Goal: Task Accomplishment & Management: Use online tool/utility

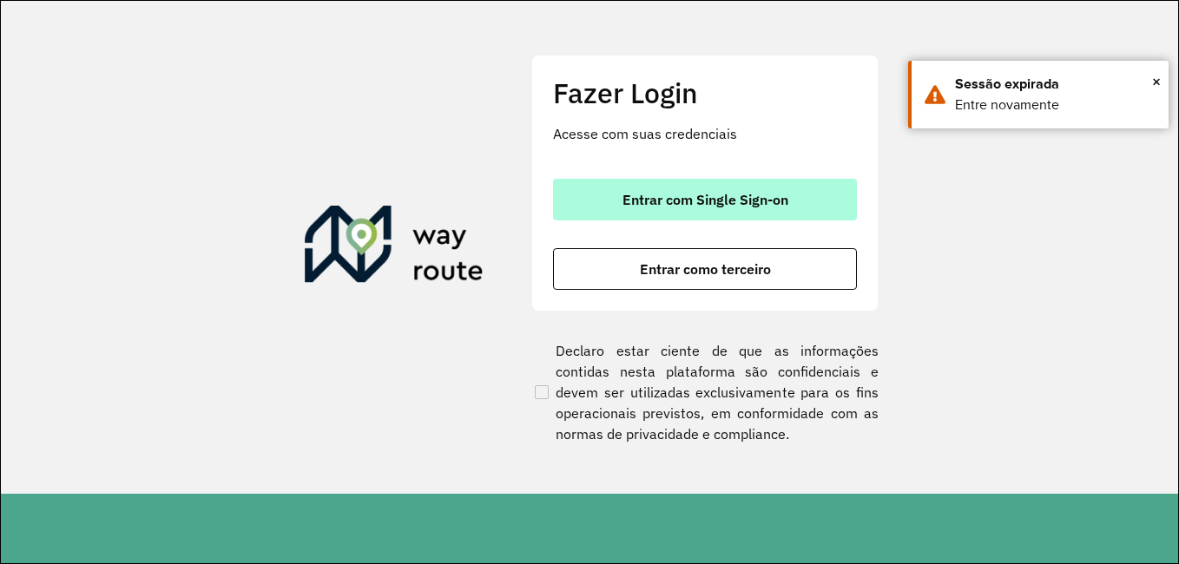
click at [720, 202] on span "Entrar com Single Sign-on" at bounding box center [705, 200] width 166 height 14
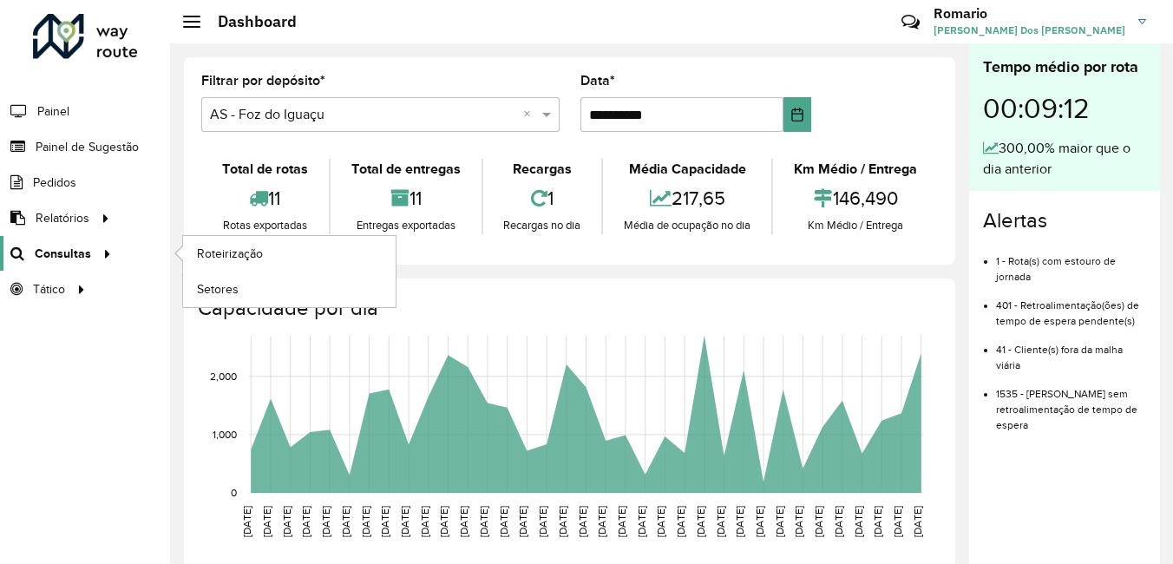
click at [62, 247] on span "Consultas" at bounding box center [63, 254] width 56 height 18
click at [215, 247] on span "Roteirização" at bounding box center [232, 254] width 70 height 18
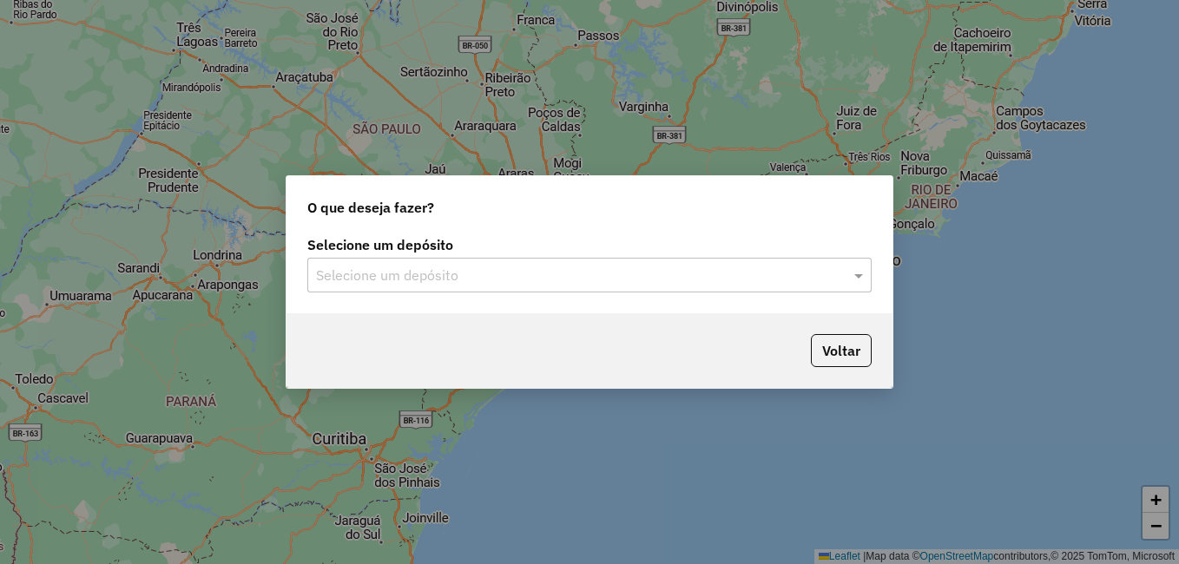
click at [439, 273] on input "text" at bounding box center [572, 276] width 512 height 21
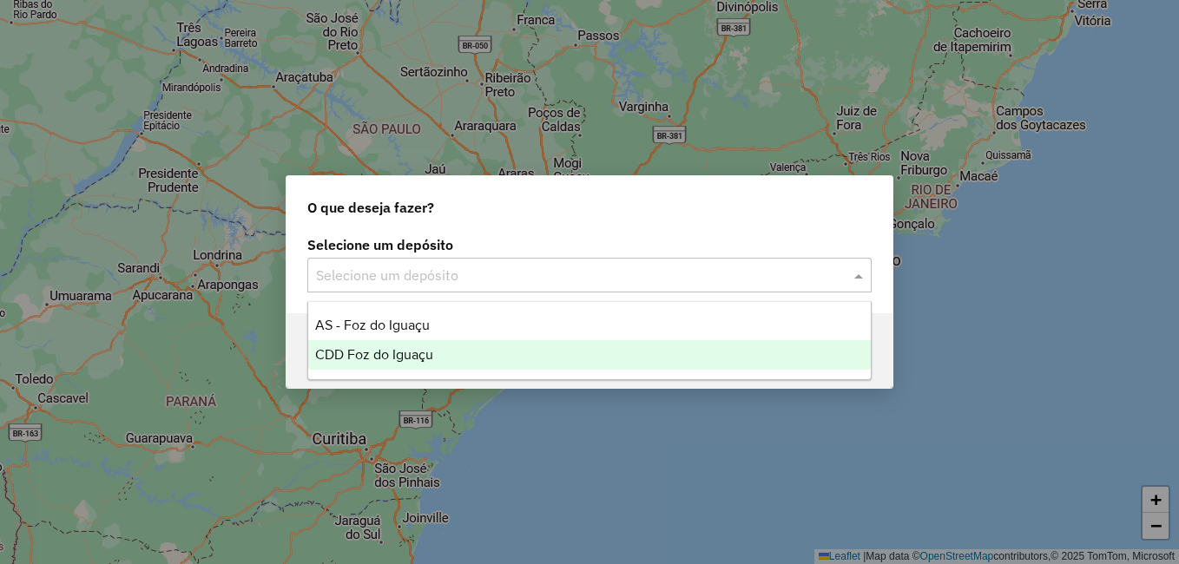
click at [397, 351] on span "CDD Foz do Iguaçu" at bounding box center [374, 354] width 118 height 15
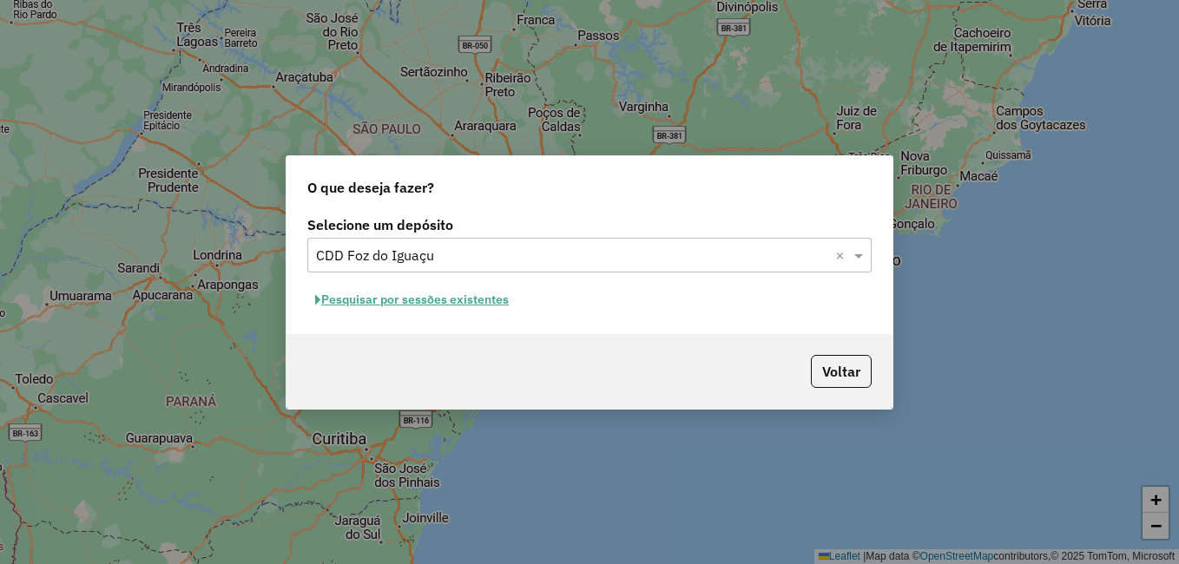
click at [453, 293] on button "Pesquisar por sessões existentes" at bounding box center [411, 299] width 209 height 27
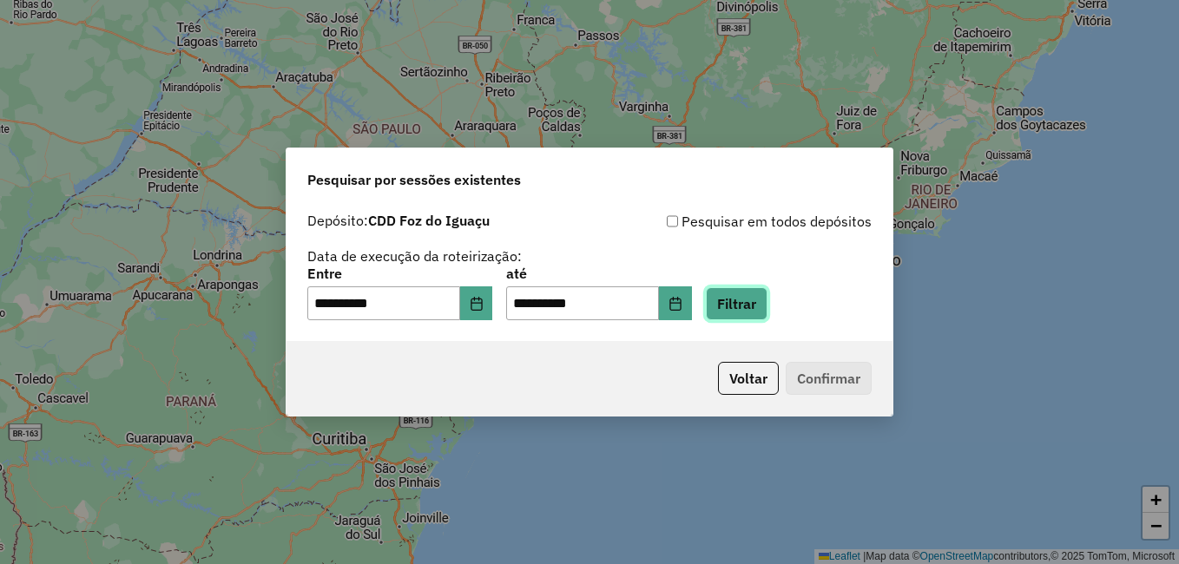
click at [767, 312] on button "Filtrar" at bounding box center [737, 303] width 62 height 33
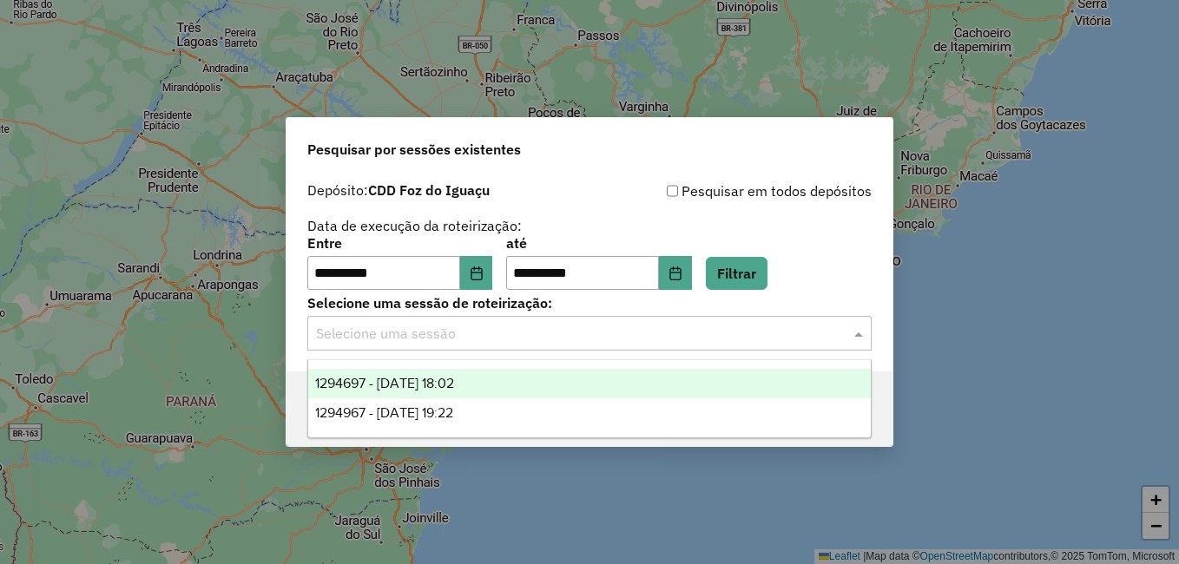
click at [486, 335] on input "text" at bounding box center [572, 334] width 512 height 21
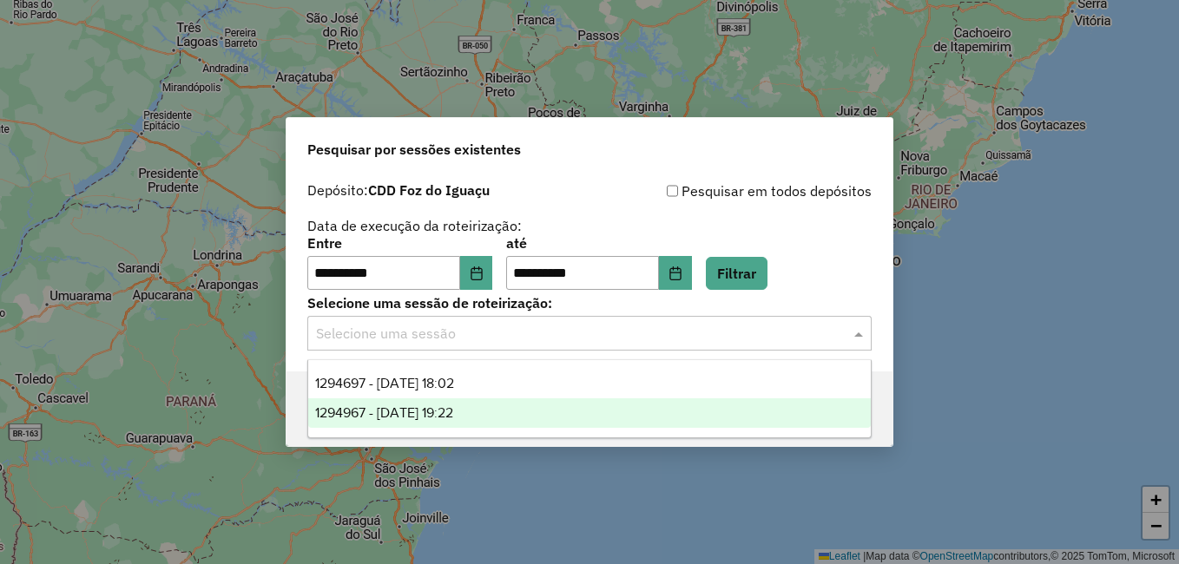
click at [431, 413] on span "1294967 - 15/10/2025 19:22" at bounding box center [384, 412] width 138 height 15
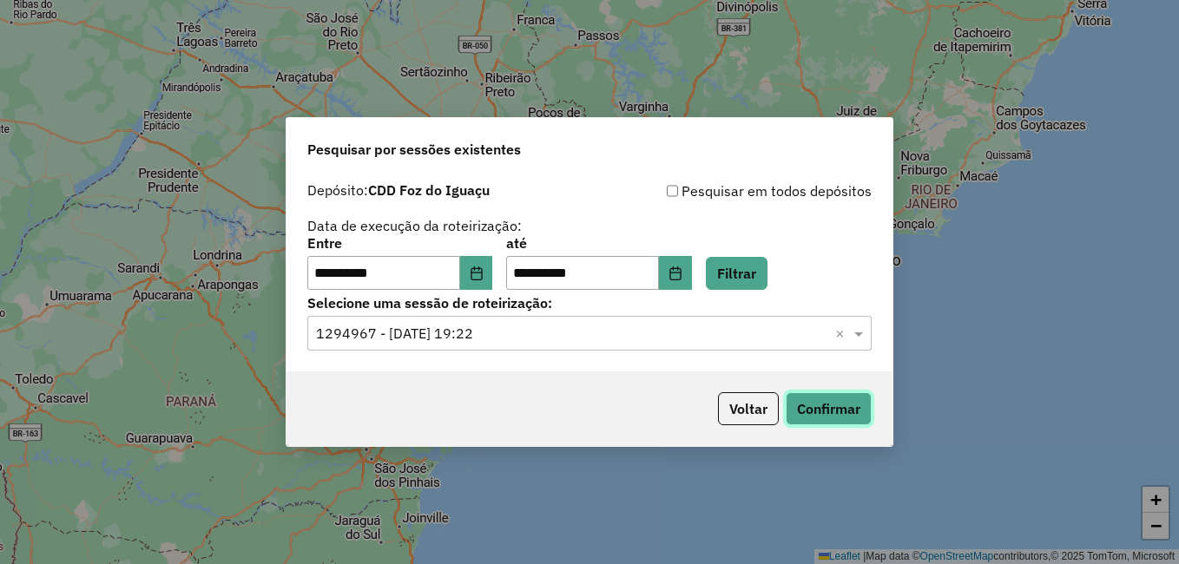
click at [820, 413] on button "Confirmar" at bounding box center [828, 408] width 86 height 33
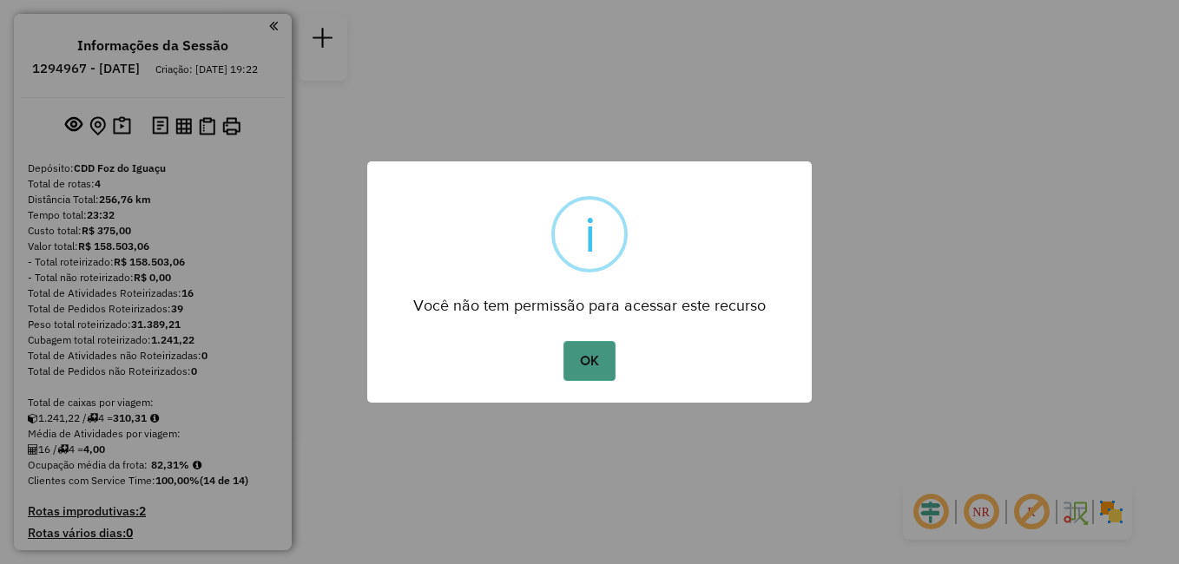
click at [583, 365] on button "OK" at bounding box center [588, 361] width 51 height 40
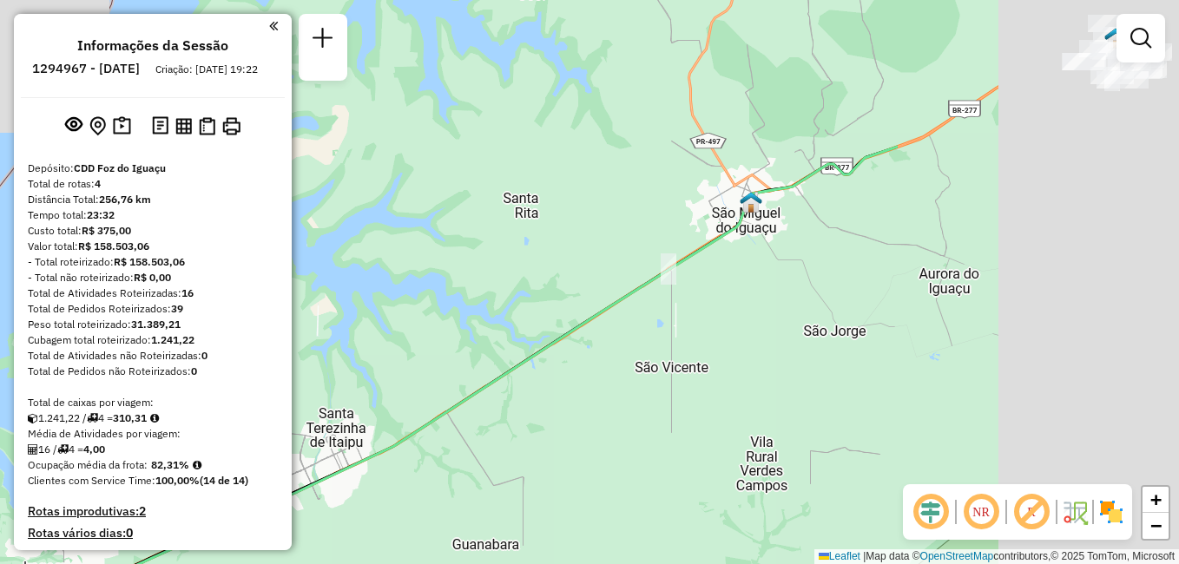
drag, startPoint x: 890, startPoint y: 139, endPoint x: 489, endPoint y: 334, distance: 446.8
click at [489, 334] on div "Janela de atendimento Grade de atendimento Capacidade Transportadoras Veículos …" at bounding box center [589, 282] width 1179 height 564
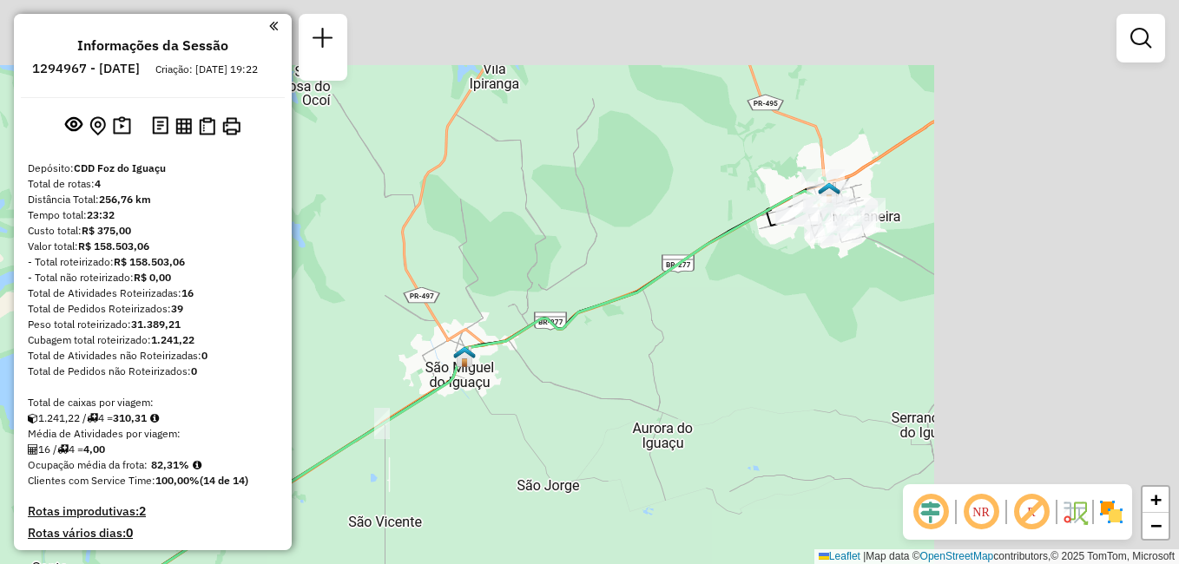
drag, startPoint x: 991, startPoint y: 210, endPoint x: 649, endPoint y: 392, distance: 387.5
click at [649, 392] on div "Janela de atendimento Grade de atendimento Capacidade Transportadoras Veículos …" at bounding box center [589, 282] width 1179 height 564
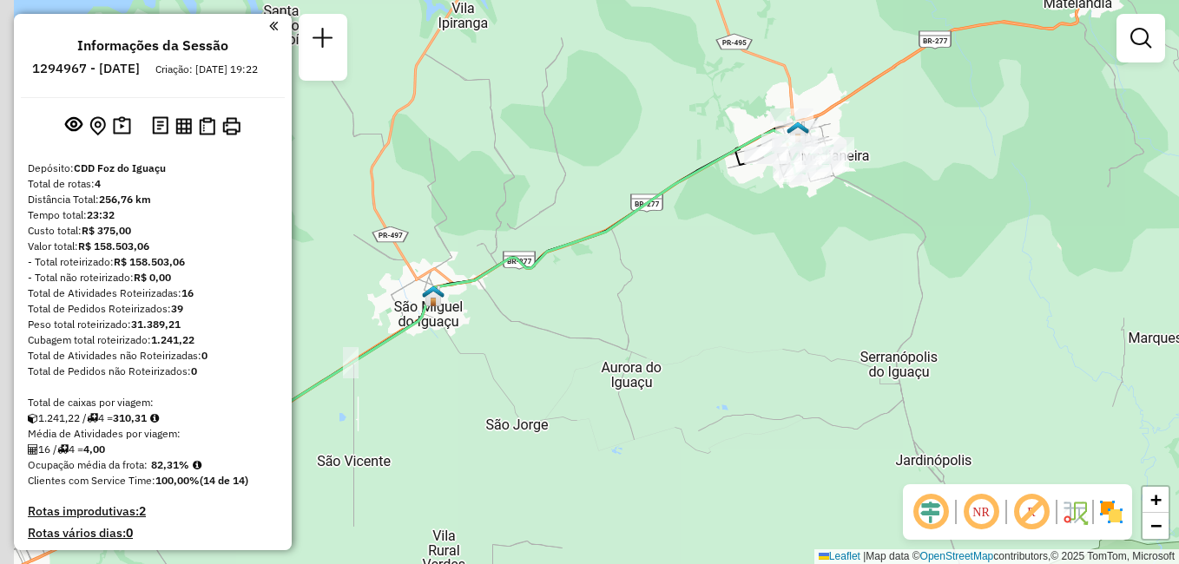
drag, startPoint x: 575, startPoint y: 342, endPoint x: 683, endPoint y: 270, distance: 129.5
click at [683, 270] on div "Janela de atendimento Grade de atendimento Capacidade Transportadoras Veículos …" at bounding box center [589, 282] width 1179 height 564
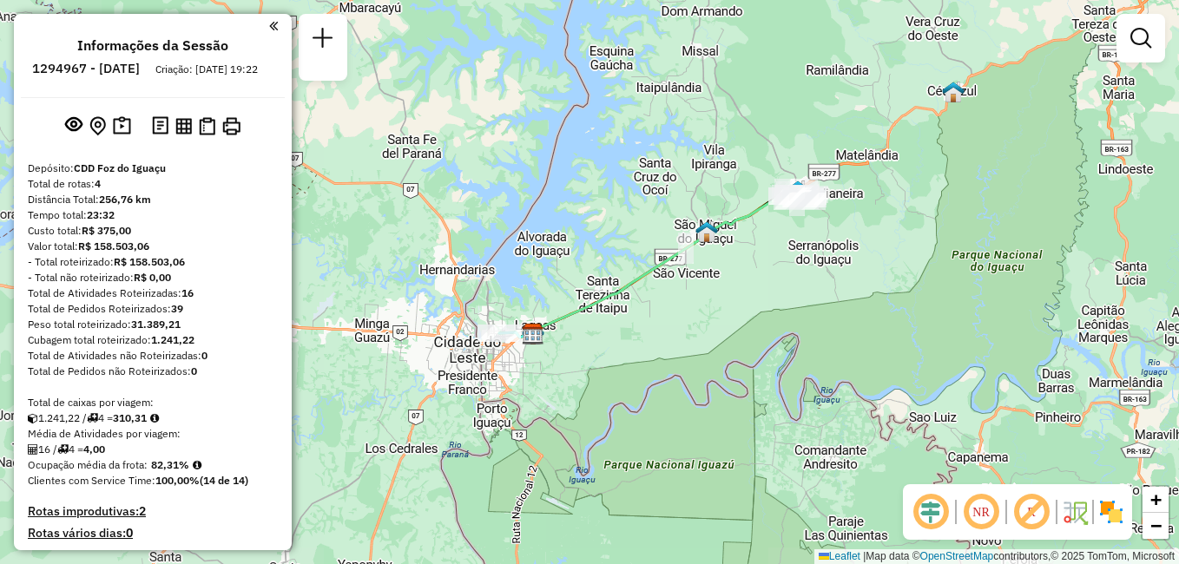
drag, startPoint x: 562, startPoint y: 365, endPoint x: 720, endPoint y: 288, distance: 175.8
click at [720, 288] on div "Janela de atendimento Grade de atendimento Capacidade Transportadoras Veículos …" at bounding box center [589, 282] width 1179 height 564
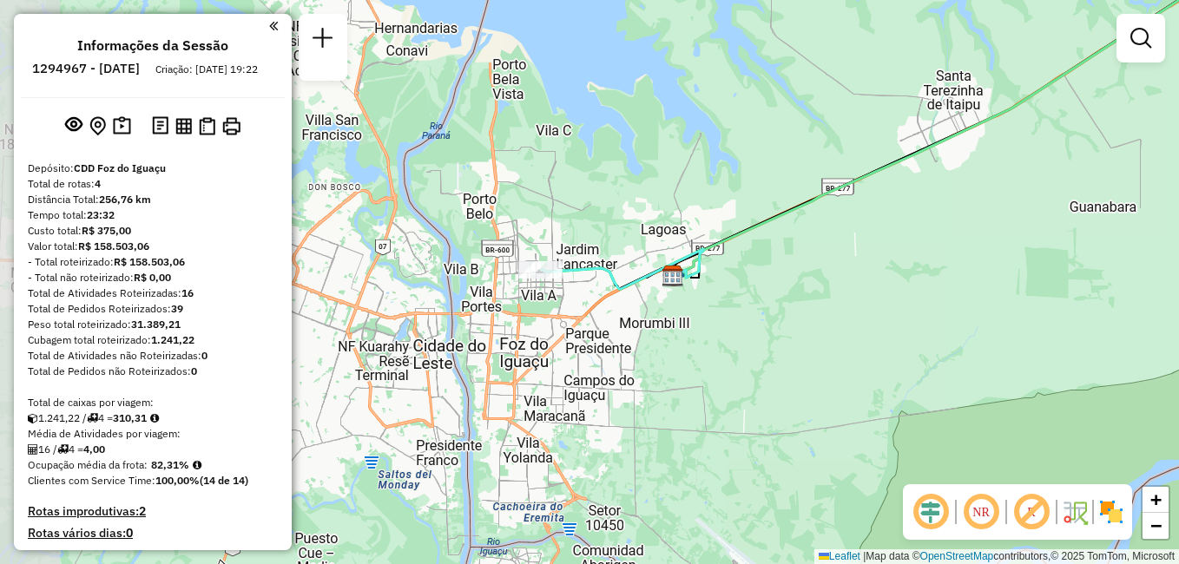
drag, startPoint x: 567, startPoint y: 345, endPoint x: 749, endPoint y: 337, distance: 182.5
click at [777, 330] on div "Janela de atendimento Grade de atendimento Capacidade Transportadoras Veículos …" at bounding box center [589, 282] width 1179 height 564
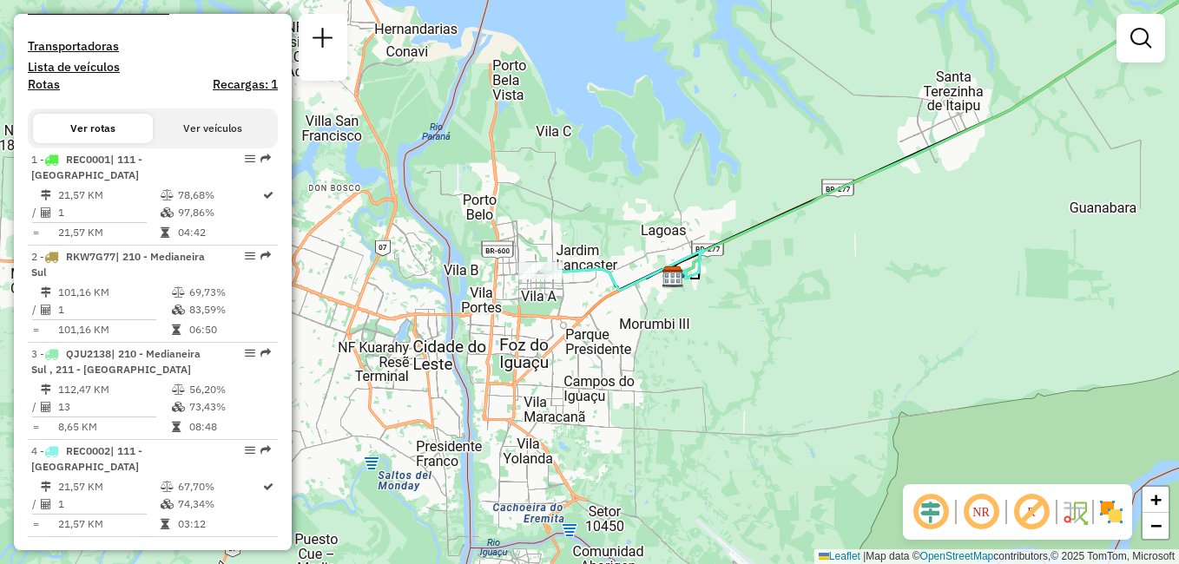
scroll to position [547, 0]
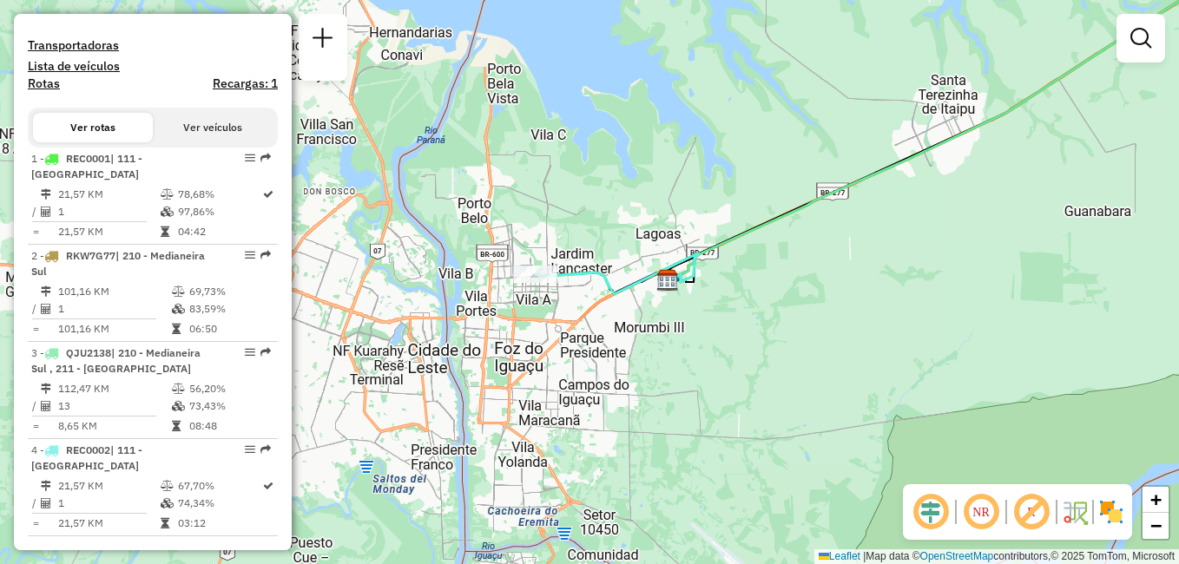
drag, startPoint x: 904, startPoint y: 218, endPoint x: 763, endPoint y: 286, distance: 157.2
click at [765, 286] on div "Janela de atendimento Grade de atendimento Capacidade Transportadoras Veículos …" at bounding box center [589, 282] width 1179 height 564
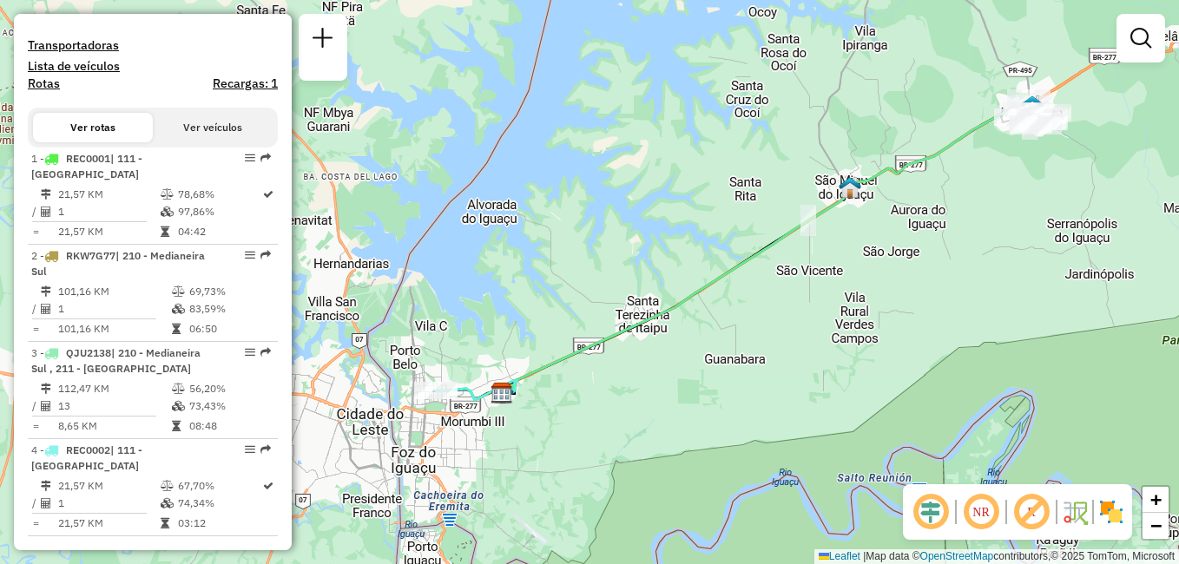
drag, startPoint x: 925, startPoint y: 230, endPoint x: 783, endPoint y: 306, distance: 161.5
click at [783, 306] on div "Janela de atendimento Grade de atendimento Capacidade Transportadoras Veículos …" at bounding box center [589, 282] width 1179 height 564
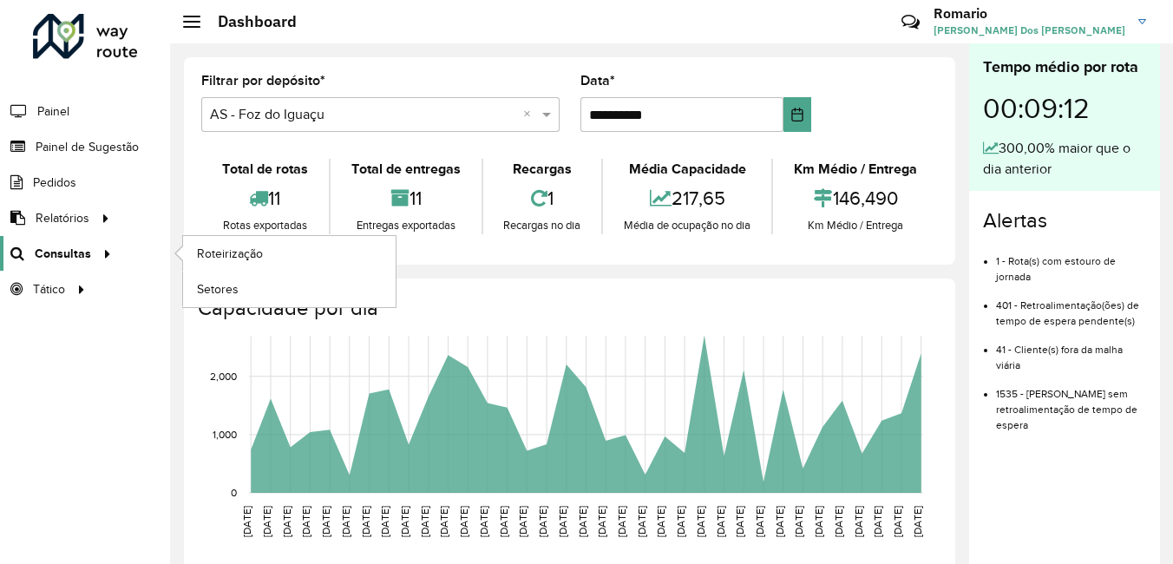
click at [76, 259] on span "Consultas" at bounding box center [63, 254] width 56 height 18
click at [234, 259] on span "Roteirização" at bounding box center [232, 254] width 70 height 18
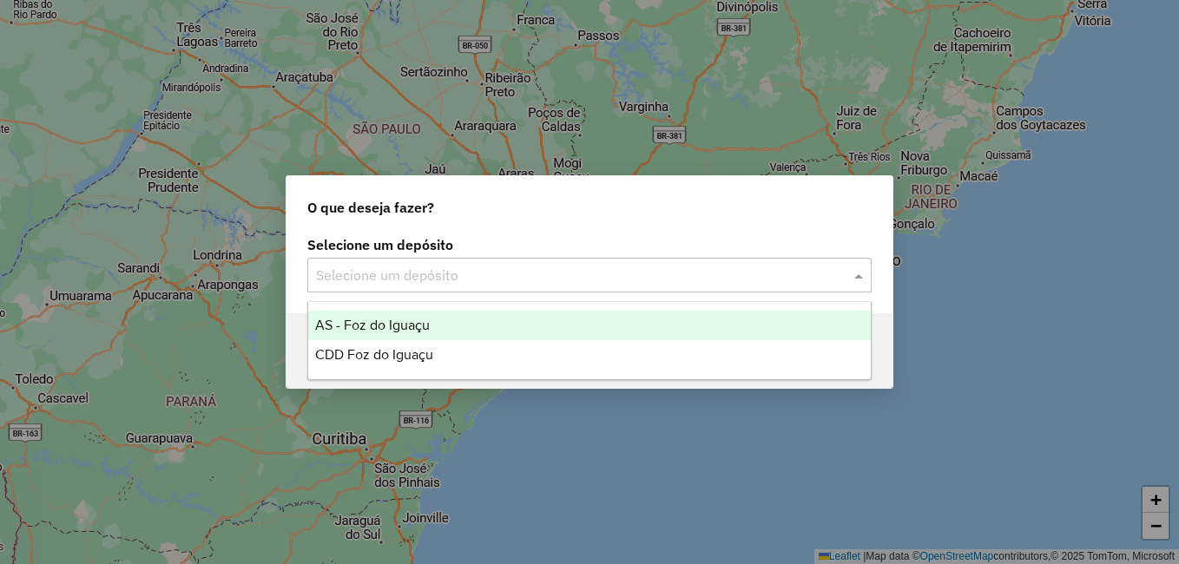
click at [503, 276] on input "text" at bounding box center [572, 276] width 512 height 21
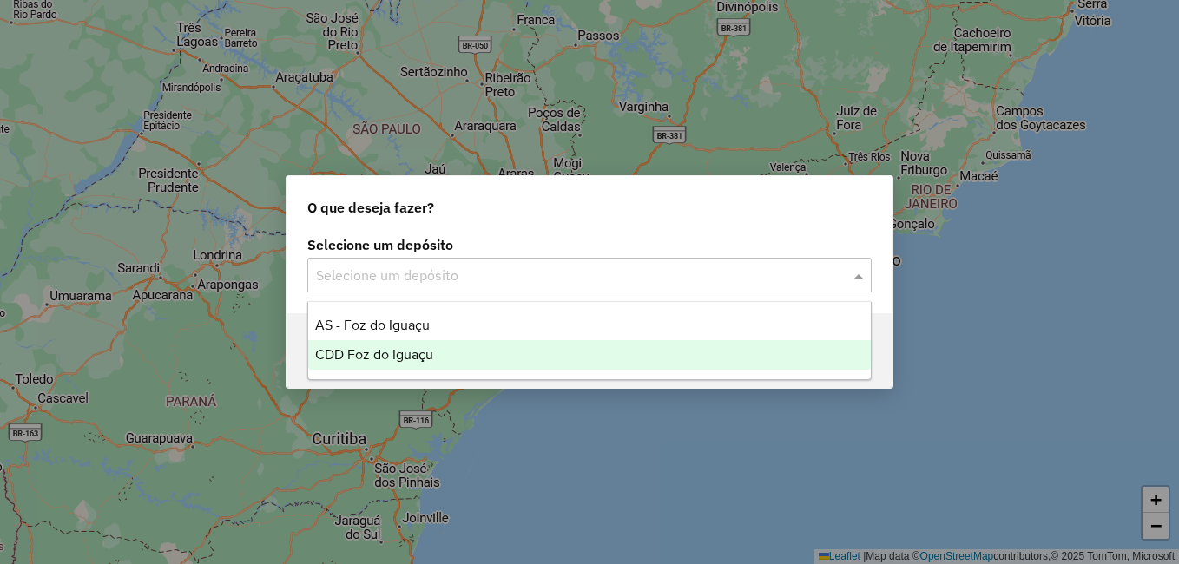
click at [439, 353] on div "CDD Foz do Iguaçu" at bounding box center [589, 355] width 562 height 30
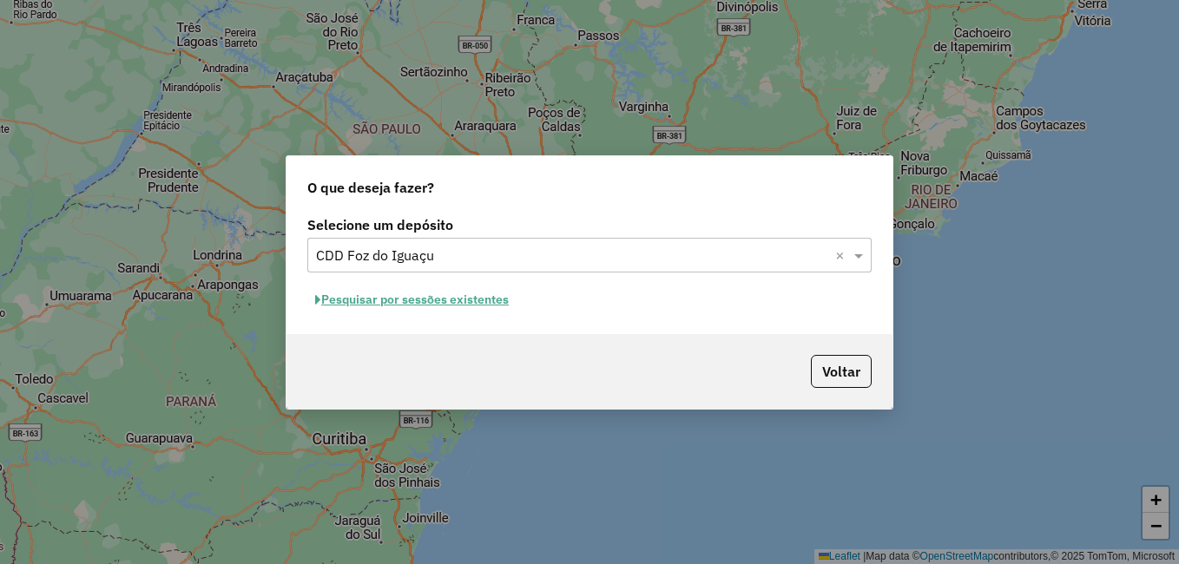
click at [476, 297] on button "Pesquisar por sessões existentes" at bounding box center [411, 299] width 209 height 27
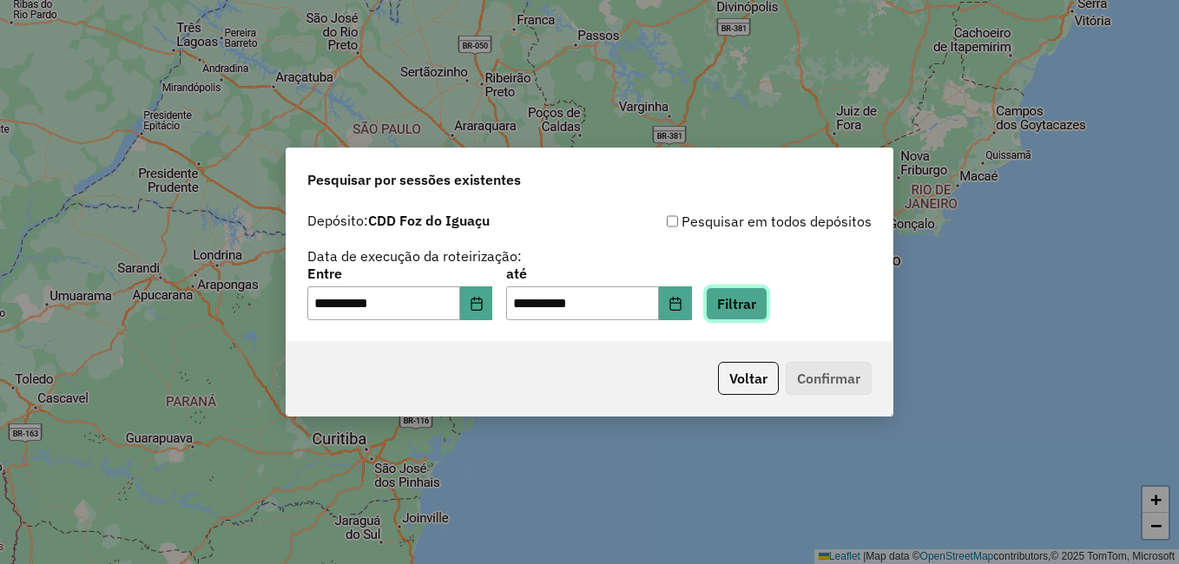
click at [767, 304] on button "Filtrar" at bounding box center [737, 303] width 62 height 33
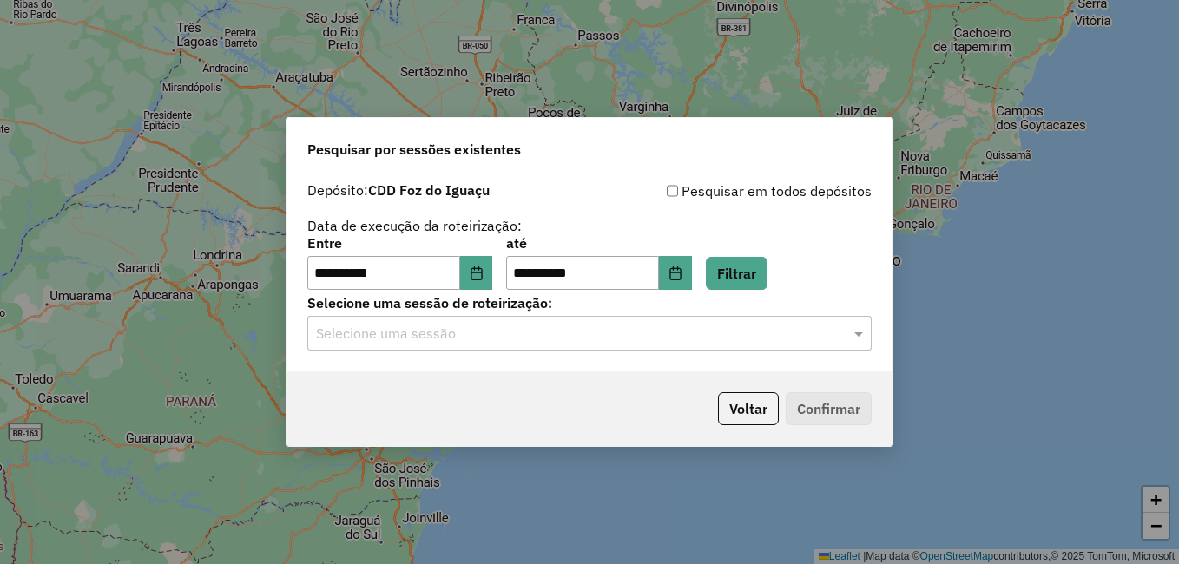
click at [476, 334] on input "text" at bounding box center [572, 334] width 512 height 21
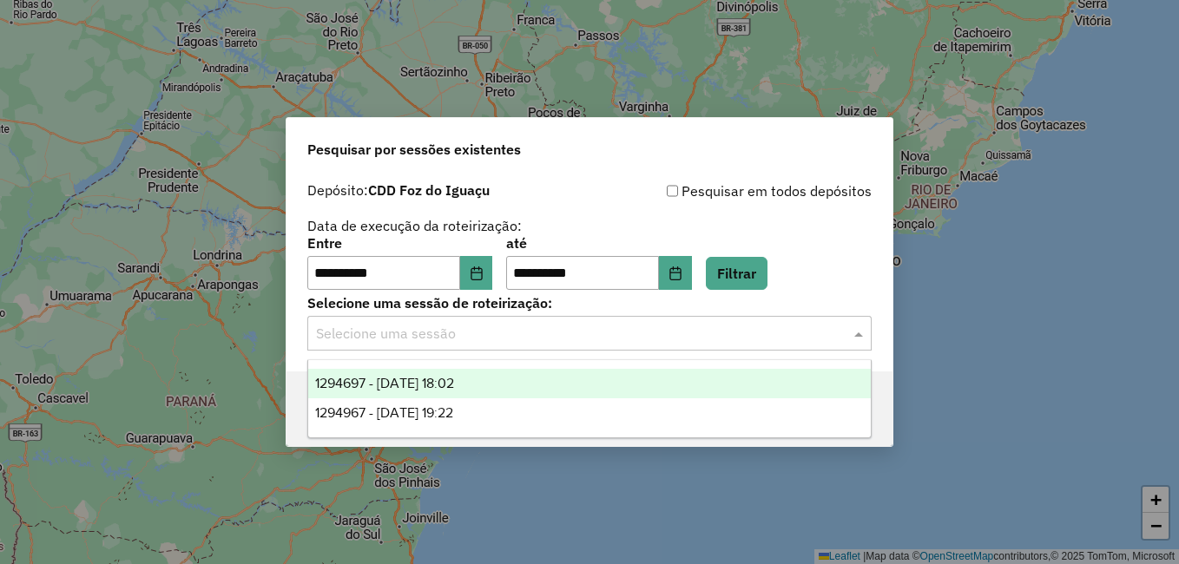
click at [454, 381] on span "1294697 - 15/10/2025 18:02" at bounding box center [384, 383] width 139 height 15
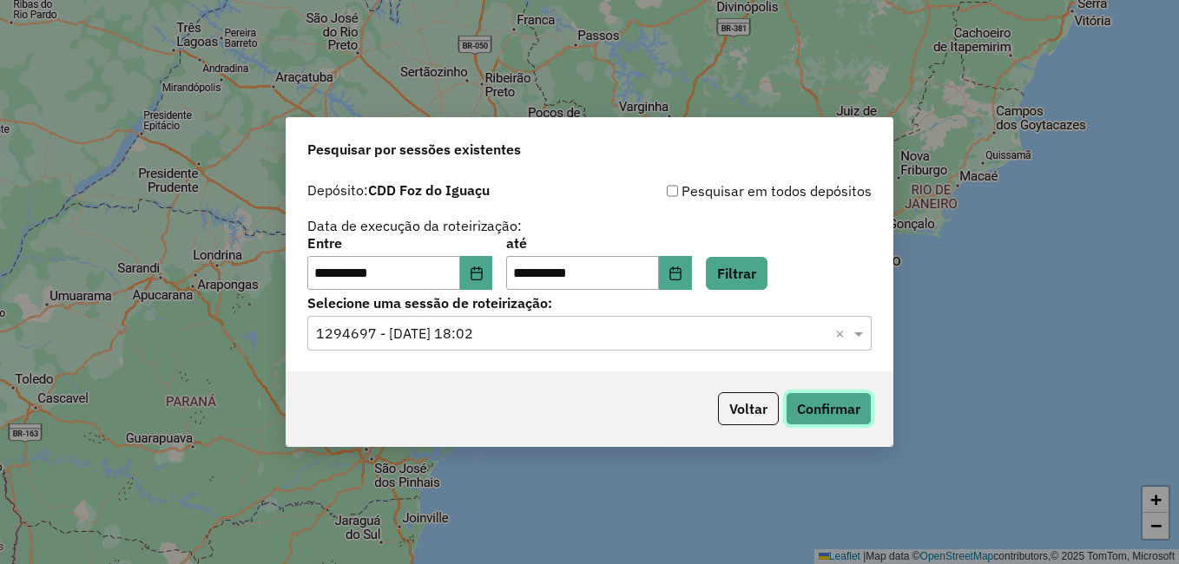
click at [807, 404] on button "Confirmar" at bounding box center [828, 408] width 86 height 33
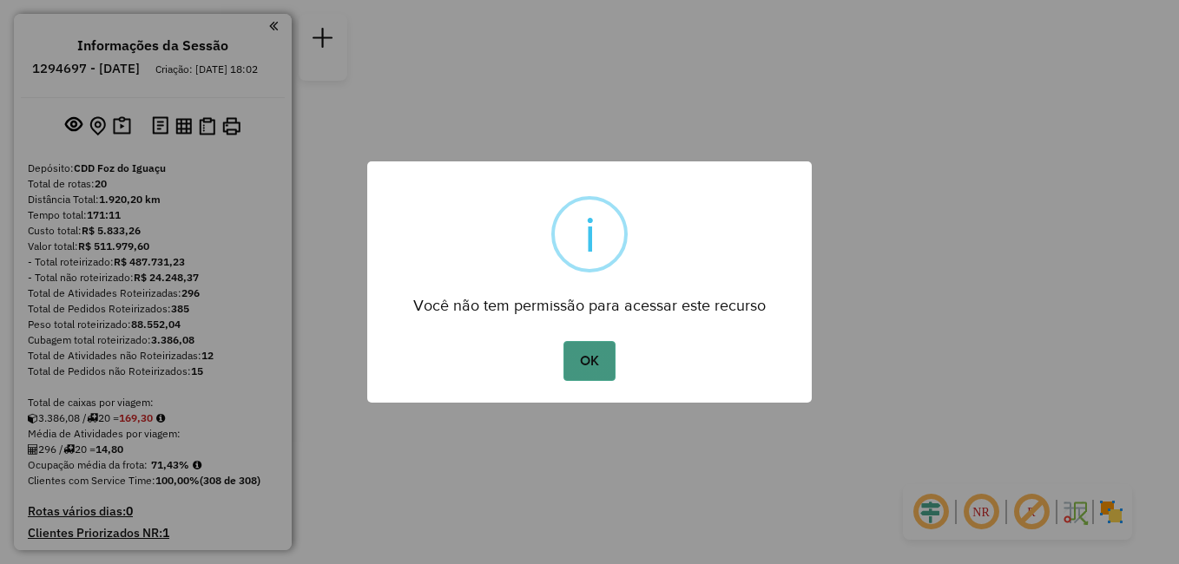
click at [594, 359] on button "OK" at bounding box center [588, 361] width 51 height 40
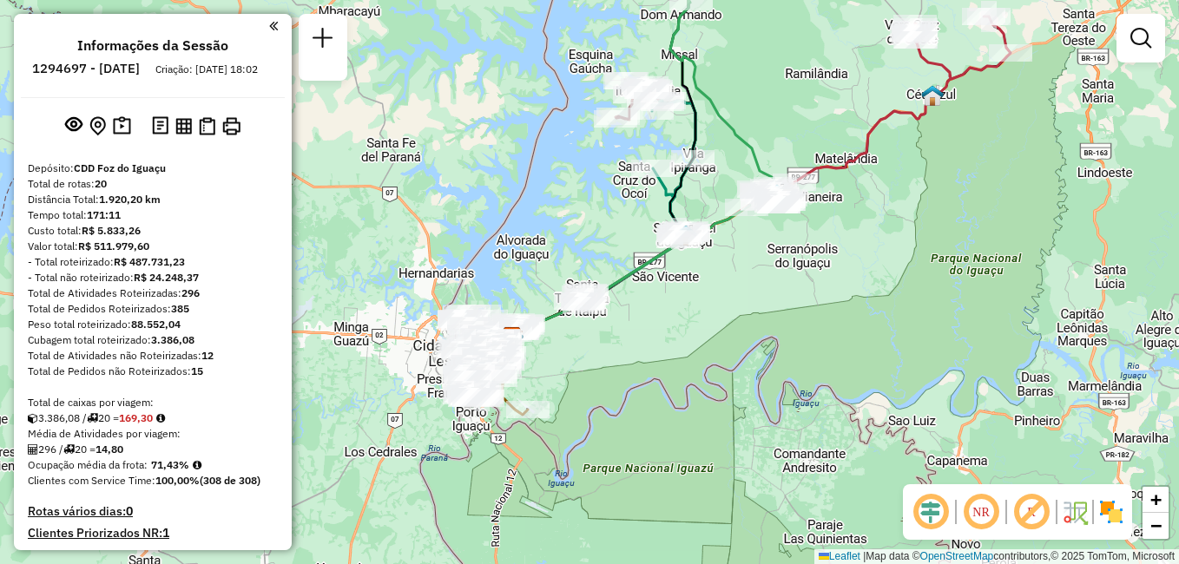
drag, startPoint x: 820, startPoint y: 302, endPoint x: 723, endPoint y: 373, distance: 120.5
click at [723, 373] on div "Janela de atendimento Grade de atendimento Capacidade Transportadoras Veículos …" at bounding box center [589, 282] width 1179 height 564
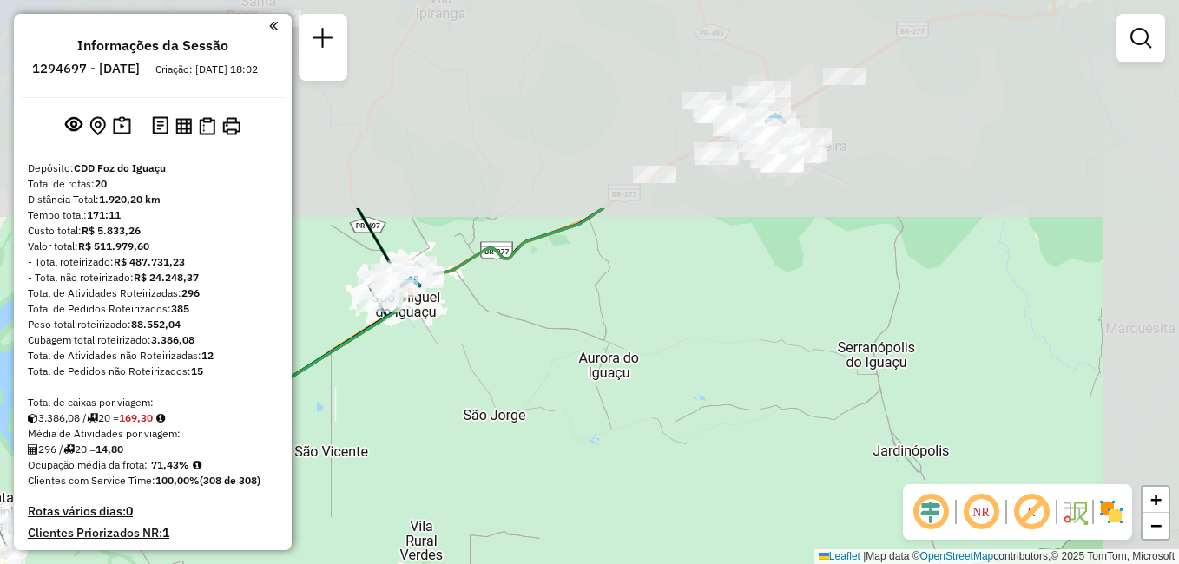
drag, startPoint x: 842, startPoint y: 202, endPoint x: 634, endPoint y: 509, distance: 370.7
click at [634, 509] on div "Janela de atendimento Grade de atendimento Capacidade Transportadoras Veículos …" at bounding box center [589, 282] width 1179 height 564
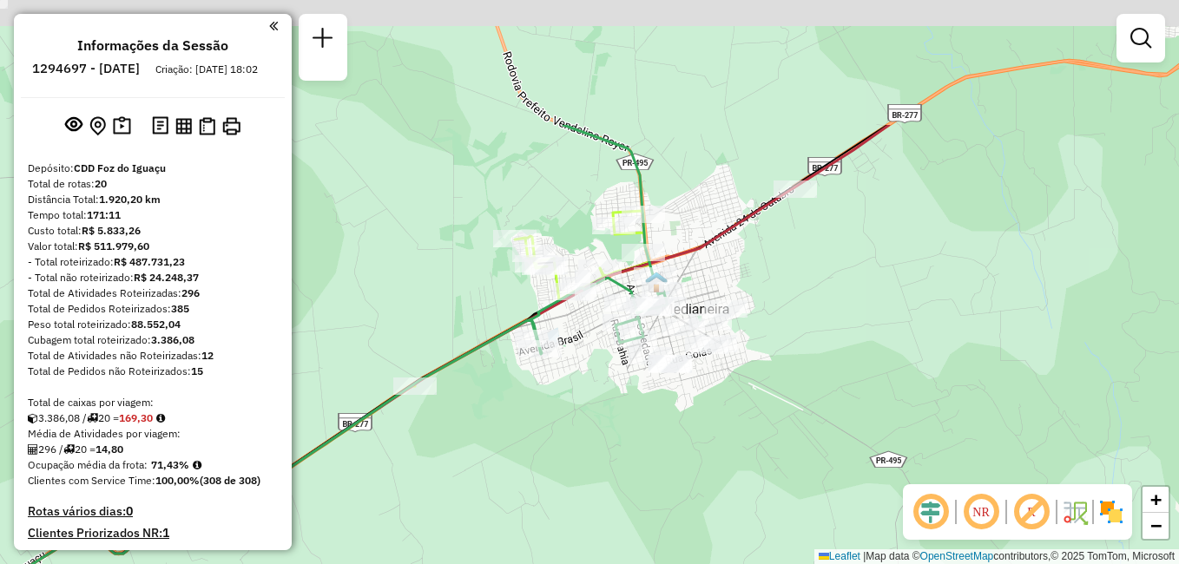
drag, startPoint x: 762, startPoint y: 302, endPoint x: 693, endPoint y: 516, distance: 225.1
click at [693, 516] on div "Janela de atendimento Grade de atendimento Capacidade Transportadoras Veículos …" at bounding box center [589, 282] width 1179 height 564
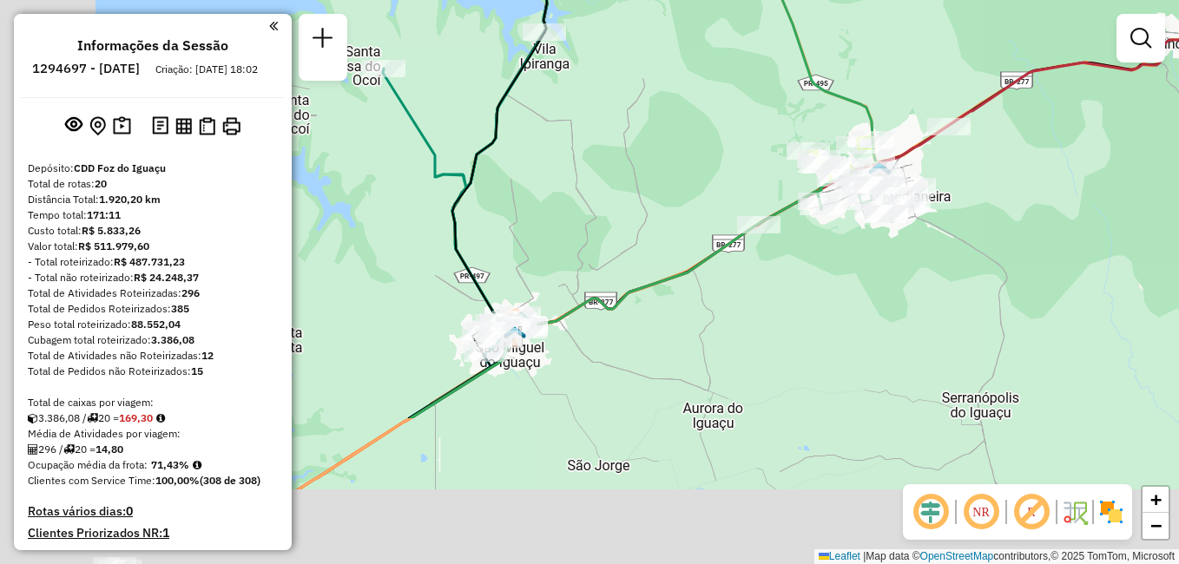
drag, startPoint x: 811, startPoint y: 391, endPoint x: 1023, endPoint y: 197, distance: 287.5
click at [1035, 185] on div "Janela de atendimento Grade de atendimento Capacidade Transportadoras Veículos …" at bounding box center [589, 282] width 1179 height 564
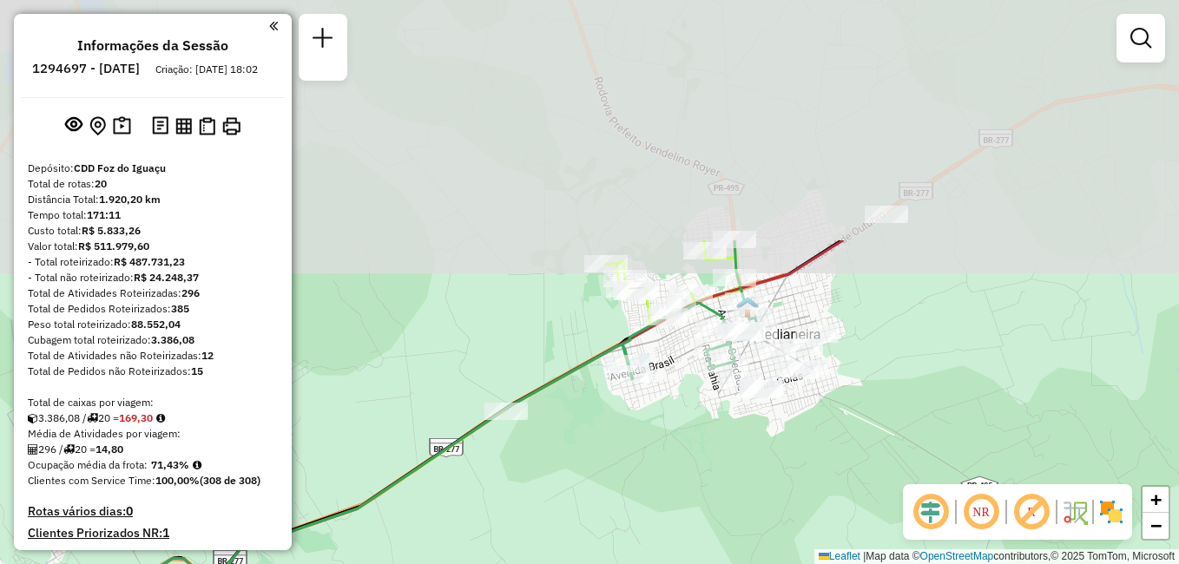
drag, startPoint x: 822, startPoint y: 319, endPoint x: 680, endPoint y: 581, distance: 298.6
click at [680, 563] on html "Aguarde... Pop-up bloqueado! Seu navegador bloqueou automáticamente a abertura …" at bounding box center [589, 282] width 1179 height 564
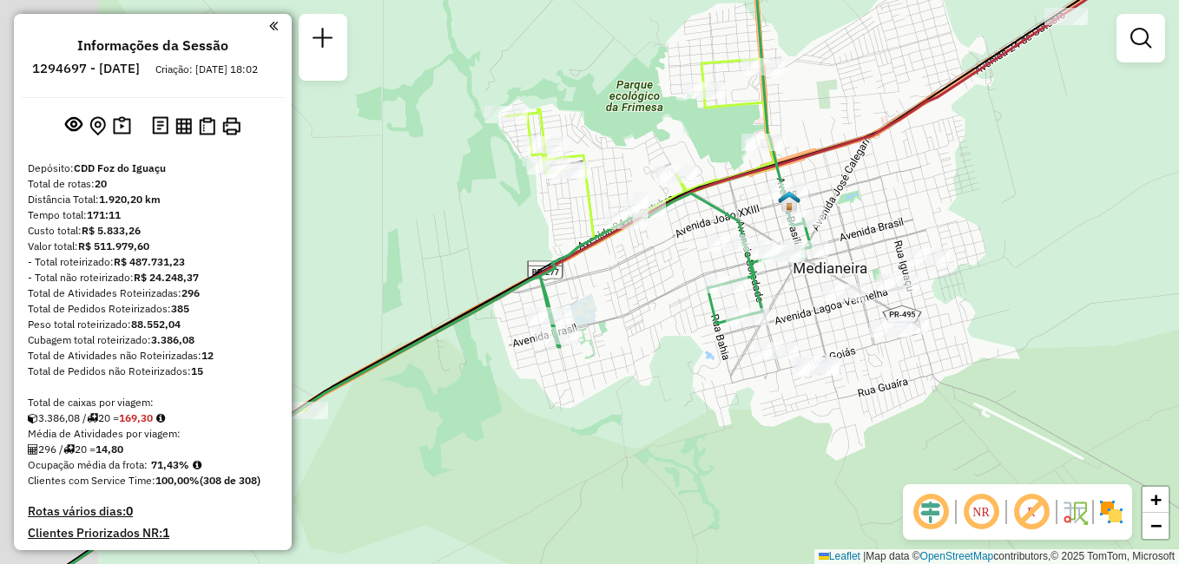
drag, startPoint x: 569, startPoint y: 438, endPoint x: 673, endPoint y: 406, distance: 108.2
click at [671, 431] on div "Janela de atendimento Grade de atendimento Capacidade Transportadoras Veículos …" at bounding box center [589, 282] width 1179 height 564
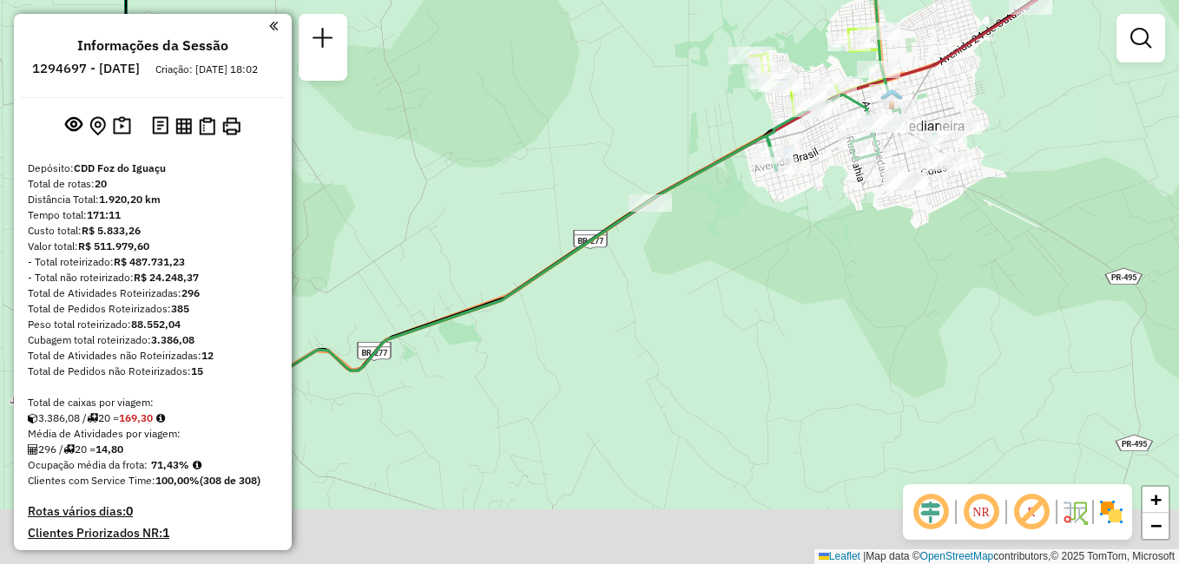
drag, startPoint x: 444, startPoint y: 302, endPoint x: 613, endPoint y: 112, distance: 253.9
click at [609, 111] on div "Janela de atendimento Grade de atendimento Capacidade Transportadoras Veículos …" at bounding box center [589, 282] width 1179 height 564
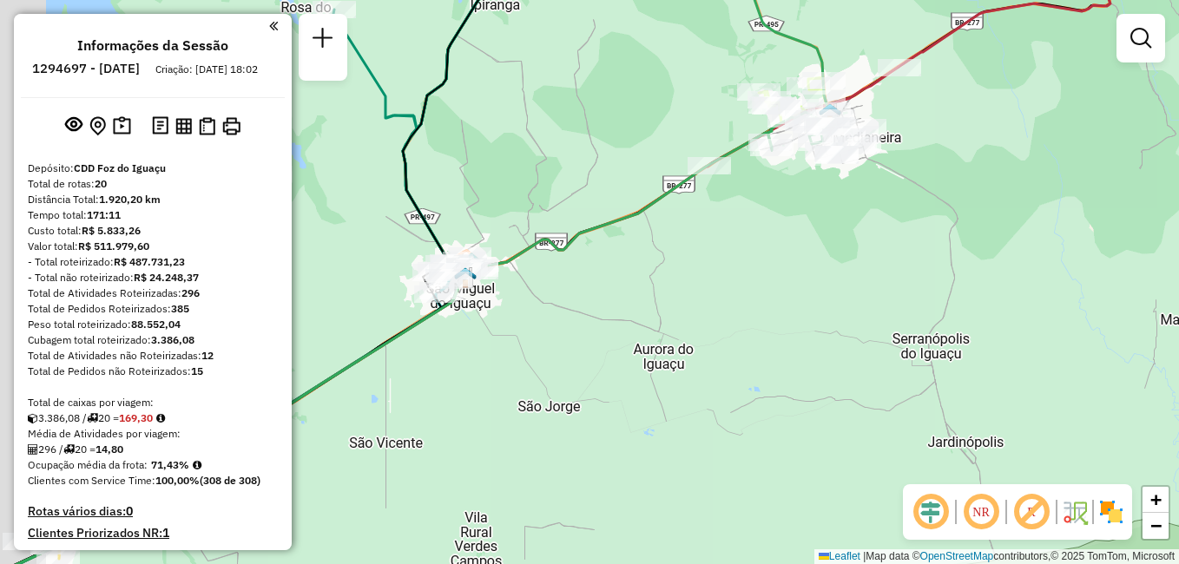
drag, startPoint x: 596, startPoint y: 287, endPoint x: 770, endPoint y: 277, distance: 173.9
click at [771, 274] on div "Janela de atendimento Grade de atendimento Capacidade Transportadoras Veículos …" at bounding box center [589, 282] width 1179 height 564
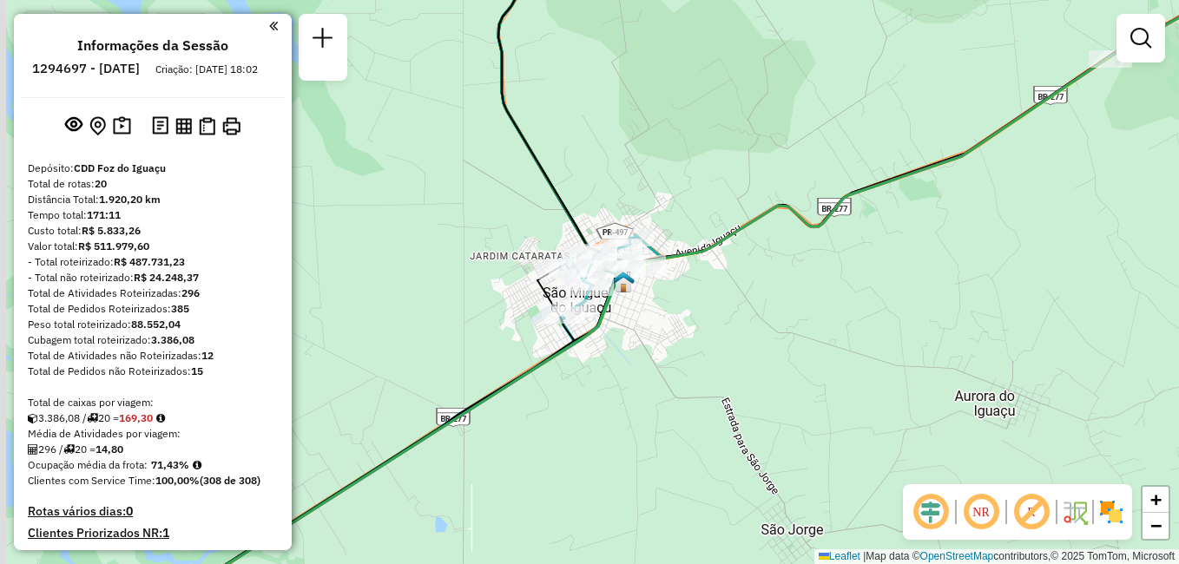
drag, startPoint x: 632, startPoint y: 279, endPoint x: 820, endPoint y: 306, distance: 190.2
click at [820, 306] on div "Janela de atendimento Grade de atendimento Capacidade Transportadoras Veículos …" at bounding box center [589, 282] width 1179 height 564
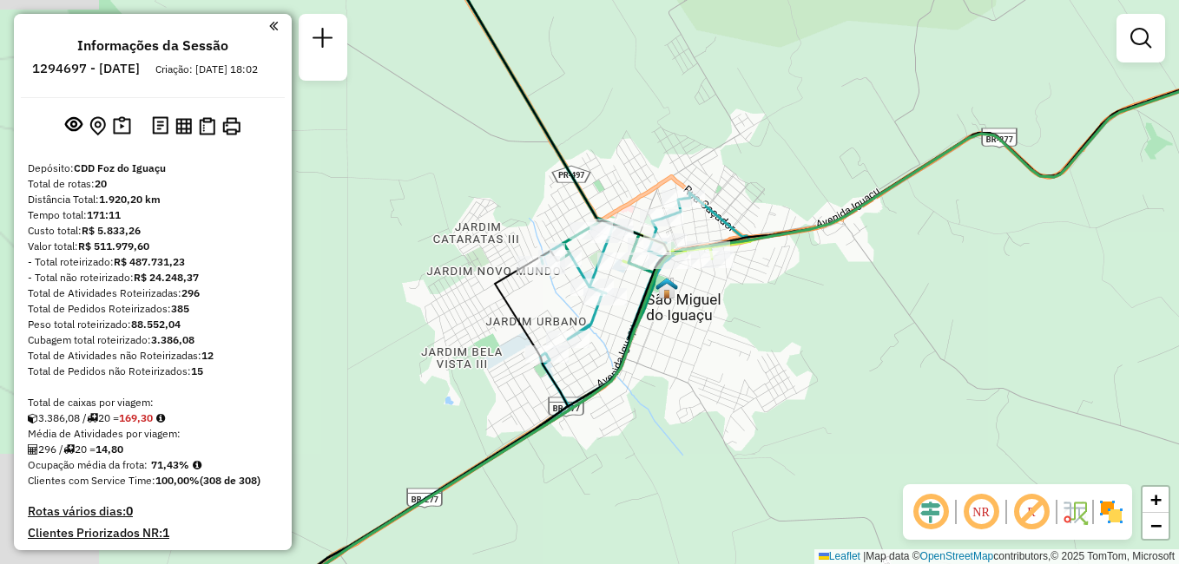
drag, startPoint x: 737, startPoint y: 338, endPoint x: 844, endPoint y: 339, distance: 106.8
click at [844, 339] on div "Janela de atendimento Grade de atendimento Capacidade Transportadoras Veículos …" at bounding box center [589, 282] width 1179 height 564
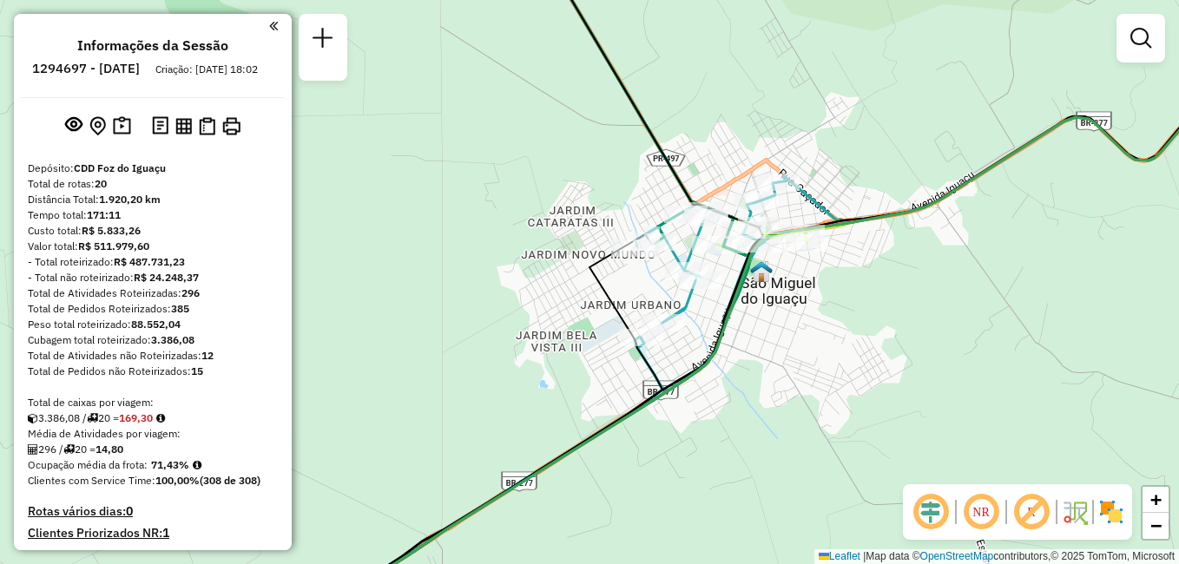
drag, startPoint x: 837, startPoint y: 305, endPoint x: 953, endPoint y: 292, distance: 116.2
click at [953, 292] on div "Janela de atendimento Grade de atendimento Capacidade Transportadoras Veículos …" at bounding box center [589, 282] width 1179 height 564
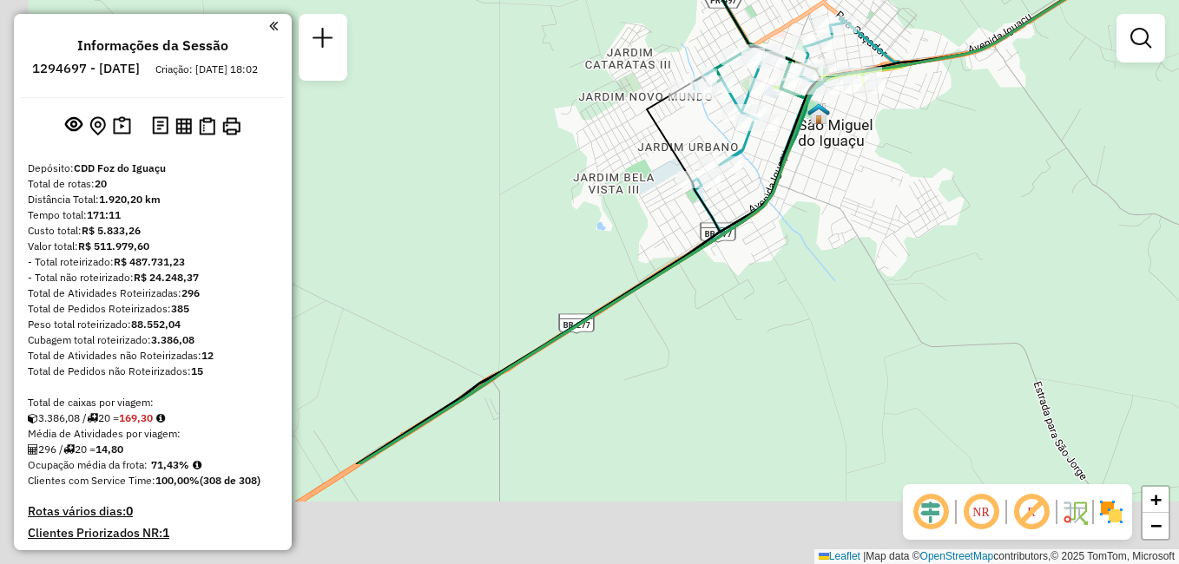
drag, startPoint x: 676, startPoint y: 334, endPoint x: 901, endPoint y: 156, distance: 286.7
click at [901, 154] on div "Janela de atendimento Grade de atendimento Capacidade Transportadoras Veículos …" at bounding box center [589, 282] width 1179 height 564
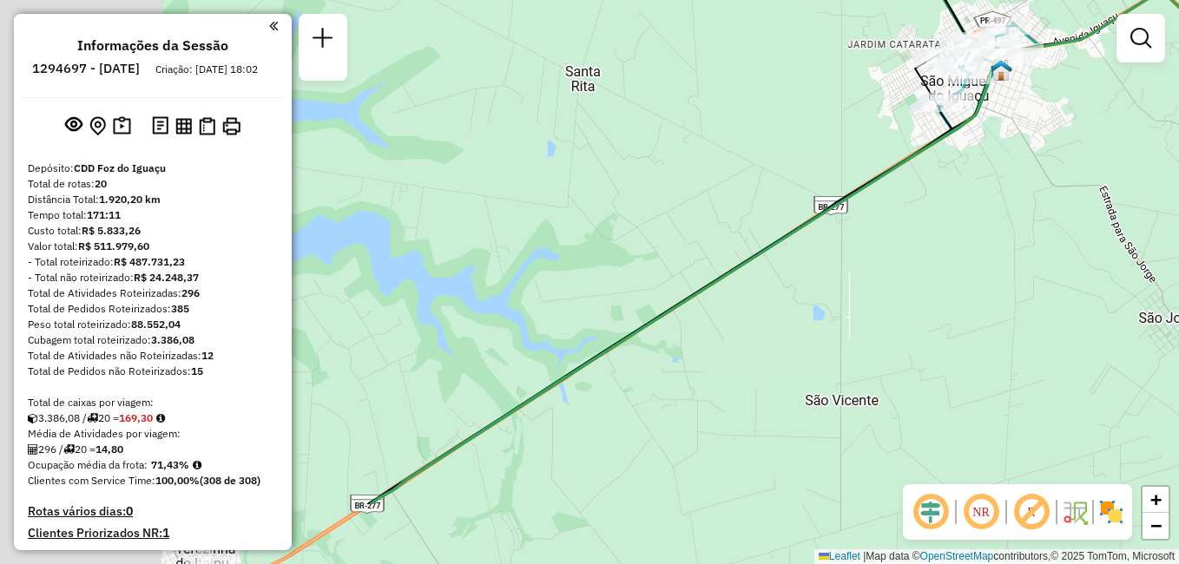
drag, startPoint x: 616, startPoint y: 327, endPoint x: 830, endPoint y: 227, distance: 236.0
click at [830, 227] on div "Janela de atendimento Grade de atendimento Capacidade Transportadoras Veículos …" at bounding box center [589, 282] width 1179 height 564
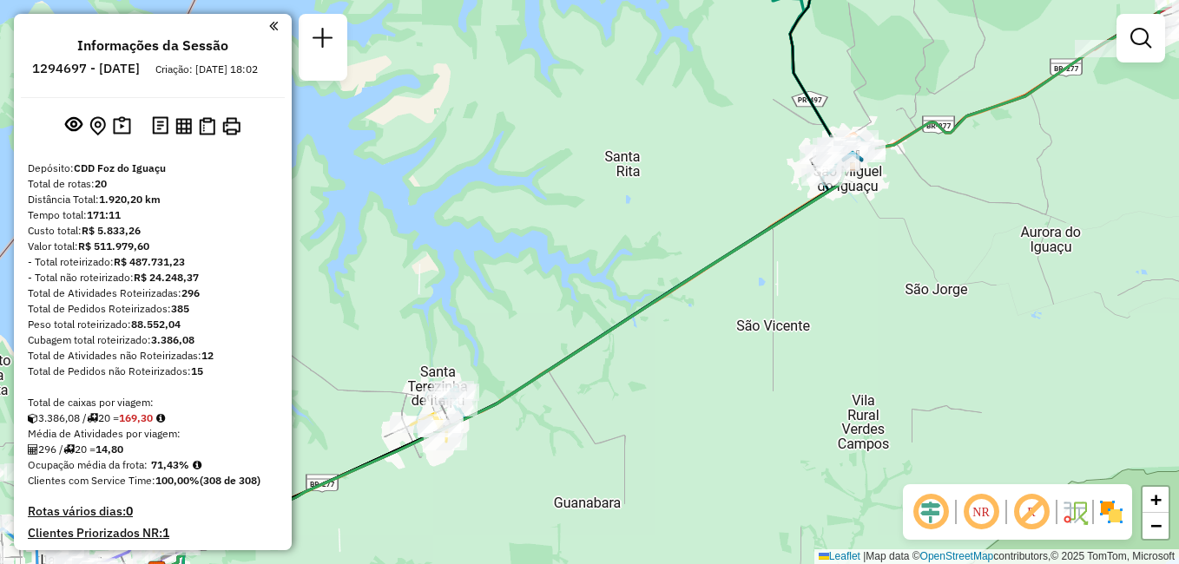
drag, startPoint x: 571, startPoint y: 293, endPoint x: 737, endPoint y: 180, distance: 201.0
click at [737, 180] on div "Janela de atendimento Grade de atendimento Capacidade Transportadoras Veículos …" at bounding box center [589, 282] width 1179 height 564
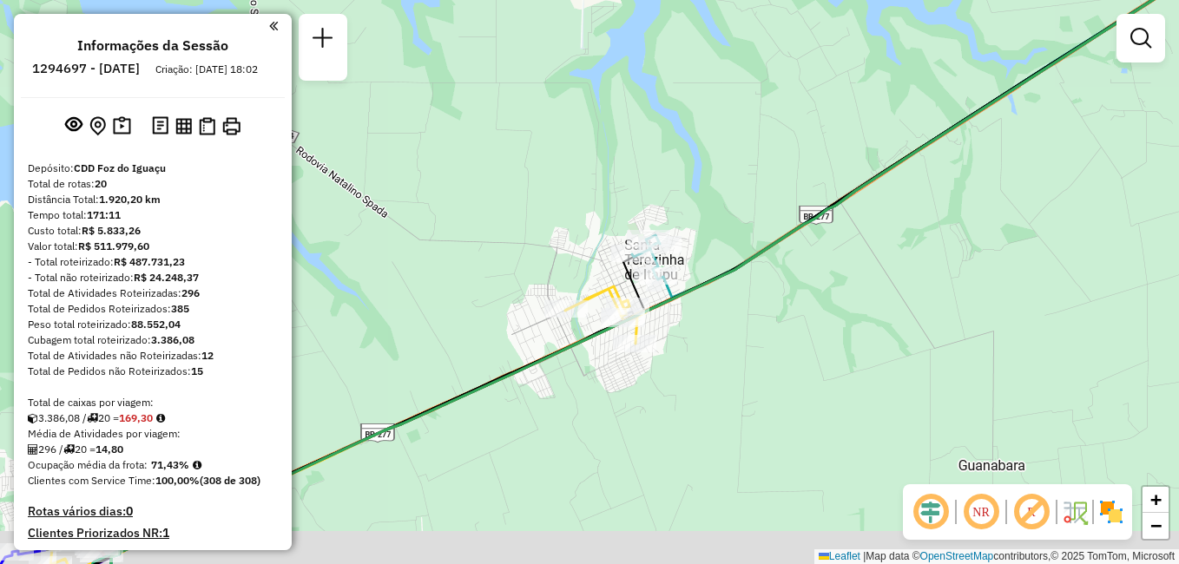
drag, startPoint x: 719, startPoint y: 220, endPoint x: 836, endPoint y: 152, distance: 135.7
click at [835, 148] on div "Janela de atendimento Grade de atendimento Capacidade Transportadoras Veículos …" at bounding box center [589, 282] width 1179 height 564
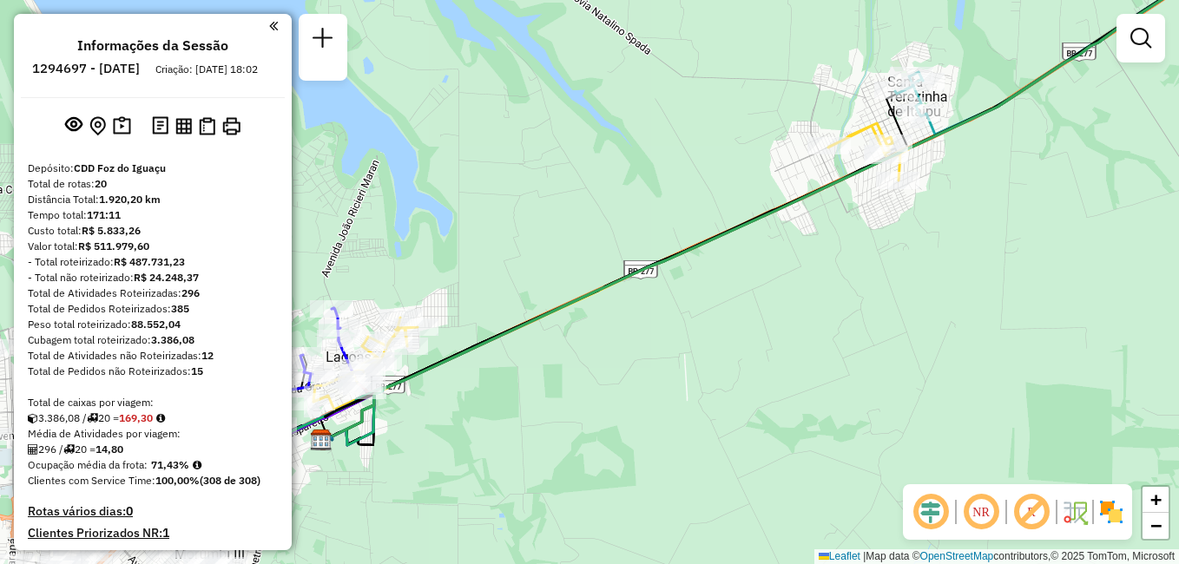
drag, startPoint x: 850, startPoint y: 272, endPoint x: 1004, endPoint y: 177, distance: 181.1
click at [1004, 177] on div "Janela de atendimento Grade de atendimento Capacidade Transportadoras Veículos …" at bounding box center [589, 282] width 1179 height 564
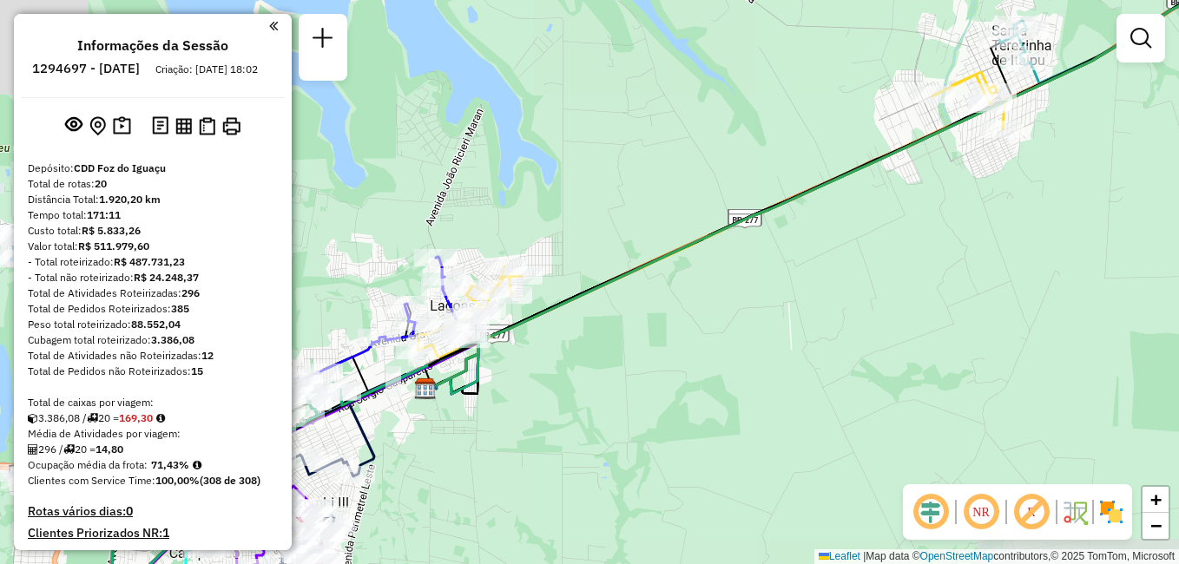
drag, startPoint x: 738, startPoint y: 283, endPoint x: 834, endPoint y: 235, distance: 107.5
click at [834, 235] on div "Janela de atendimento Grade de atendimento Capacidade Transportadoras Veículos …" at bounding box center [589, 282] width 1179 height 564
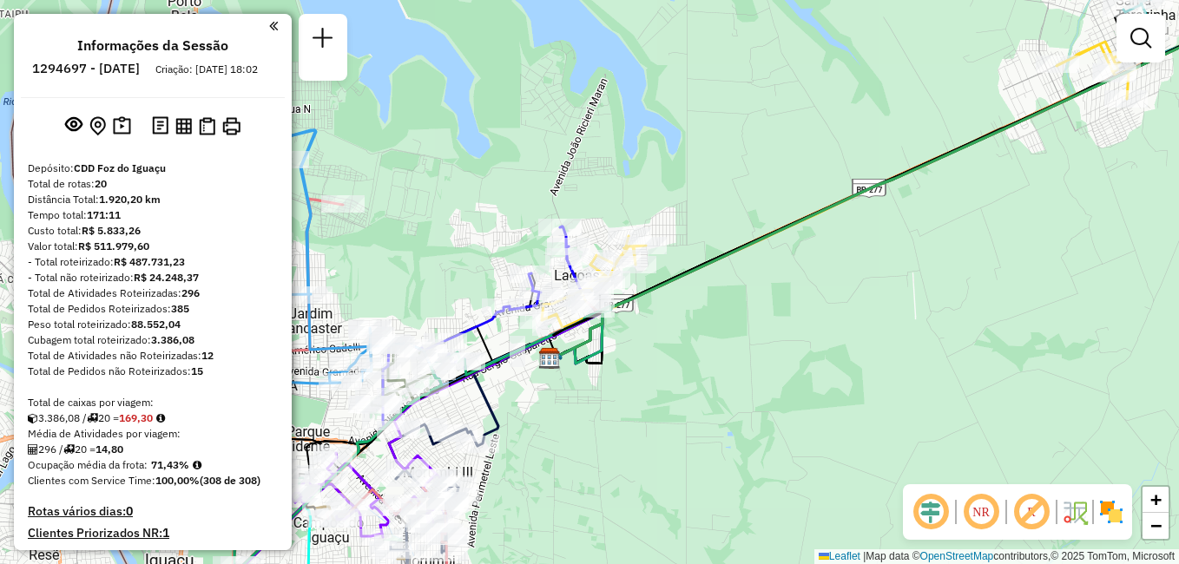
drag, startPoint x: 705, startPoint y: 299, endPoint x: 1053, endPoint y: 201, distance: 361.6
click at [1053, 201] on div "Janela de atendimento Grade de atendimento Capacidade Transportadoras Veículos …" at bounding box center [589, 282] width 1179 height 564
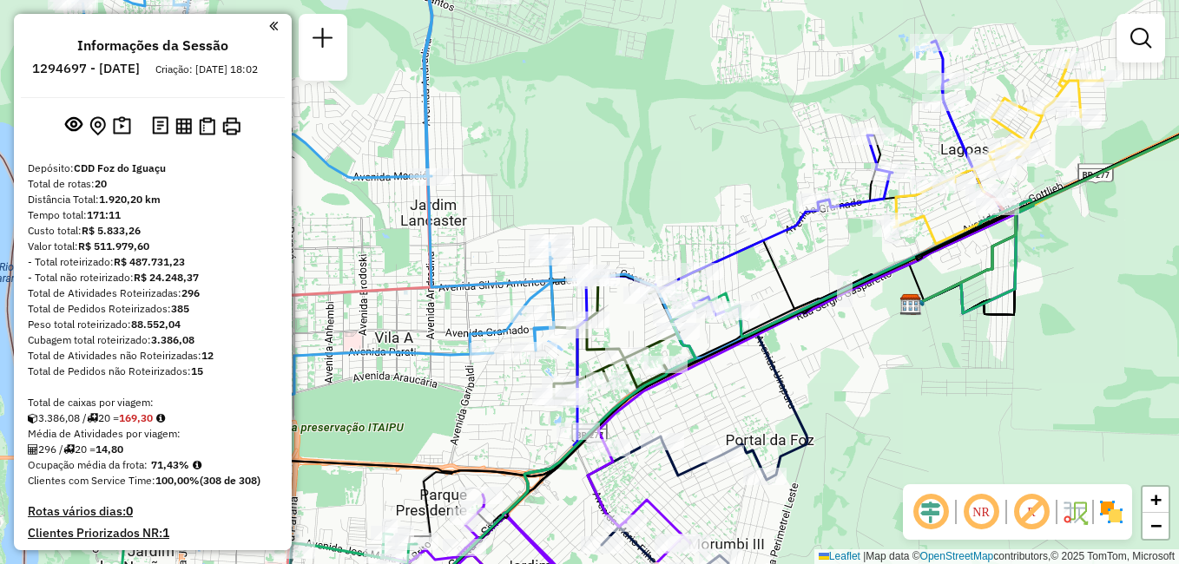
drag, startPoint x: 986, startPoint y: 258, endPoint x: 1094, endPoint y: 269, distance: 109.1
click at [1094, 269] on div "Janela de atendimento Grade de atendimento Capacidade Transportadoras Veículos …" at bounding box center [589, 282] width 1179 height 564
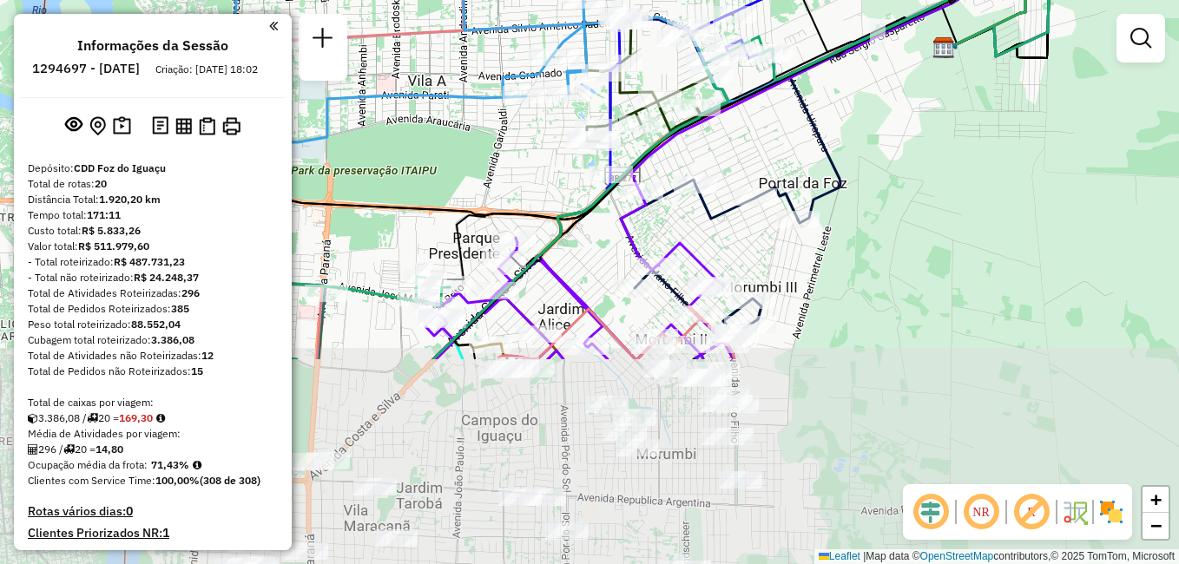
drag, startPoint x: 760, startPoint y: 325, endPoint x: 795, endPoint y: 60, distance: 267.0
click at [795, 61] on icon at bounding box center [912, 11] width 307 height 137
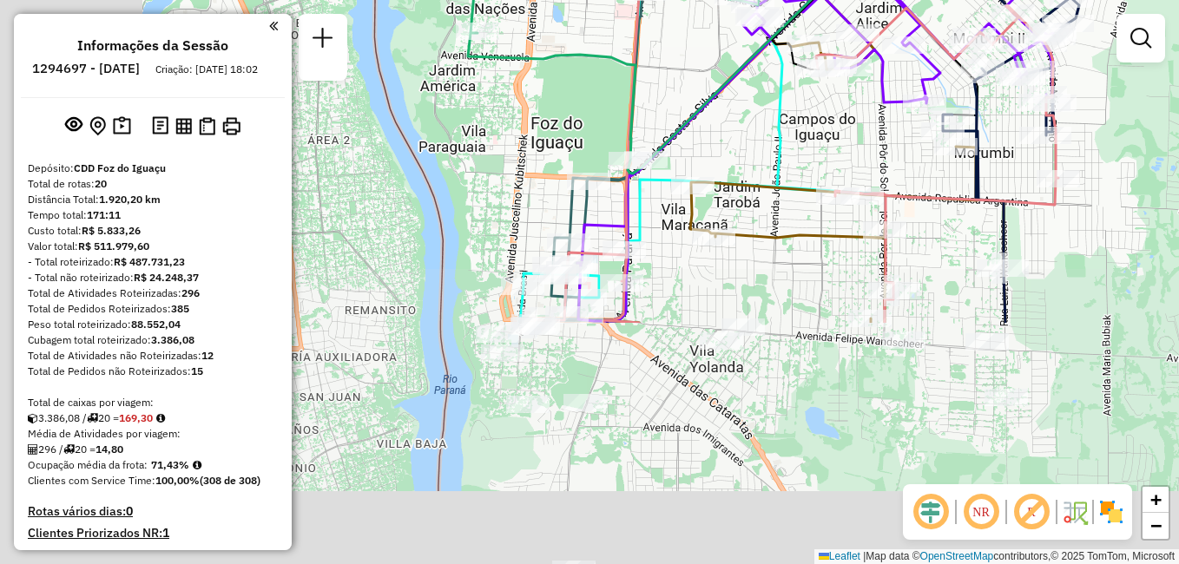
drag, startPoint x: 820, startPoint y: 316, endPoint x: 1070, endPoint y: 84, distance: 340.8
click at [1136, 16] on div "Janela de atendimento Grade de atendimento Capacidade Transportadoras Veículos …" at bounding box center [589, 282] width 1179 height 564
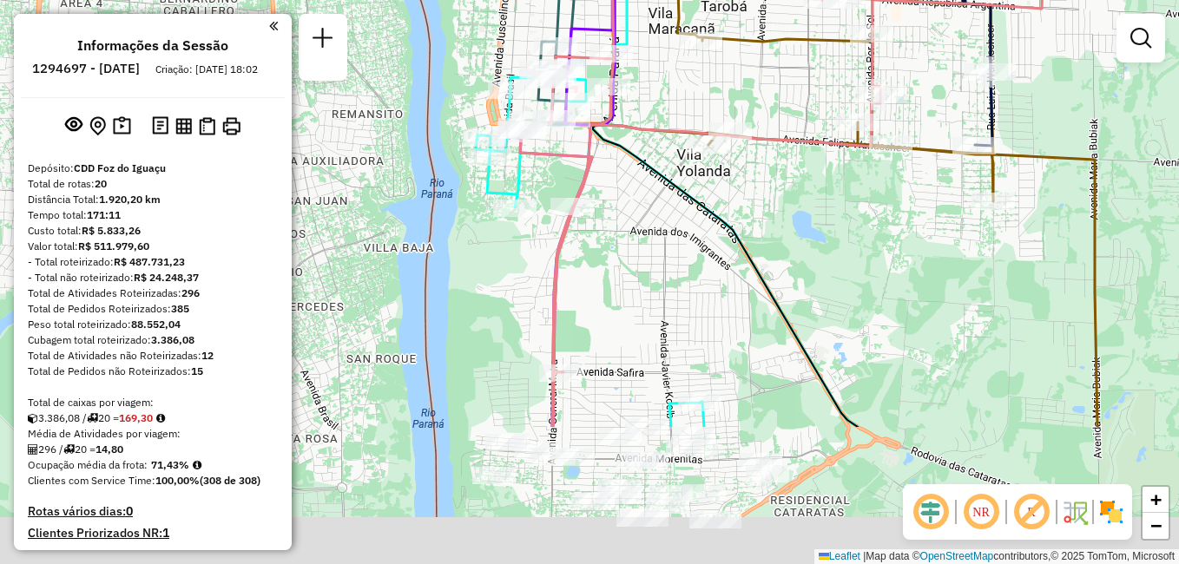
drag, startPoint x: 896, startPoint y: 261, endPoint x: 886, endPoint y: 114, distance: 147.8
click at [886, 114] on div "Rota 17 - Placa VSP0001 32906532 - [PERSON_NAME] de atendimento Grade de atendi…" at bounding box center [589, 282] width 1179 height 564
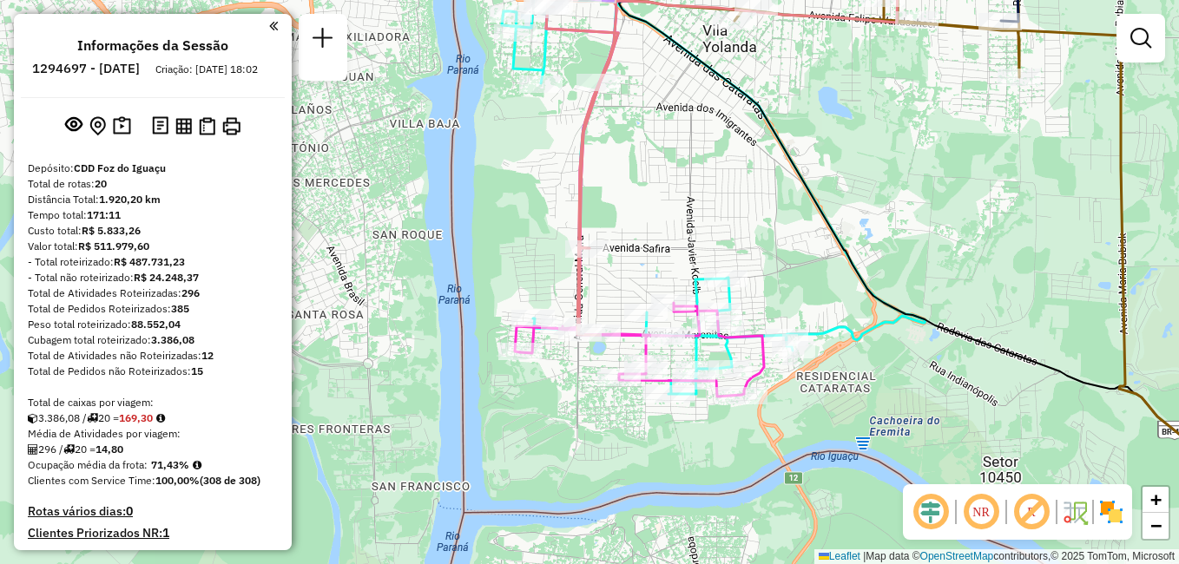
drag, startPoint x: 850, startPoint y: 348, endPoint x: 887, endPoint y: 168, distance: 183.5
click at [887, 168] on icon at bounding box center [931, 159] width 625 height 677
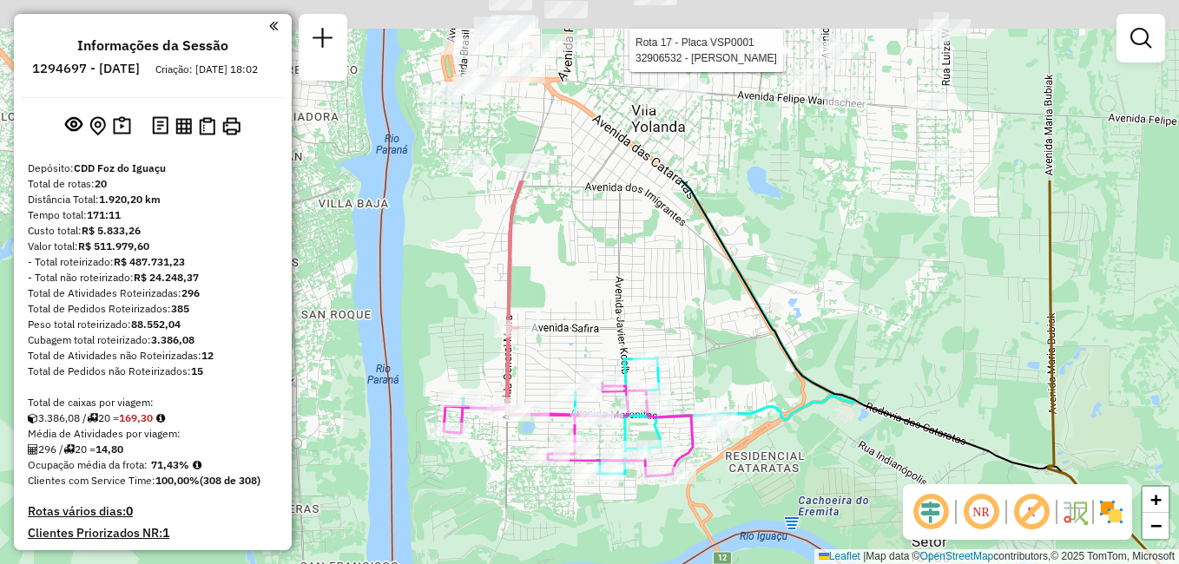
drag, startPoint x: 555, startPoint y: 65, endPoint x: 609, endPoint y: 328, distance: 268.4
click at [609, 328] on div "Rota 17 - Placa VSP0001 32906532 - [PERSON_NAME] 17 - Placa VSP0001 32906532 - …" at bounding box center [589, 282] width 1179 height 564
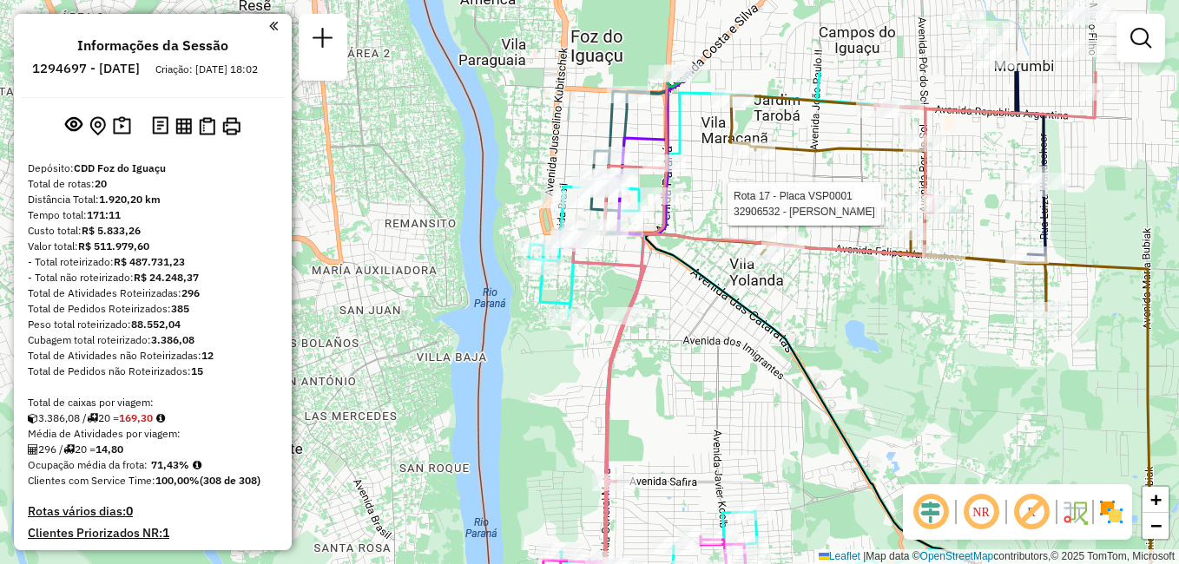
drag, startPoint x: 640, startPoint y: 240, endPoint x: 732, endPoint y: 381, distance: 169.2
click at [732, 384] on div "Rota 17 - Placa VSP0001 32906532 - [PERSON_NAME] 17 - Placa VSP0001 32906532 - …" at bounding box center [589, 282] width 1179 height 564
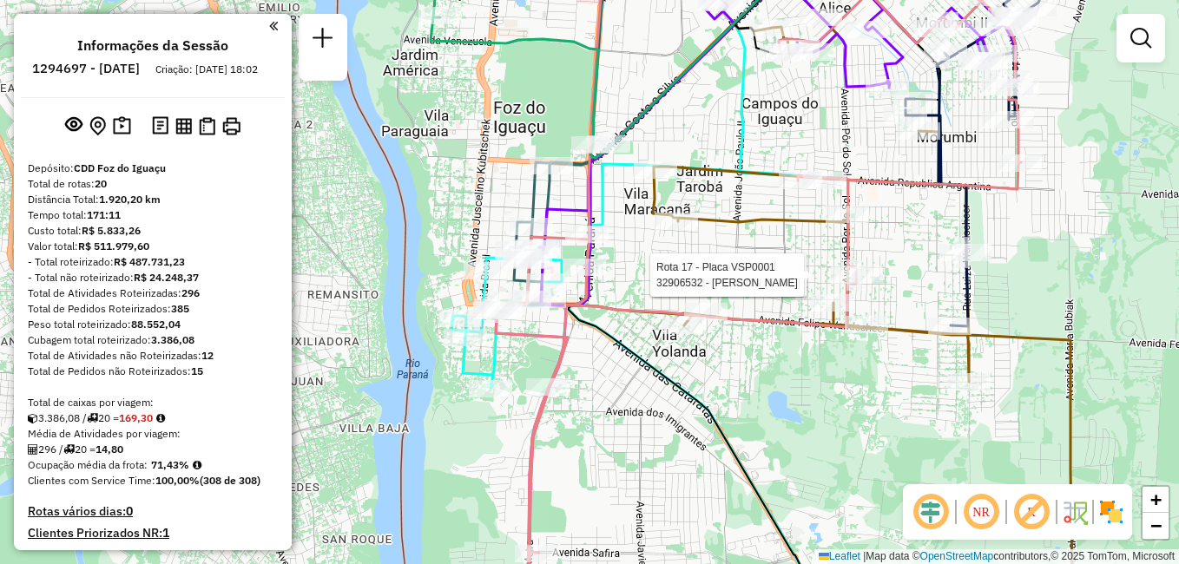
drag, startPoint x: 966, startPoint y: 345, endPoint x: 883, endPoint y: 399, distance: 99.7
click at [883, 399] on div "Rota 17 - Placa VSP0001 32906532 - [PERSON_NAME] 17 - Placa VSP0001 32906532 - …" at bounding box center [589, 282] width 1179 height 564
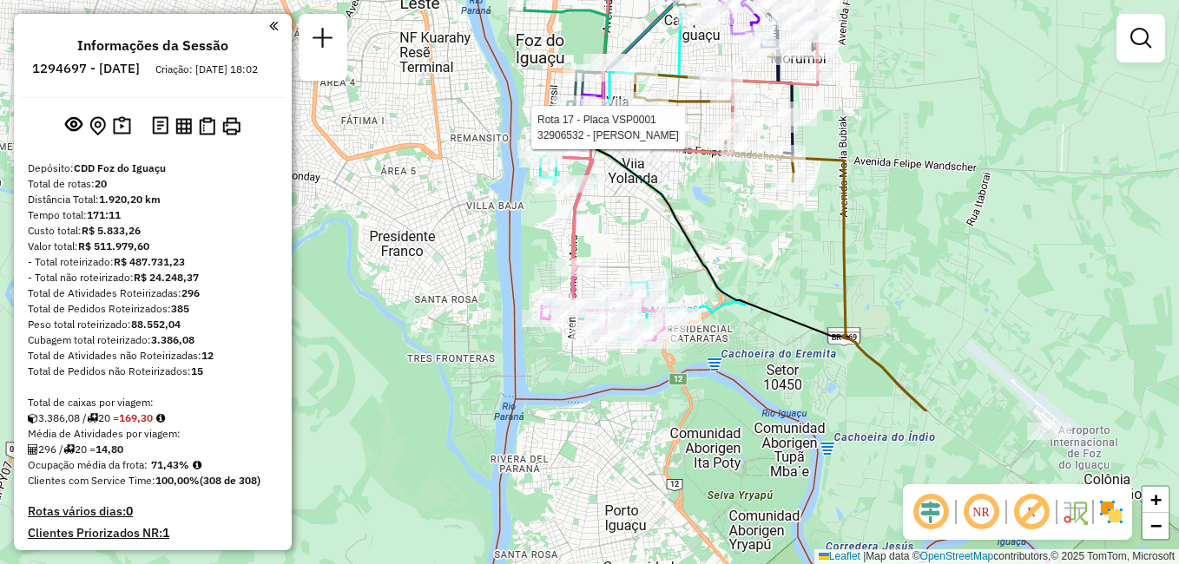
drag, startPoint x: 858, startPoint y: 417, endPoint x: 737, endPoint y: 208, distance: 241.1
click at [737, 208] on div "Rota 17 - Placa VSP0001 32906532 - [PERSON_NAME] 17 - Placa VSP0001 32906532 - …" at bounding box center [589, 282] width 1179 height 564
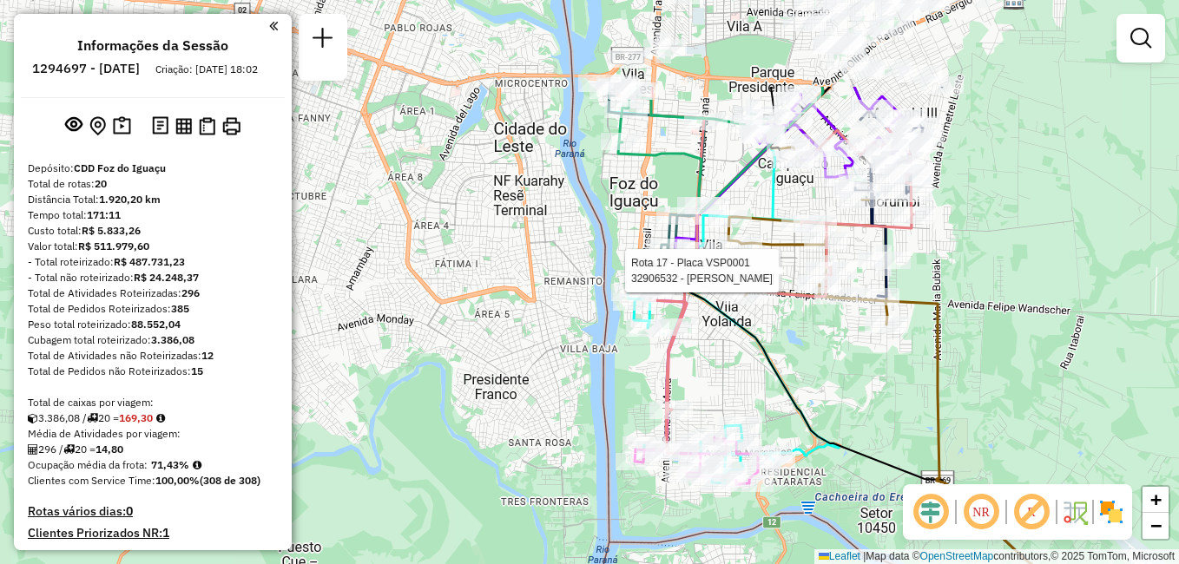
drag, startPoint x: 748, startPoint y: 237, endPoint x: 844, endPoint y: 395, distance: 185.0
click at [845, 391] on div "Rota 17 - Placa VSP0001 32906532 - [PERSON_NAME] 17 - Placa VSP0001 32906532 - …" at bounding box center [589, 282] width 1179 height 564
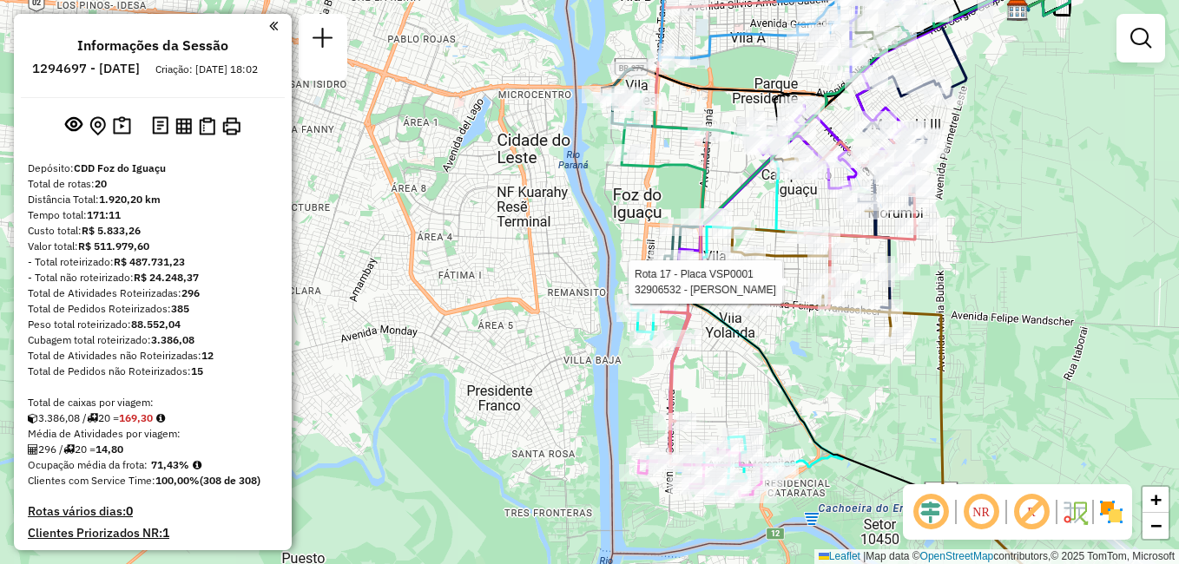
drag, startPoint x: 1045, startPoint y: 224, endPoint x: 1033, endPoint y: 227, distance: 12.4
click at [1044, 223] on div "Rota 17 - Placa VSP0001 32906532 - [PERSON_NAME] 17 - Placa VSP0001 32906532 - …" at bounding box center [589, 282] width 1179 height 564
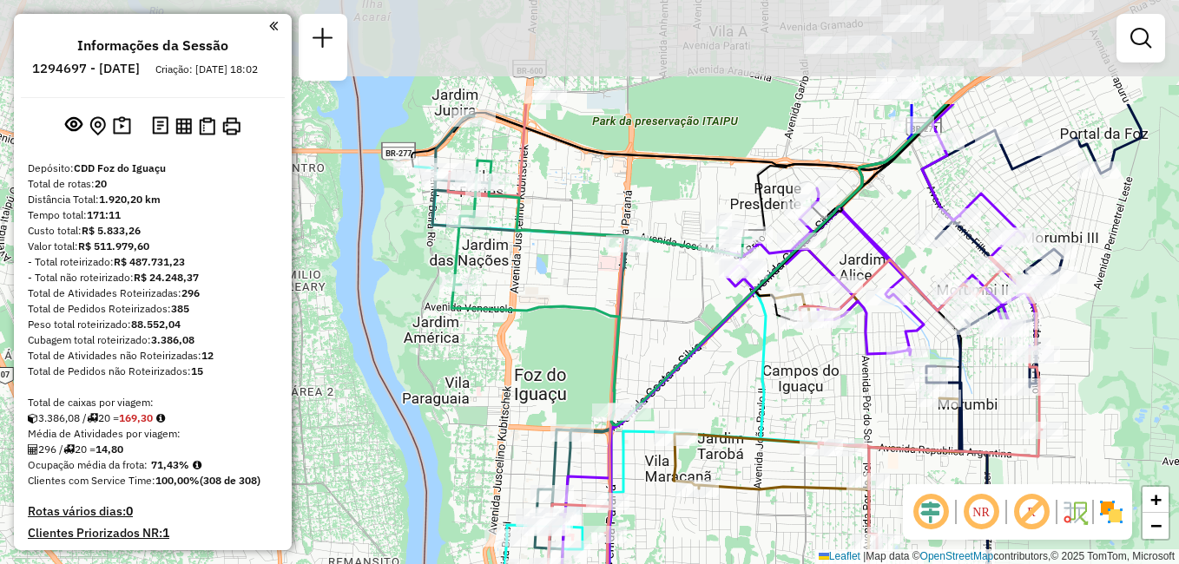
drag, startPoint x: 826, startPoint y: 193, endPoint x: 810, endPoint y: 353, distance: 161.4
click at [810, 353] on div "Janela de atendimento Grade de atendimento Capacidade Transportadoras Veículos …" at bounding box center [589, 282] width 1179 height 564
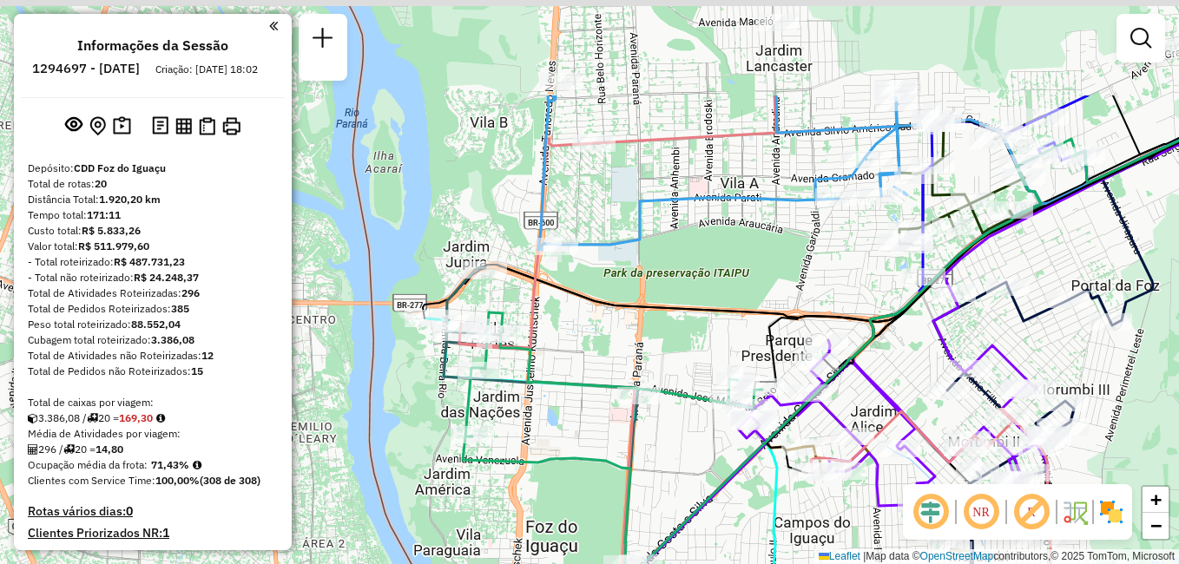
drag, startPoint x: 808, startPoint y: 138, endPoint x: 820, endPoint y: 292, distance: 155.0
click at [819, 292] on div "Janela de atendimento Grade de atendimento Capacidade Transportadoras Veículos …" at bounding box center [589, 282] width 1179 height 564
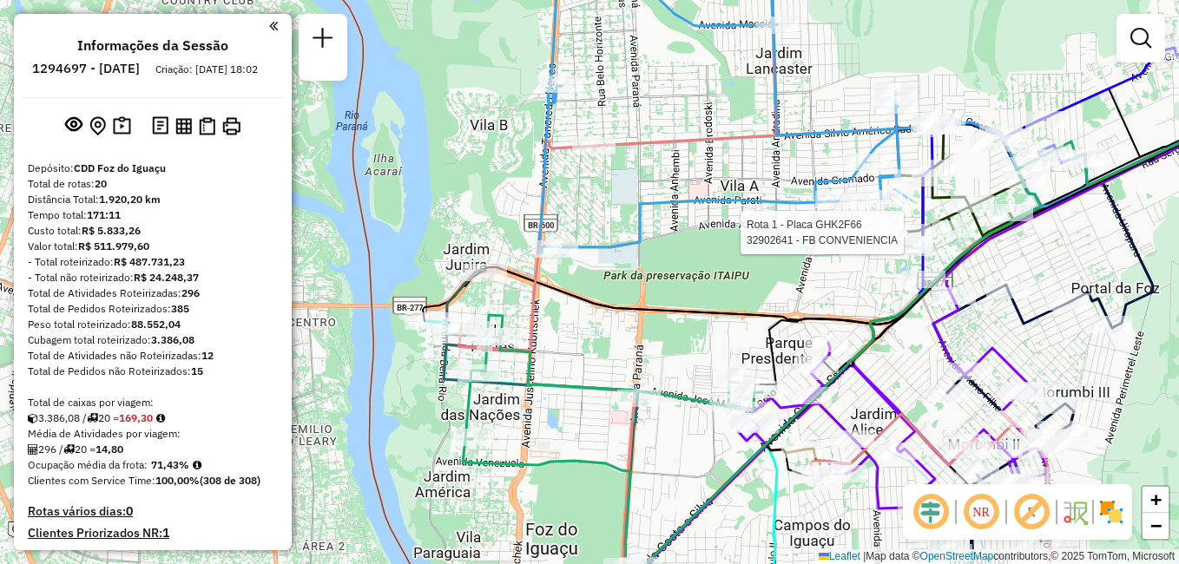
select select "**********"
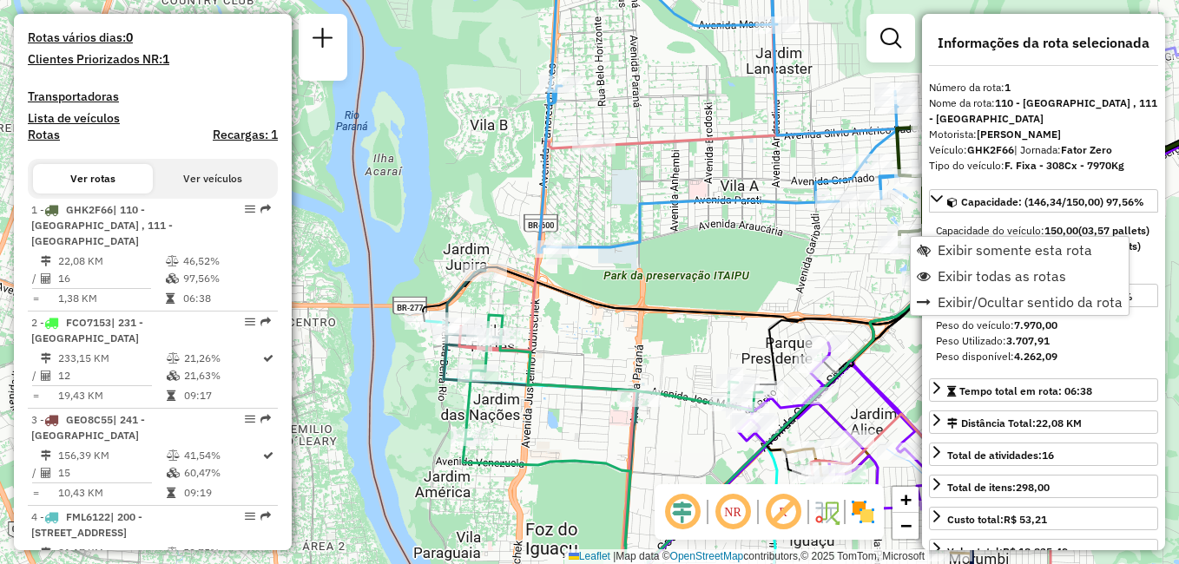
scroll to position [674, 0]
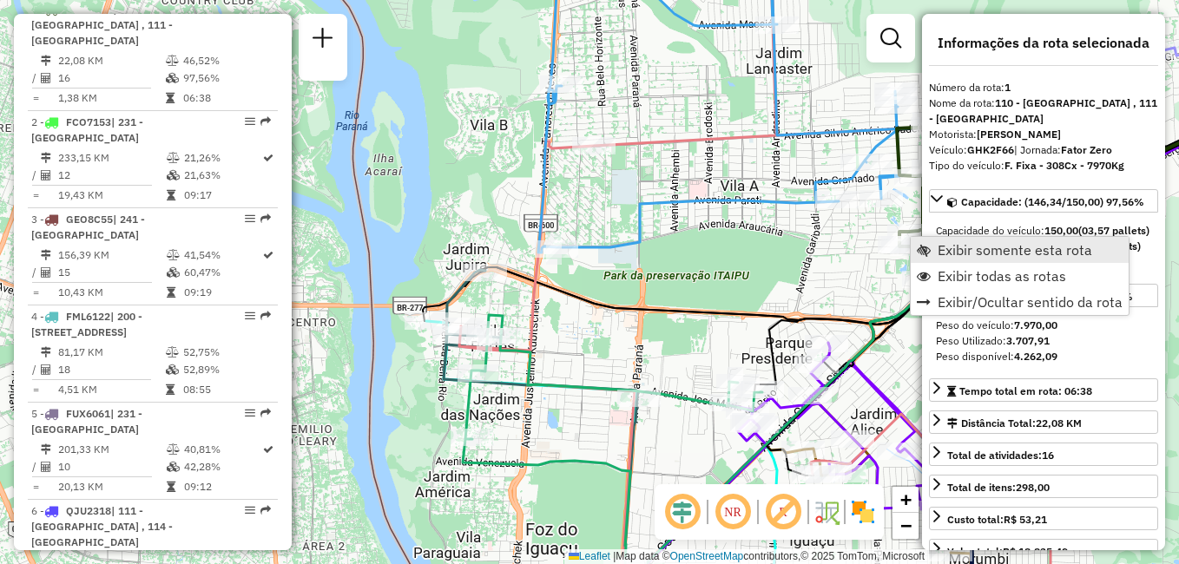
click at [1002, 252] on span "Exibir somente esta rota" at bounding box center [1014, 250] width 154 height 14
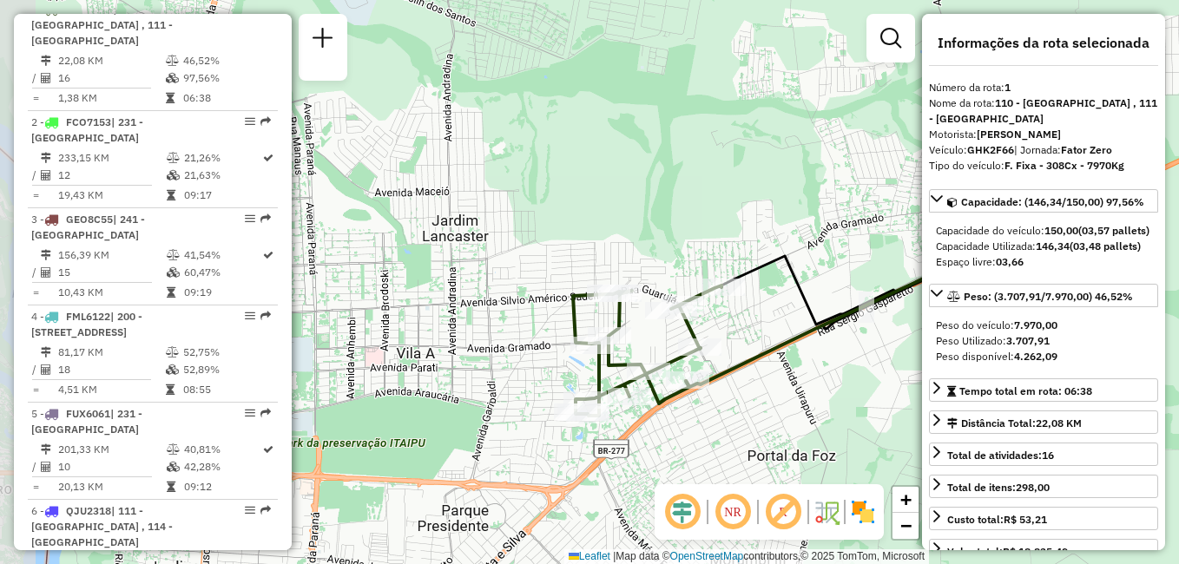
drag, startPoint x: 751, startPoint y: 325, endPoint x: 845, endPoint y: 344, distance: 96.3
click at [890, 351] on div "Janela de atendimento Grade de atendimento Capacidade Transportadoras Veículos …" at bounding box center [589, 282] width 1179 height 564
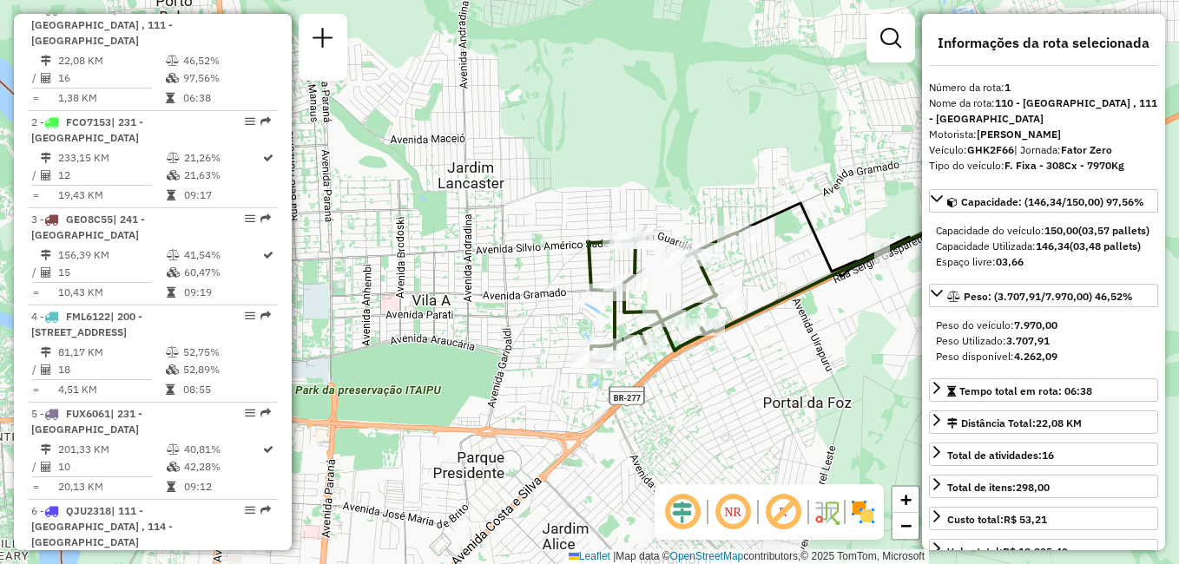
drag, startPoint x: 757, startPoint y: 296, endPoint x: 790, endPoint y: 259, distance: 49.8
click at [790, 259] on div "Janela de atendimento Grade de atendimento Capacidade Transportadoras Veículos …" at bounding box center [589, 282] width 1179 height 564
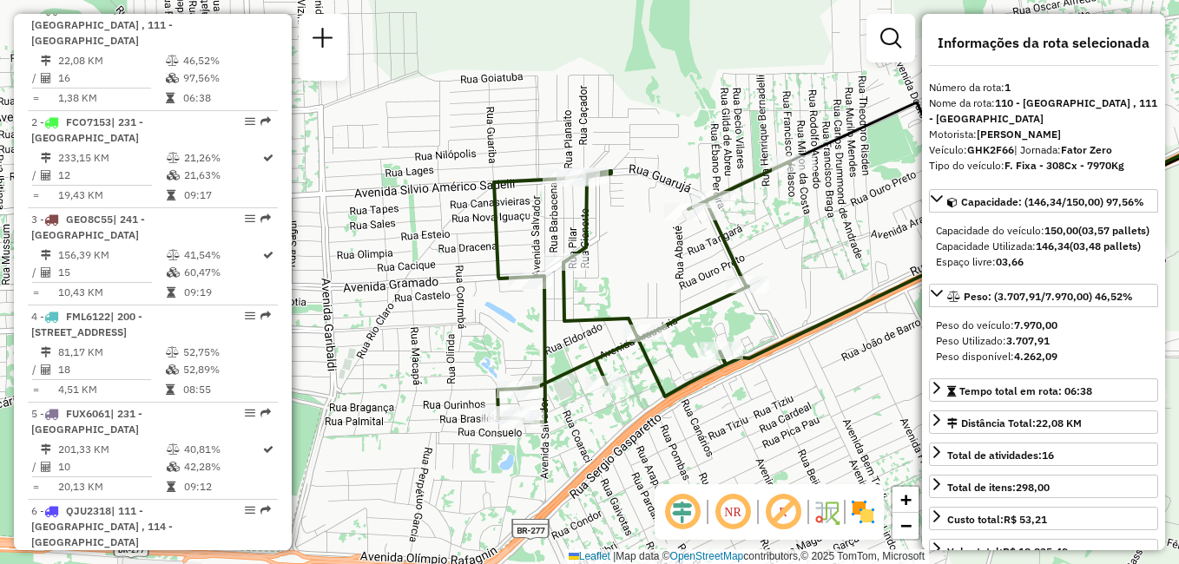
drag, startPoint x: 752, startPoint y: 272, endPoint x: 836, endPoint y: 243, distance: 88.9
click at [836, 243] on div "Janela de atendimento Grade de atendimento Capacidade Transportadoras Veículos …" at bounding box center [589, 282] width 1179 height 564
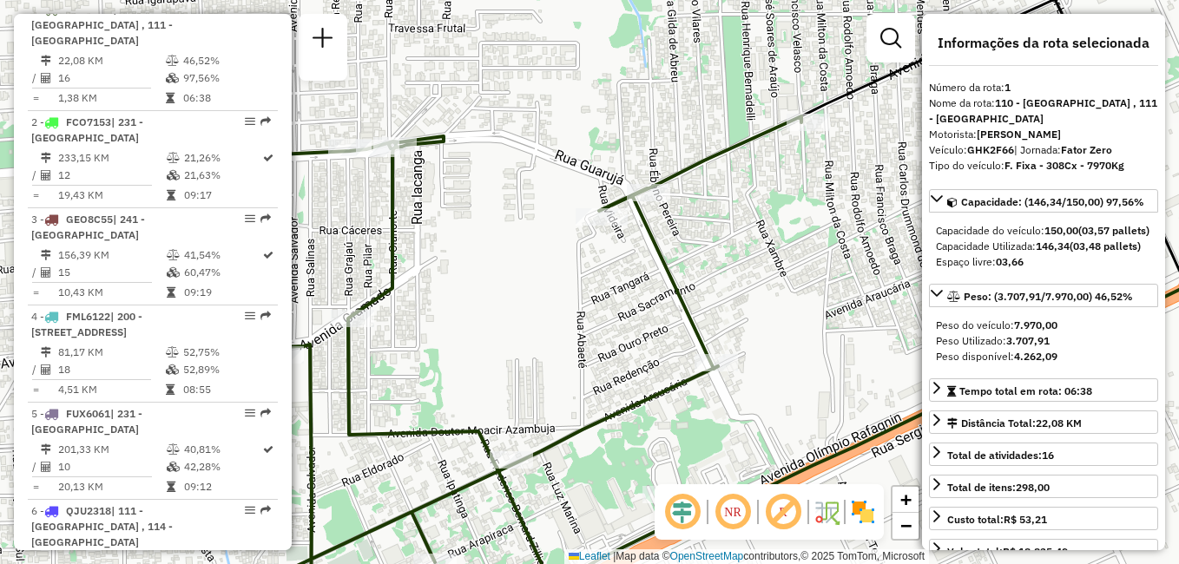
drag, startPoint x: 804, startPoint y: 251, endPoint x: 857, endPoint y: 289, distance: 65.3
click at [857, 289] on div "Janela de atendimento Grade de atendimento Capacidade Transportadoras Veículos …" at bounding box center [589, 282] width 1179 height 564
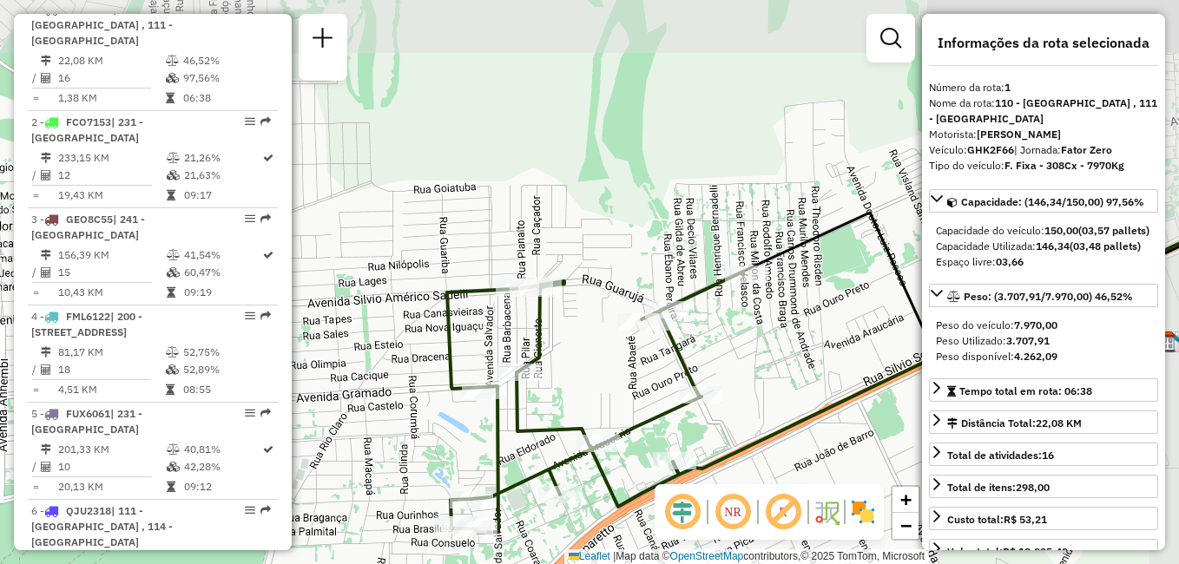
drag, startPoint x: 833, startPoint y: 279, endPoint x: 744, endPoint y: 345, distance: 111.1
click at [744, 345] on div "Janela de atendimento Grade de atendimento Capacidade Transportadoras Veículos …" at bounding box center [589, 282] width 1179 height 564
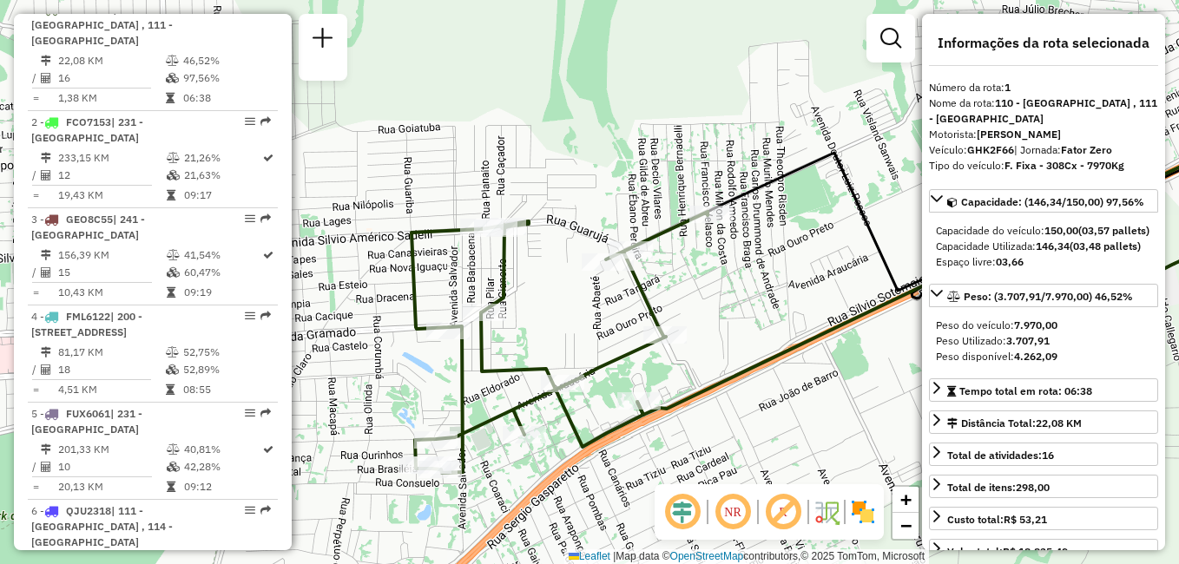
drag, startPoint x: 736, startPoint y: 377, endPoint x: 700, endPoint y: 312, distance: 74.2
click at [700, 312] on div "Janela de atendimento Grade de atendimento Capacidade Transportadoras Veículos …" at bounding box center [589, 282] width 1179 height 564
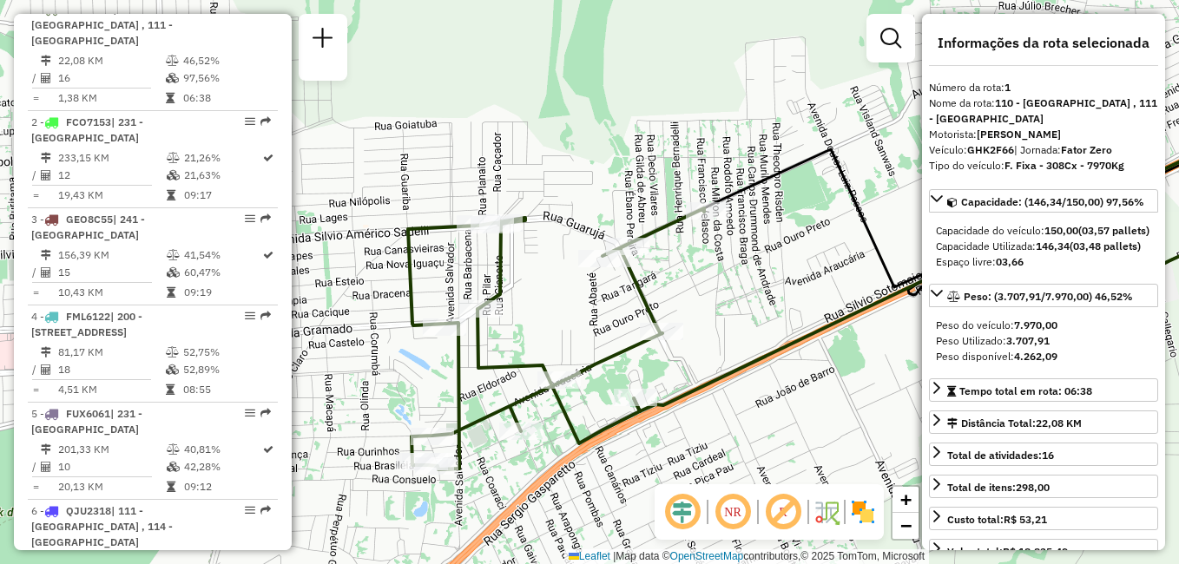
click at [755, 294] on div "Janela de atendimento Grade de atendimento Capacidade Transportadoras Veículos …" at bounding box center [589, 282] width 1179 height 564
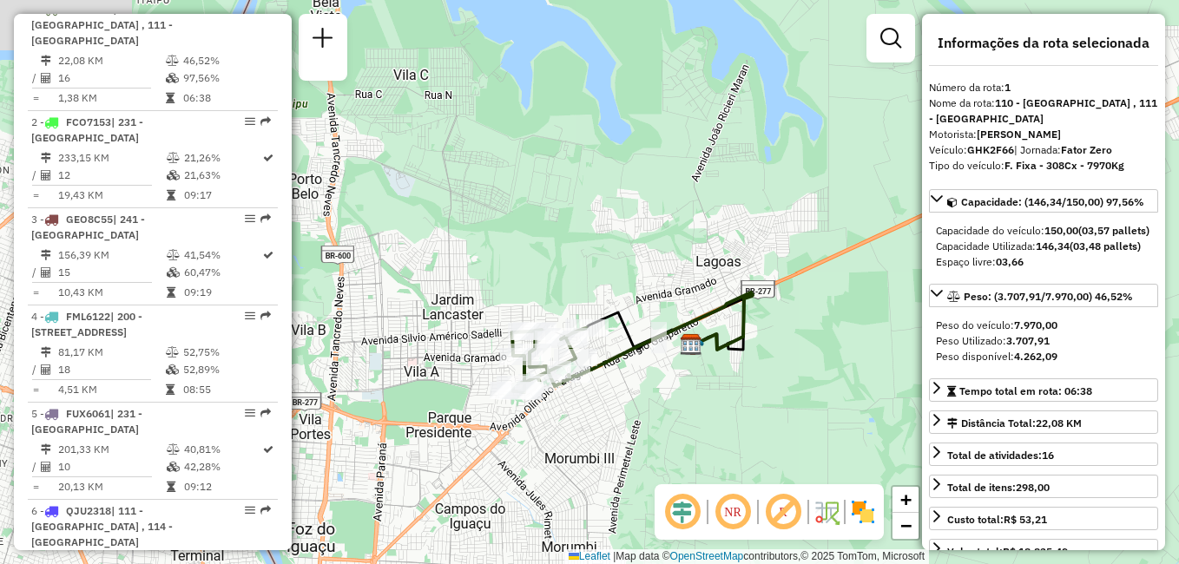
drag, startPoint x: 818, startPoint y: 325, endPoint x: 658, endPoint y: 378, distance: 168.0
click at [662, 378] on div "Janela de atendimento Grade de atendimento Capacidade Transportadoras Veículos …" at bounding box center [589, 282] width 1179 height 564
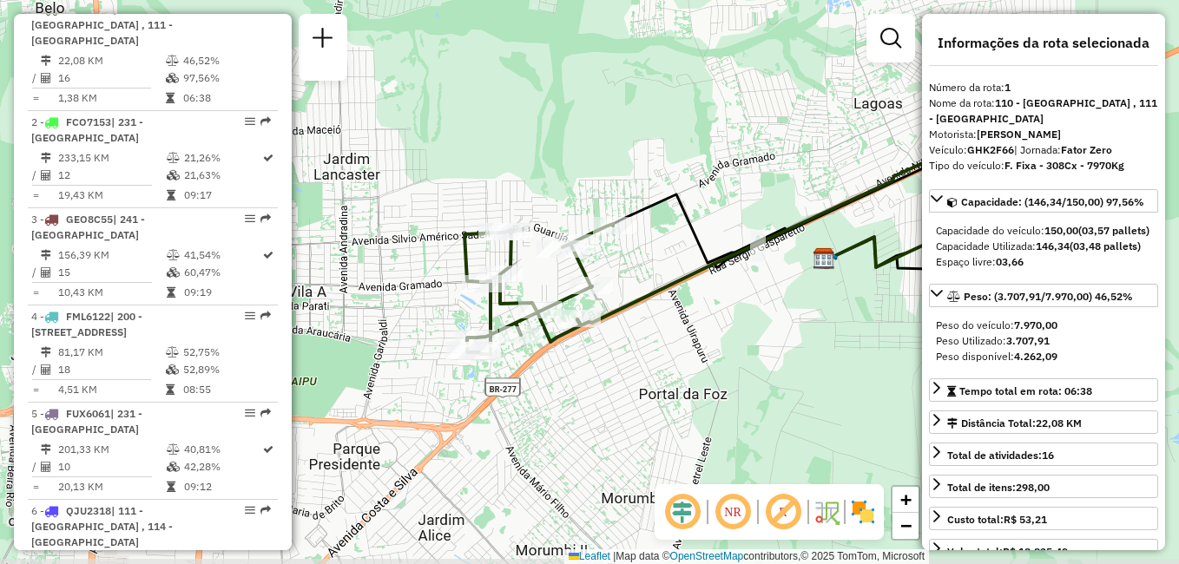
drag, startPoint x: 555, startPoint y: 297, endPoint x: 653, endPoint y: 261, distance: 104.3
click at [650, 259] on div "Janela de atendimento Grade de atendimento Capacidade Transportadoras Veículos …" at bounding box center [589, 282] width 1179 height 564
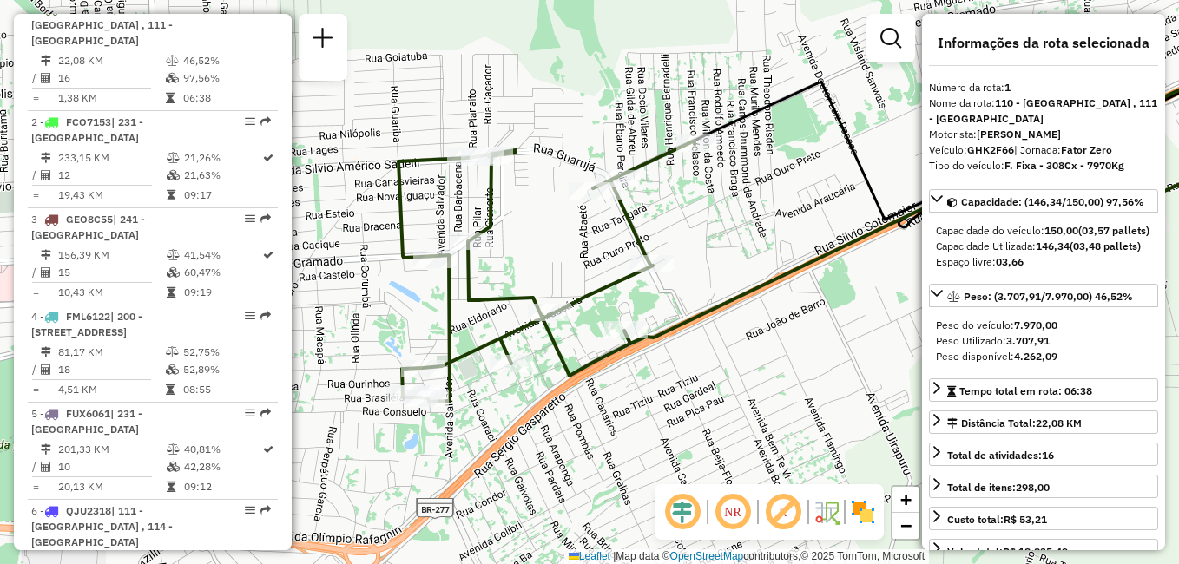
drag, startPoint x: 638, startPoint y: 278, endPoint x: 743, endPoint y: 249, distance: 108.8
click at [743, 249] on div "Janela de atendimento Grade de atendimento Capacidade Transportadoras Veículos …" at bounding box center [589, 282] width 1179 height 564
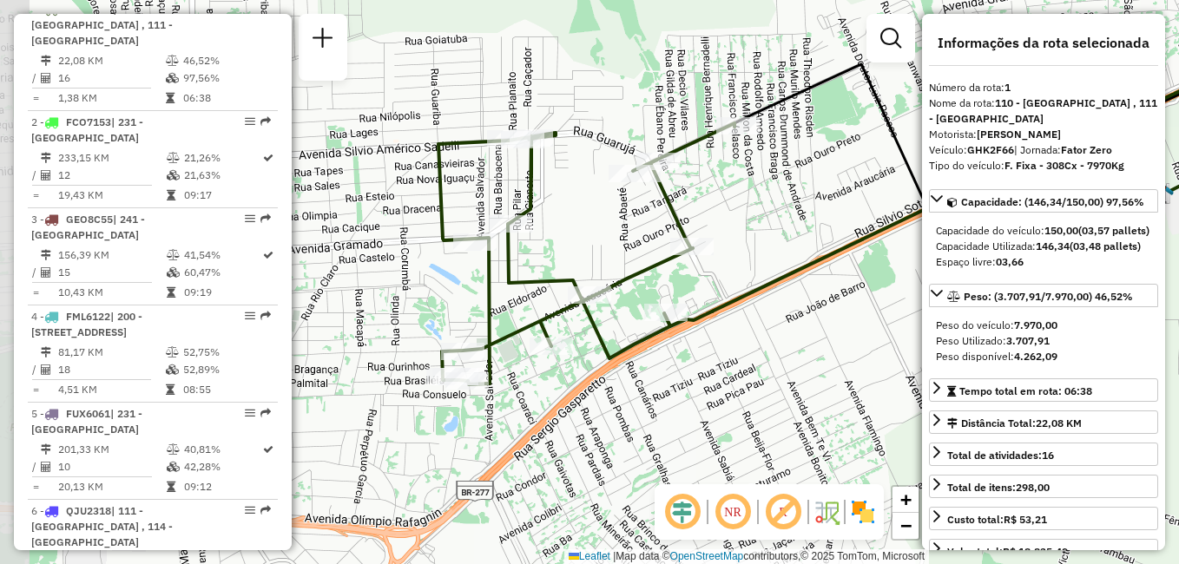
drag, startPoint x: 743, startPoint y: 249, endPoint x: 783, endPoint y: 232, distance: 43.5
click at [783, 232] on div "Janela de atendimento Grade de atendimento Capacidade Transportadoras Veículos …" at bounding box center [589, 282] width 1179 height 564
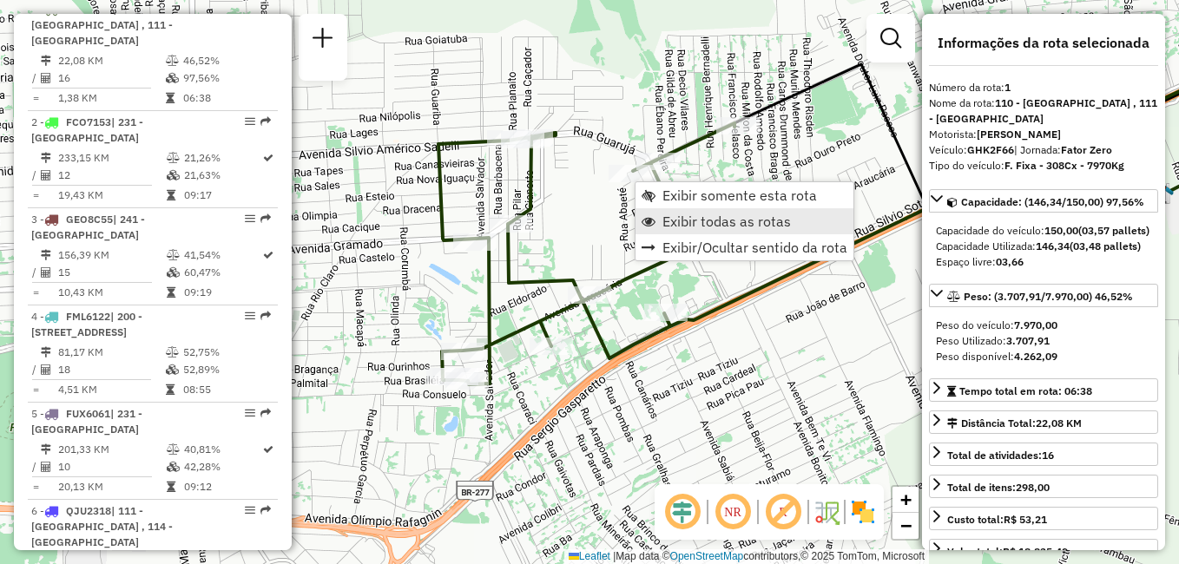
click at [705, 220] on span "Exibir todas as rotas" at bounding box center [726, 221] width 128 height 14
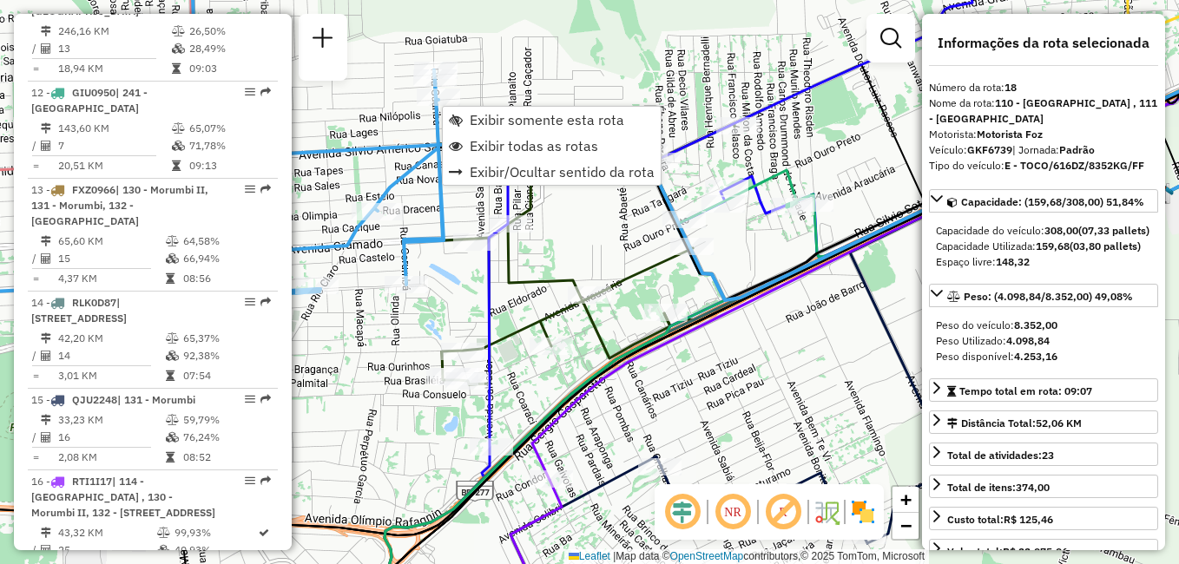
scroll to position [2420, 0]
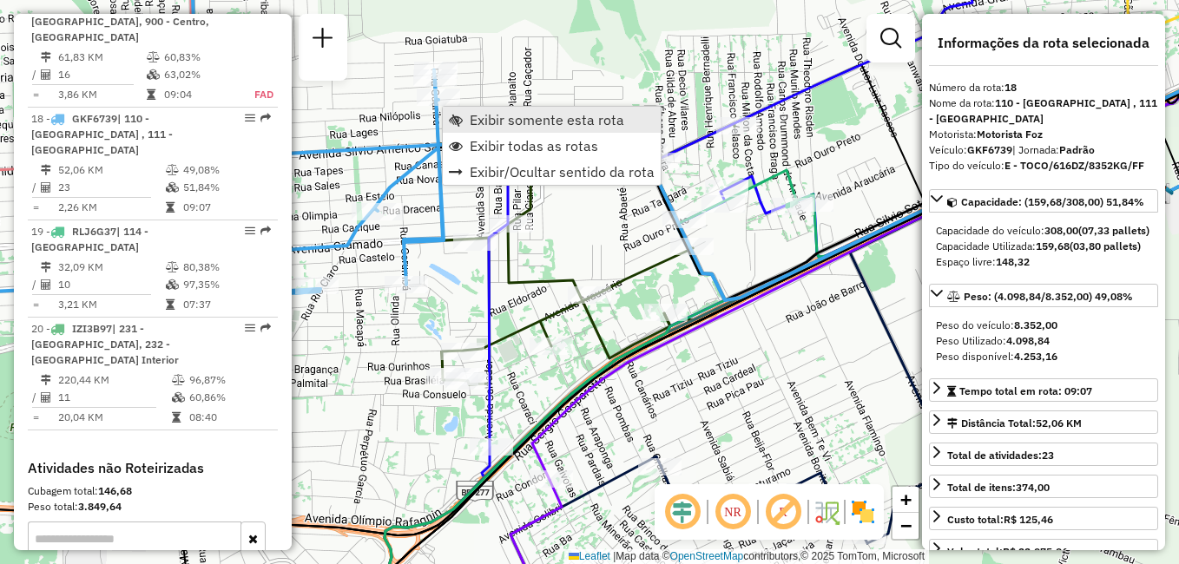
click at [531, 122] on span "Exibir somente esta rota" at bounding box center [547, 120] width 154 height 14
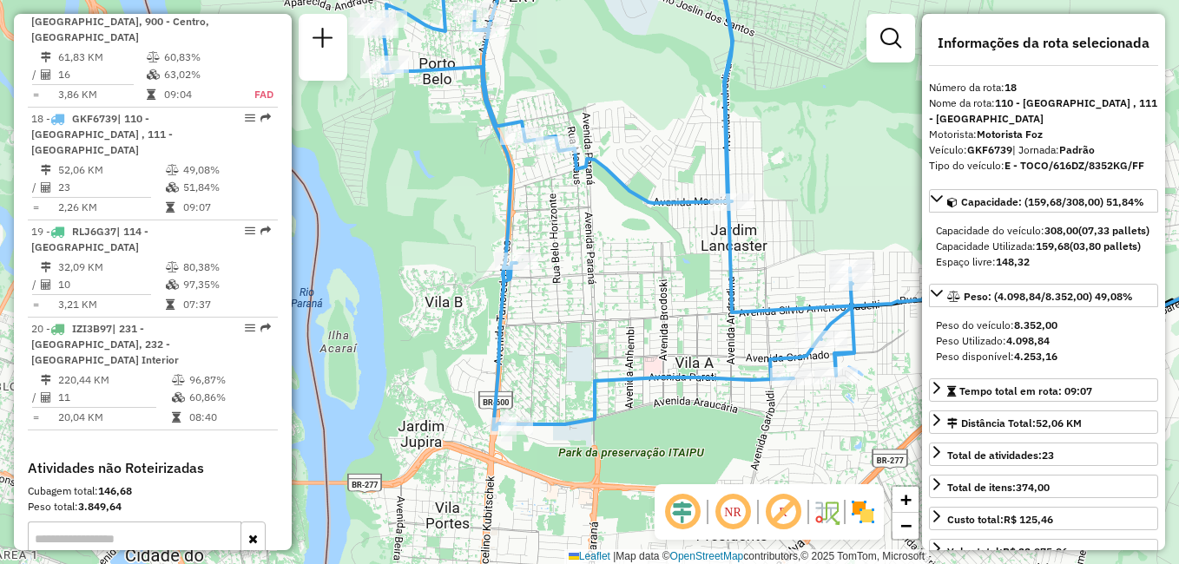
drag, startPoint x: 628, startPoint y: 280, endPoint x: 874, endPoint y: 167, distance: 270.6
click at [874, 167] on div "Janela de atendimento Grade de atendimento Capacidade Transportadoras Veículos …" at bounding box center [589, 282] width 1179 height 564
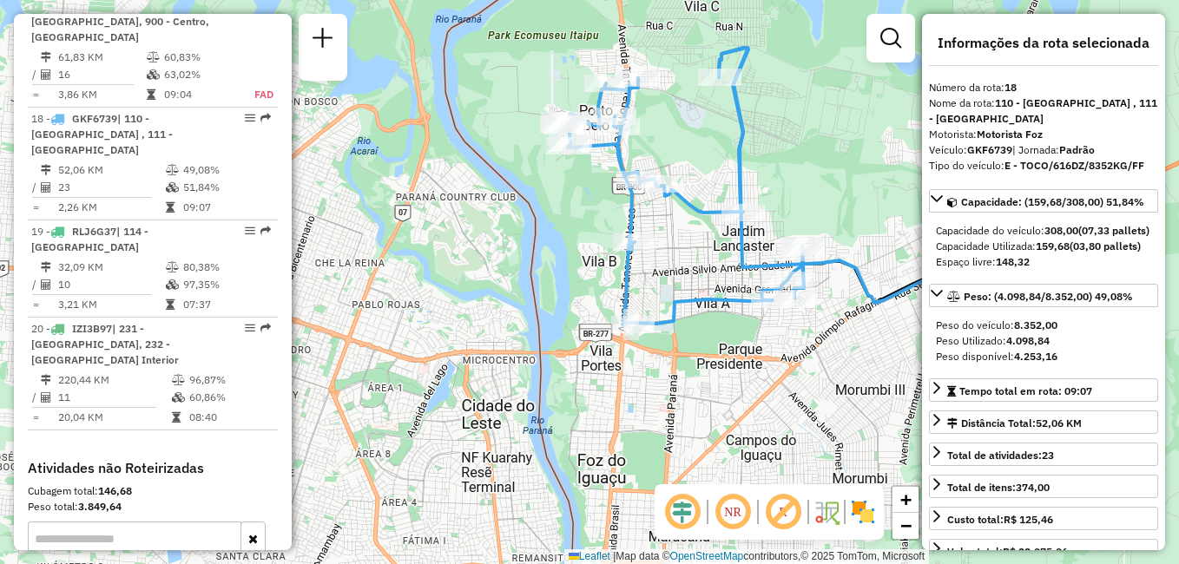
drag, startPoint x: 857, startPoint y: 185, endPoint x: 797, endPoint y: 206, distance: 63.4
click at [797, 206] on div "Janela de atendimento Grade de atendimento Capacidade Transportadoras Veículos …" at bounding box center [589, 282] width 1179 height 564
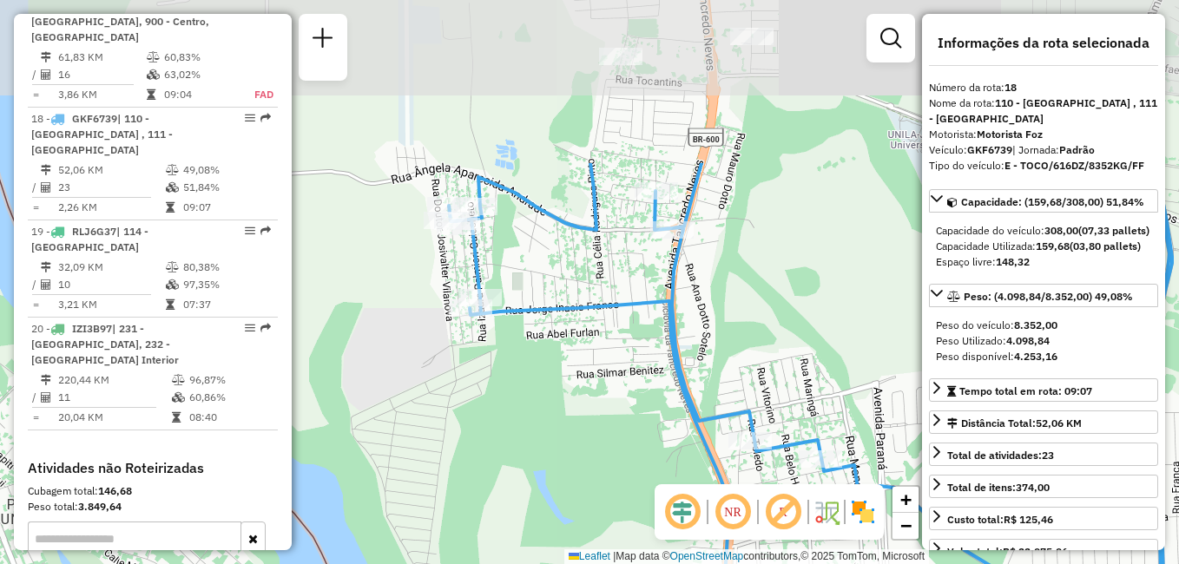
drag, startPoint x: 594, startPoint y: 180, endPoint x: 577, endPoint y: 398, distance: 219.4
click at [577, 398] on div "Janela de atendimento Grade de atendimento Capacidade Transportadoras Veículos …" at bounding box center [589, 282] width 1179 height 564
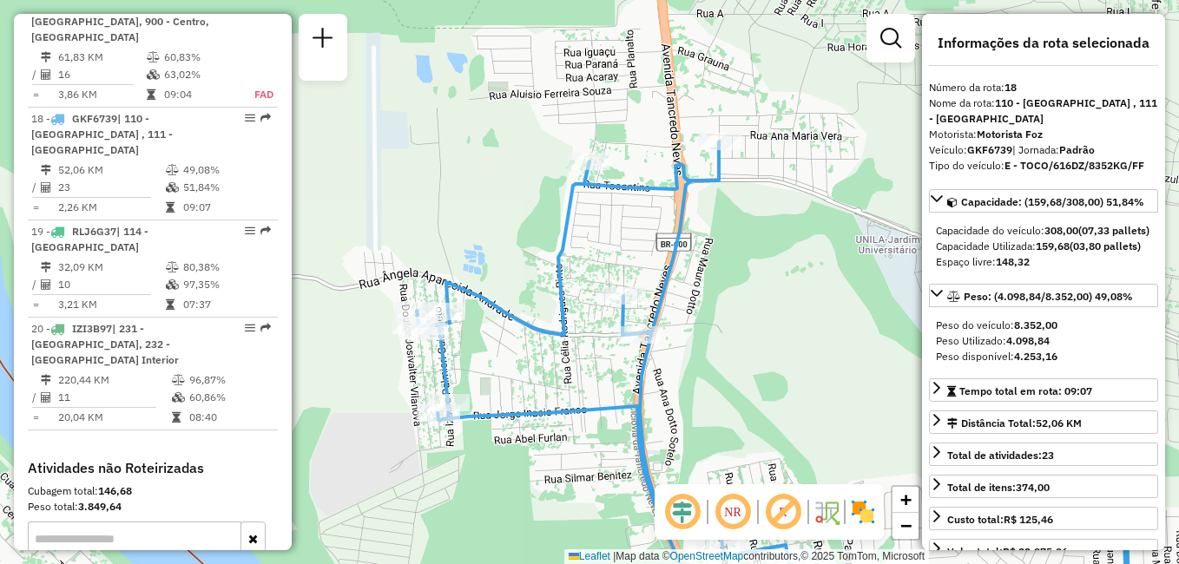
drag, startPoint x: 621, startPoint y: 268, endPoint x: 588, endPoint y: 362, distance: 99.1
click at [588, 362] on div "Janela de atendimento Grade de atendimento Capacidade Transportadoras Veículos …" at bounding box center [589, 282] width 1179 height 564
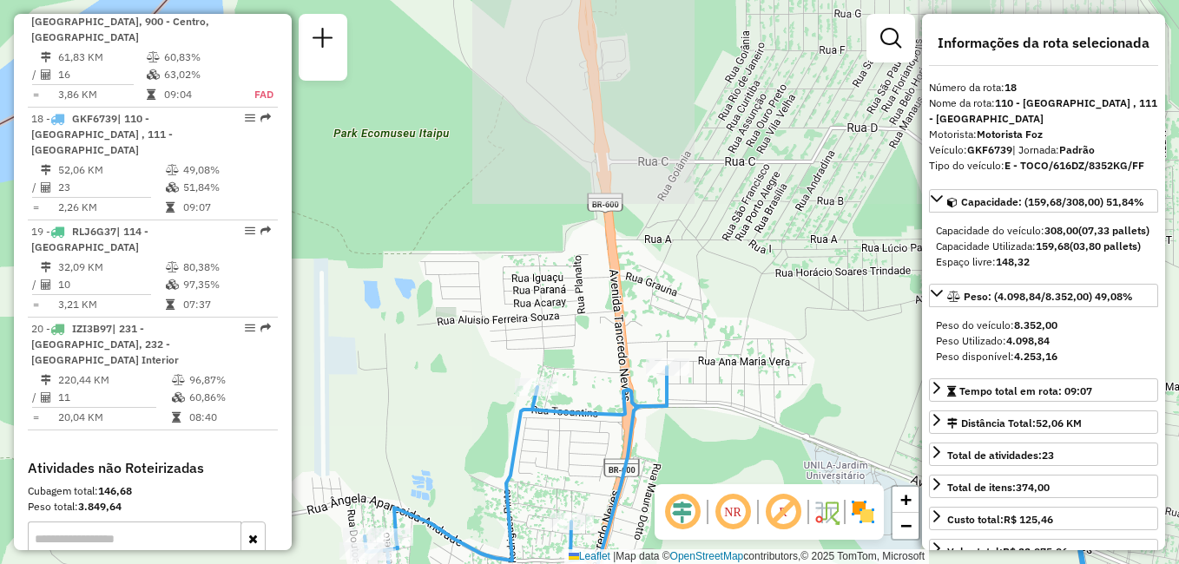
drag, startPoint x: 578, startPoint y: 329, endPoint x: 520, endPoint y: 563, distance: 241.4
click at [522, 563] on html "Aguarde... Pop-up bloqueado! Seu navegador bloqueou automáticamente a abertura …" at bounding box center [589, 282] width 1179 height 564
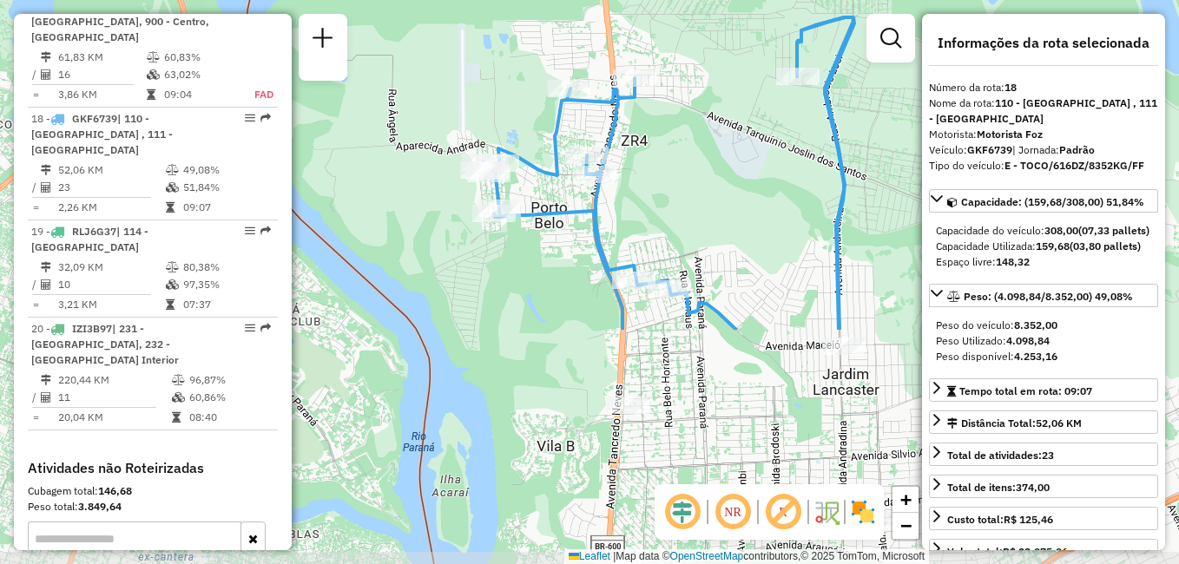
drag, startPoint x: 684, startPoint y: 464, endPoint x: 677, endPoint y: 173, distance: 291.7
click at [677, 173] on div "Janela de atendimento Grade de atendimento Capacidade Transportadoras Veículos …" at bounding box center [589, 282] width 1179 height 564
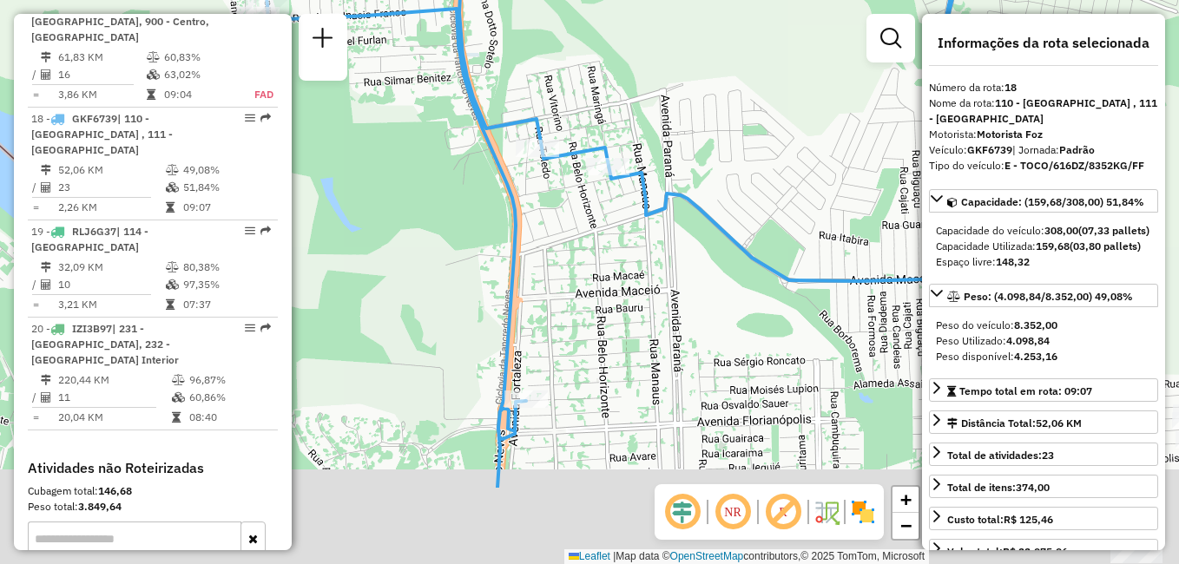
drag, startPoint x: 530, startPoint y: 305, endPoint x: 433, endPoint y: 155, distance: 178.9
click at [433, 155] on div "Janela de atendimento Grade de atendimento Capacidade Transportadoras Veículos …" at bounding box center [589, 282] width 1179 height 564
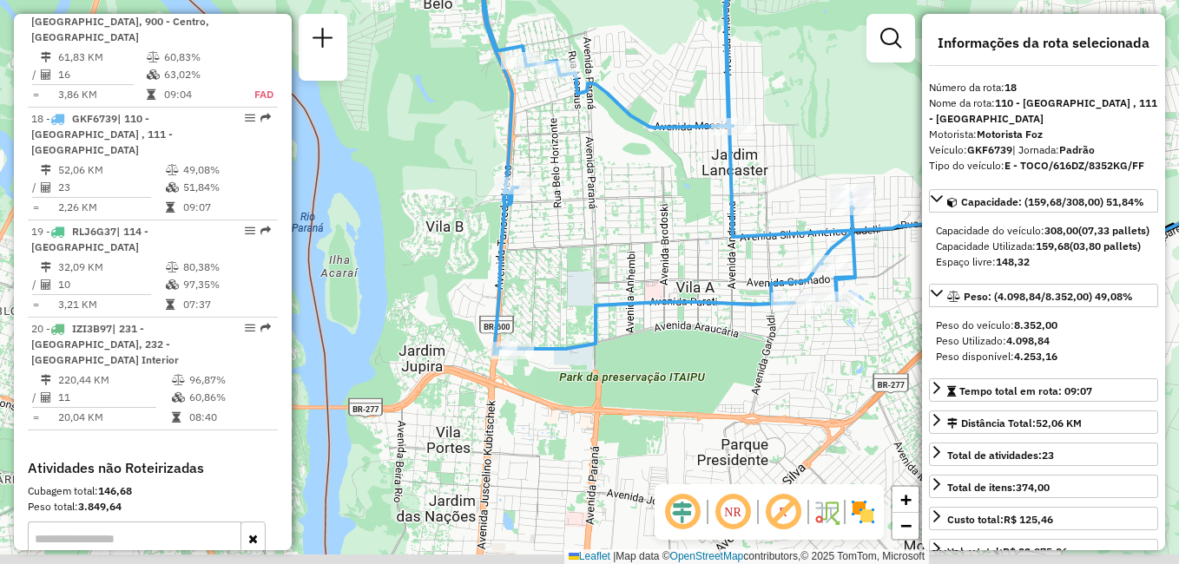
drag, startPoint x: 523, startPoint y: 343, endPoint x: 566, endPoint y: 216, distance: 133.7
click at [566, 216] on div "Janela de atendimento Grade de atendimento Capacidade Transportadoras Veículos …" at bounding box center [589, 282] width 1179 height 564
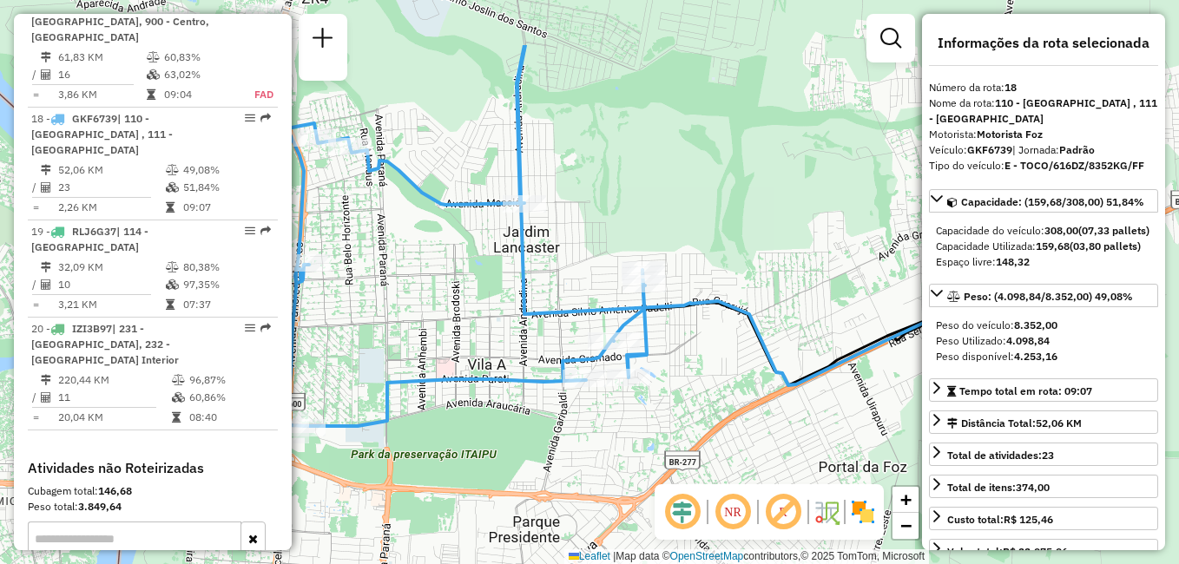
drag, startPoint x: 888, startPoint y: 212, endPoint x: 671, endPoint y: 314, distance: 239.9
click at [673, 314] on icon at bounding box center [800, 215] width 566 height 340
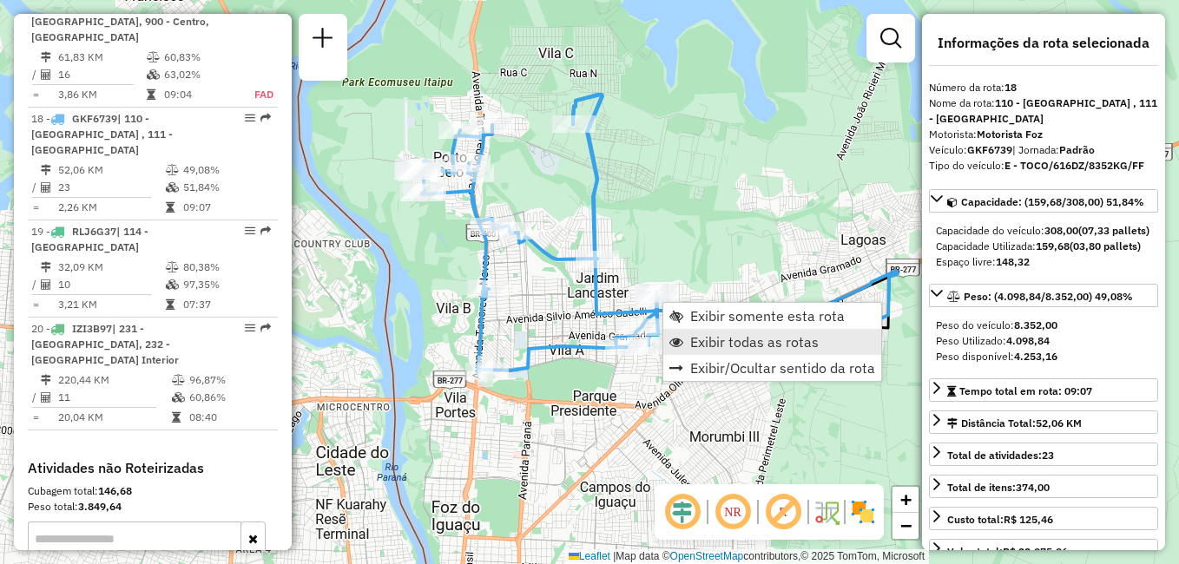
click at [732, 339] on span "Exibir todas as rotas" at bounding box center [754, 342] width 128 height 14
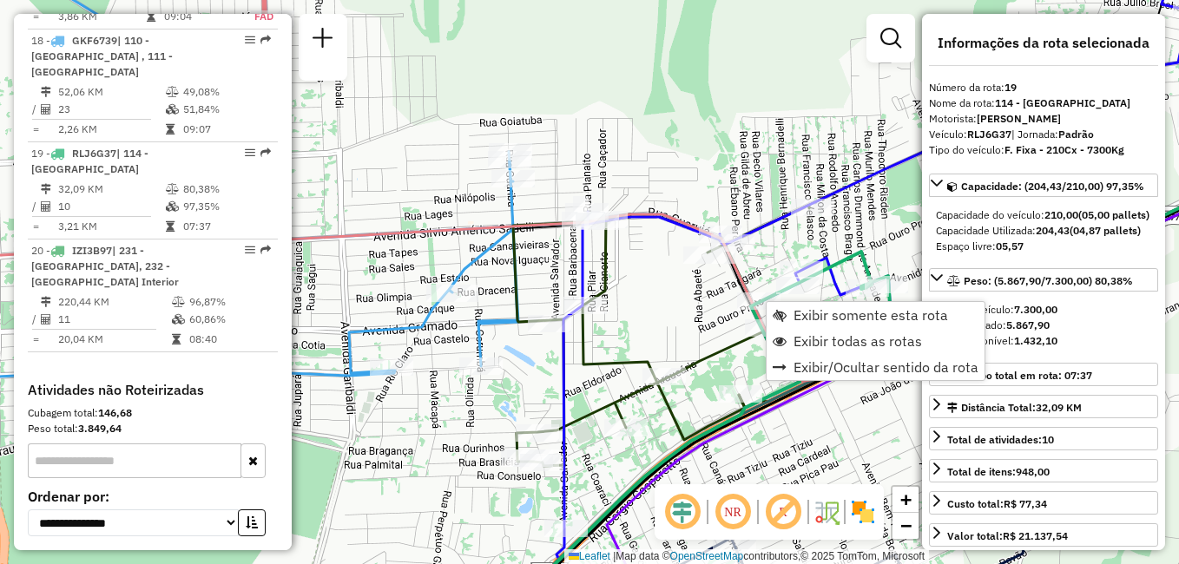
scroll to position [2518, 0]
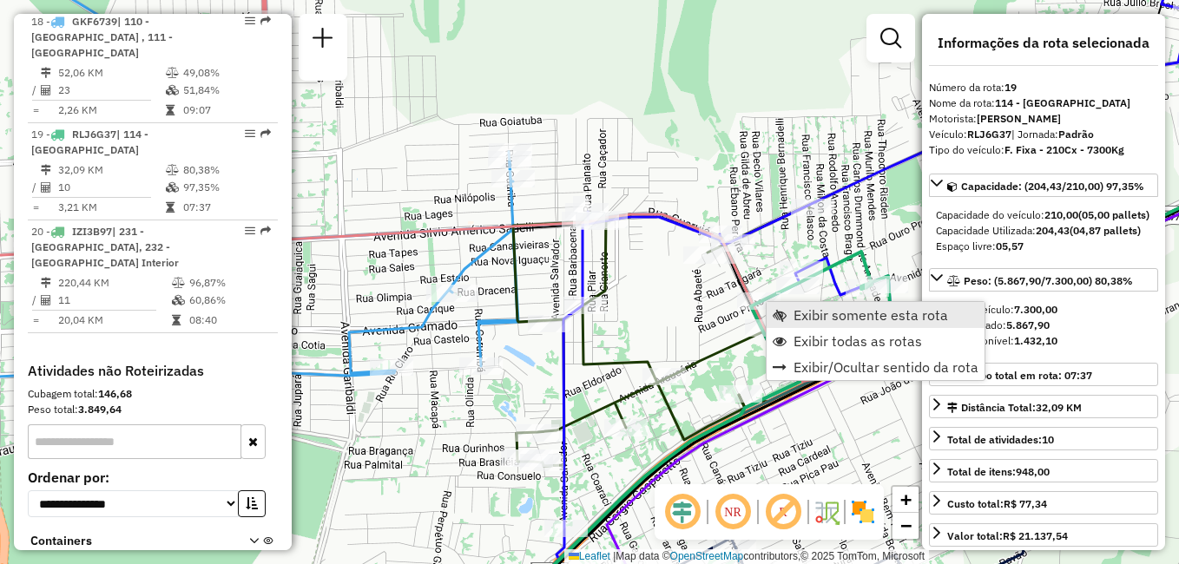
click at [841, 320] on span "Exibir somente esta rota" at bounding box center [870, 315] width 154 height 14
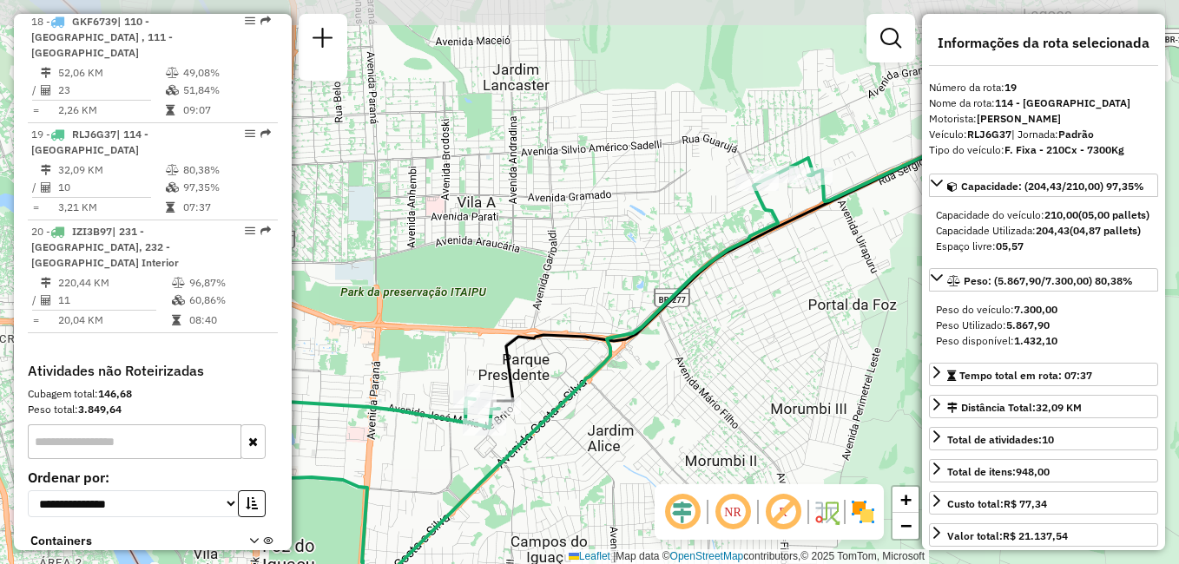
drag, startPoint x: 699, startPoint y: 295, endPoint x: 766, endPoint y: 344, distance: 83.3
click at [766, 344] on div "Janela de atendimento Grade de atendimento Capacidade Transportadoras Veículos …" at bounding box center [589, 282] width 1179 height 564
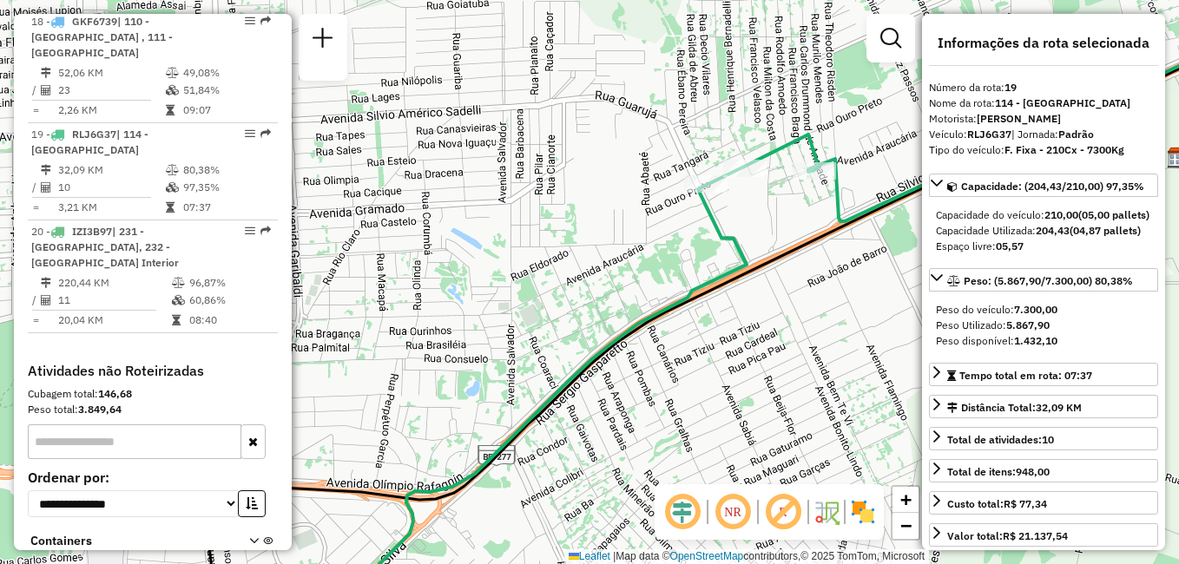
drag, startPoint x: 815, startPoint y: 270, endPoint x: 813, endPoint y: 338, distance: 68.6
click at [813, 338] on div "Janela de atendimento Grade de atendimento Capacidade Transportadoras Veículos …" at bounding box center [589, 282] width 1179 height 564
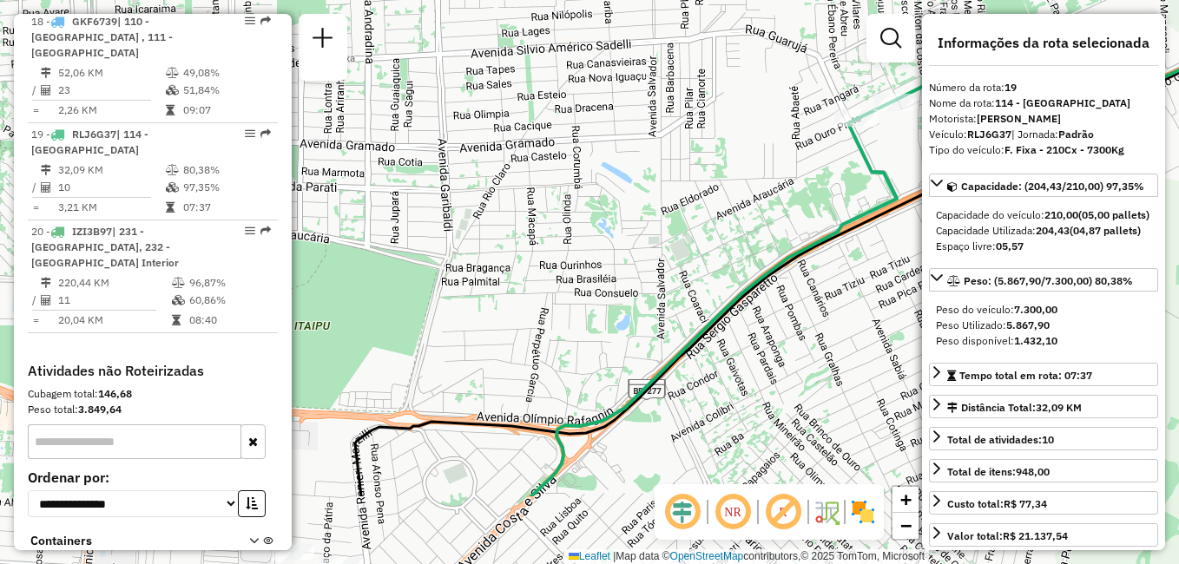
drag, startPoint x: 688, startPoint y: 327, endPoint x: 840, endPoint y: 203, distance: 196.1
click at [840, 203] on div "Janela de atendimento Grade de atendimento Capacidade Transportadoras Veículos …" at bounding box center [589, 282] width 1179 height 564
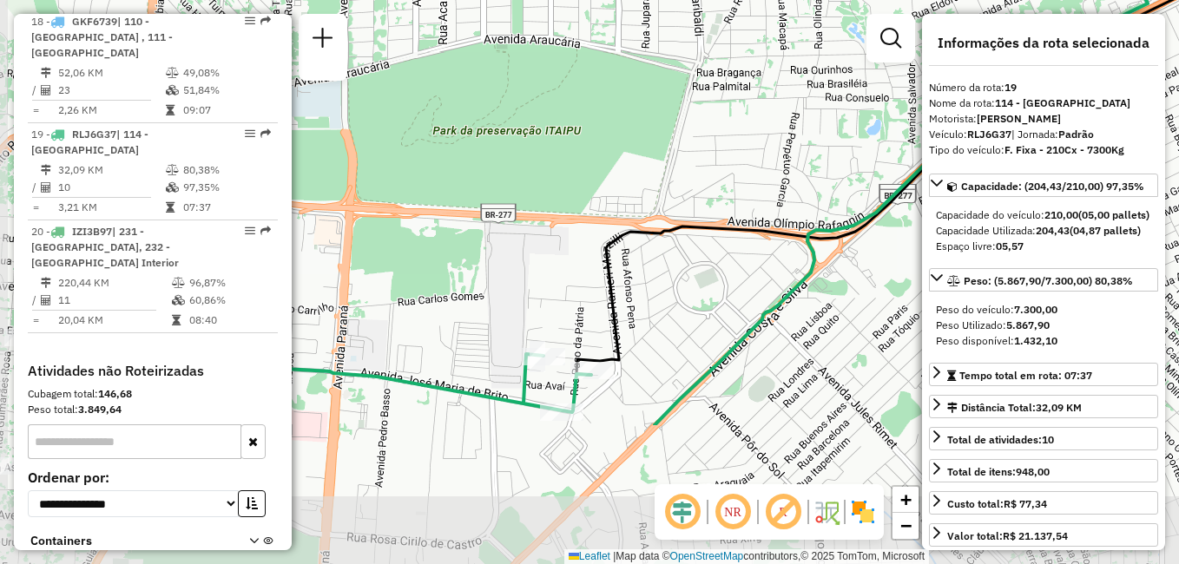
drag, startPoint x: 513, startPoint y: 329, endPoint x: 764, endPoint y: 134, distance: 317.9
click at [764, 134] on div "Janela de atendimento Grade de atendimento Capacidade Transportadoras Veículos …" at bounding box center [589, 282] width 1179 height 564
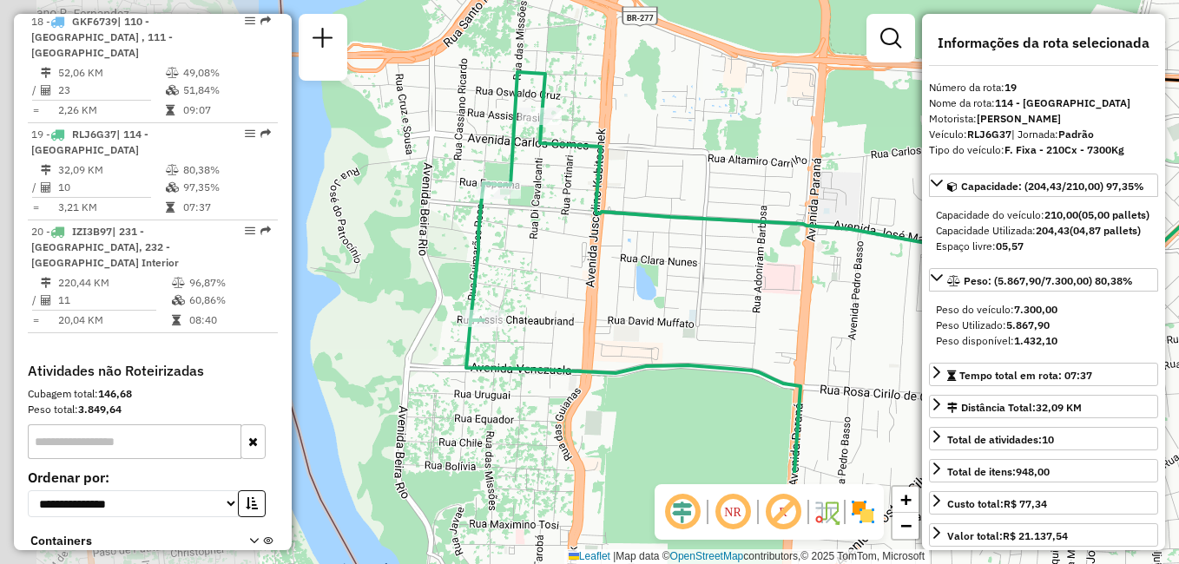
drag, startPoint x: 439, startPoint y: 334, endPoint x: 947, endPoint y: 179, distance: 530.9
click at [947, 179] on hb-router-mapa "Informações da Sessão 1294697 - [DATE] Criação: [DATE] 18:02 Depósito: CDD Foz …" at bounding box center [589, 282] width 1179 height 564
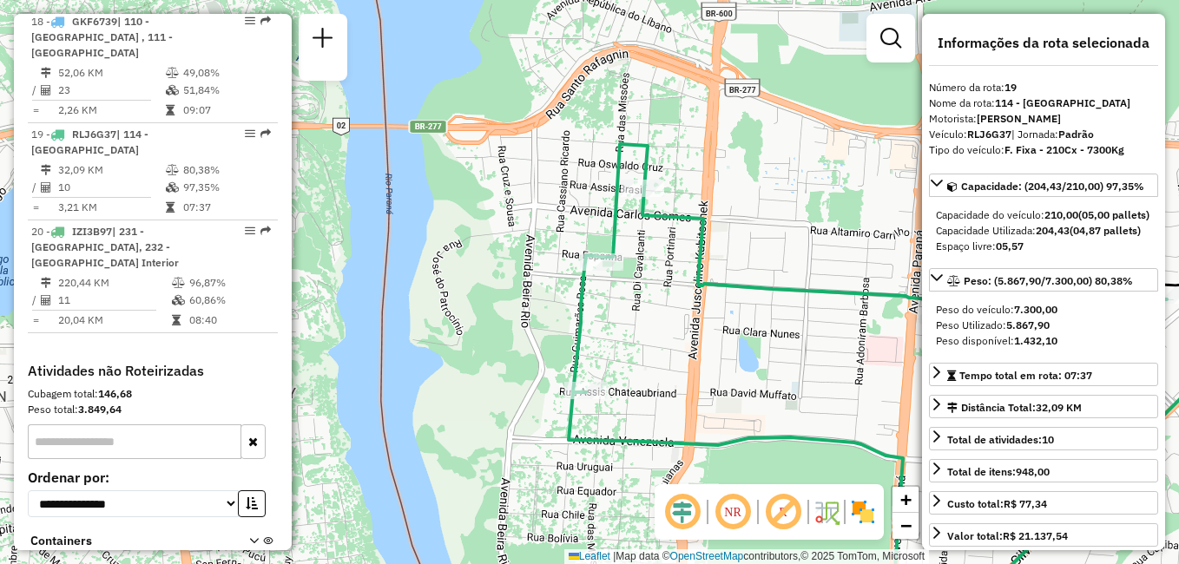
drag, startPoint x: 641, startPoint y: 264, endPoint x: 707, endPoint y: 341, distance: 101.6
click at [707, 341] on div "Janela de atendimento Grade de atendimento Capacidade Transportadoras Veículos …" at bounding box center [589, 282] width 1179 height 564
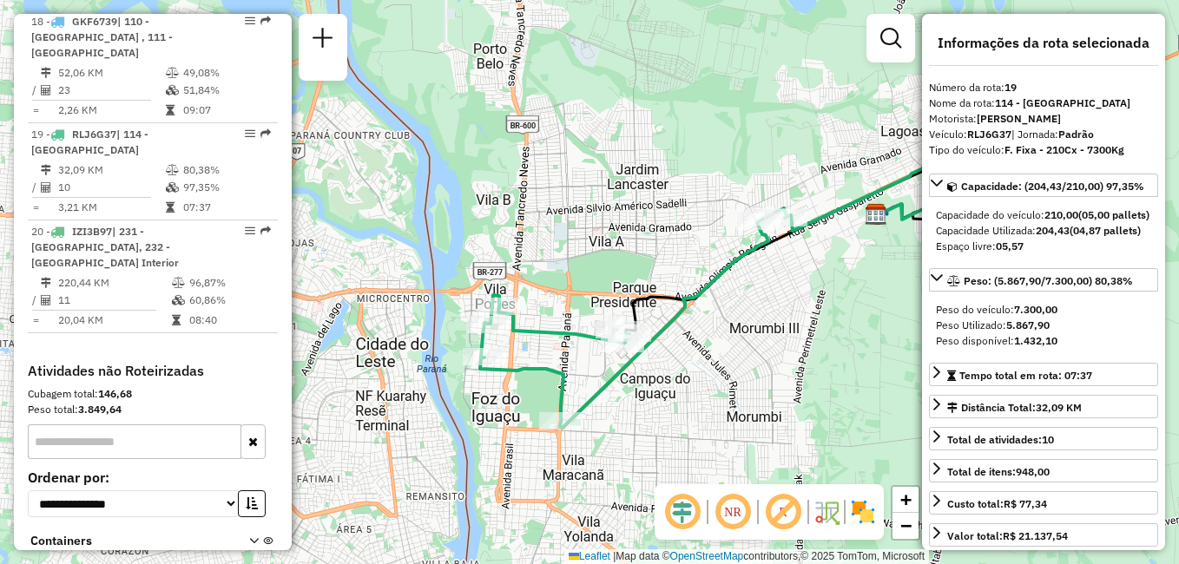
drag, startPoint x: 805, startPoint y: 336, endPoint x: 634, endPoint y: 373, distance: 174.1
click at [638, 373] on div "Janela de atendimento Grade de atendimento Capacidade Transportadoras Veículos …" at bounding box center [589, 282] width 1179 height 564
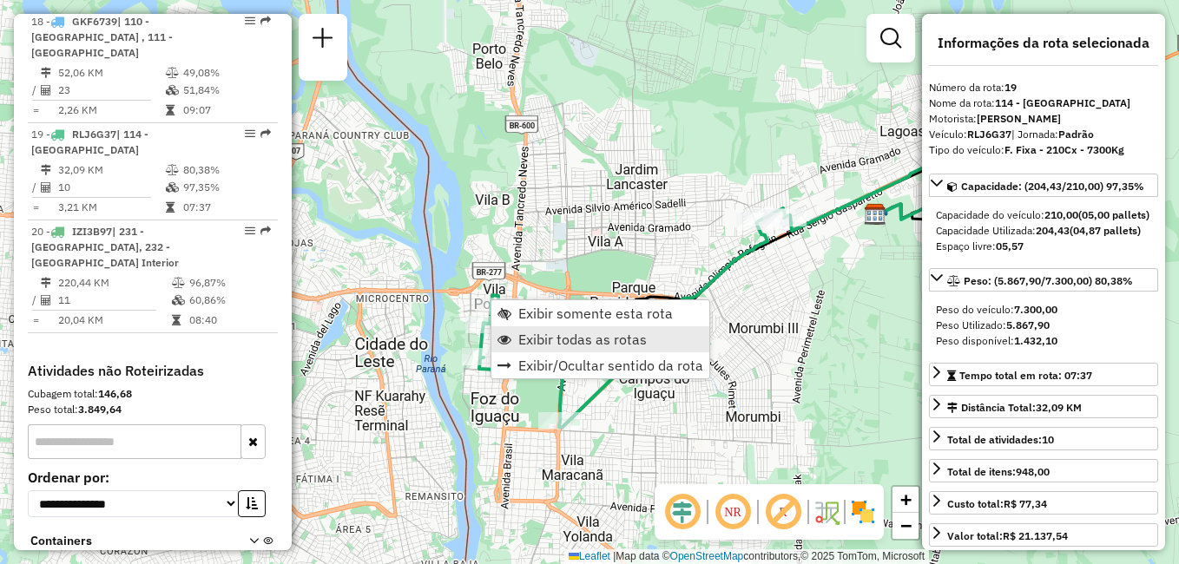
click at [584, 337] on span "Exibir todas as rotas" at bounding box center [582, 339] width 128 height 14
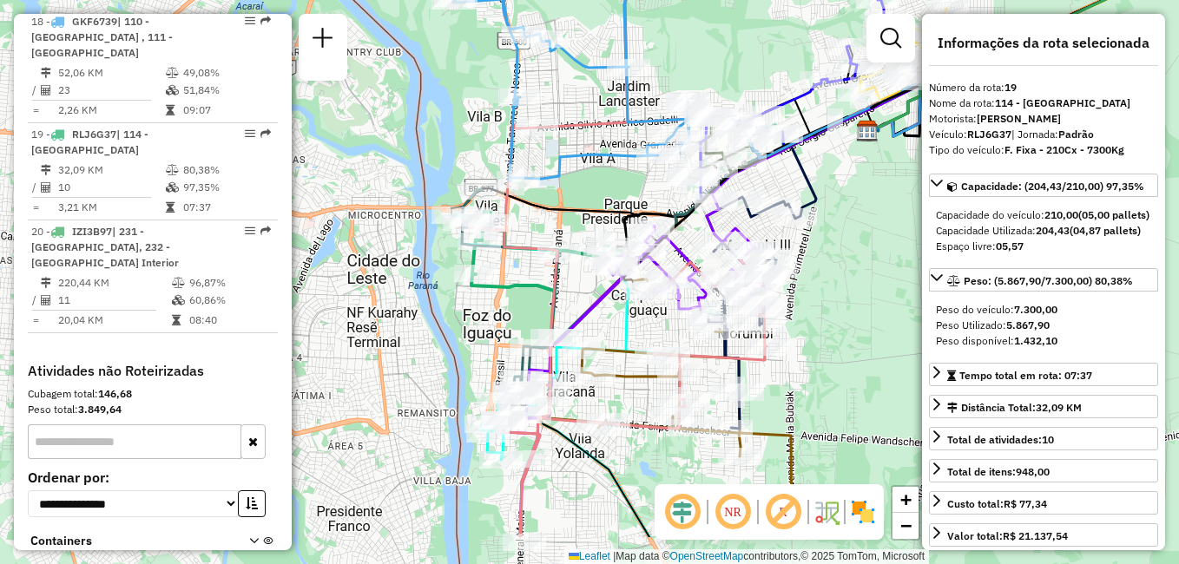
drag, startPoint x: 593, startPoint y: 279, endPoint x: 585, endPoint y: 196, distance: 83.7
click at [585, 196] on div "Janela de atendimento Grade de atendimento Capacidade Transportadoras Veículos …" at bounding box center [589, 282] width 1179 height 564
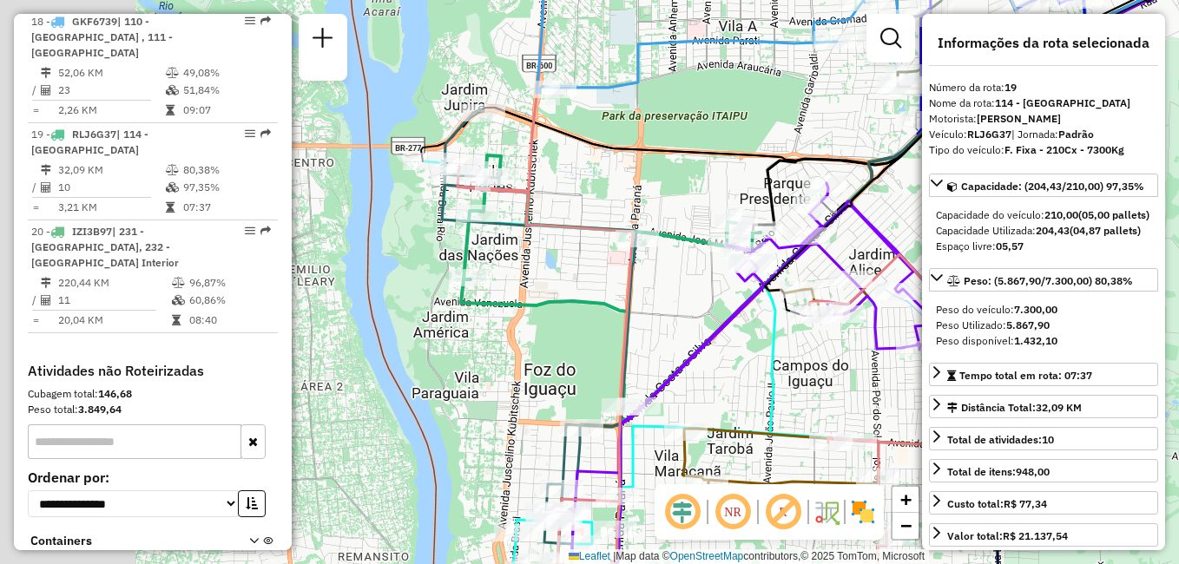
drag, startPoint x: 500, startPoint y: 207, endPoint x: 743, endPoint y: 179, distance: 244.7
click at [743, 179] on div "Janela de atendimento Grade de atendimento Capacidade Transportadoras Veículos …" at bounding box center [589, 282] width 1179 height 564
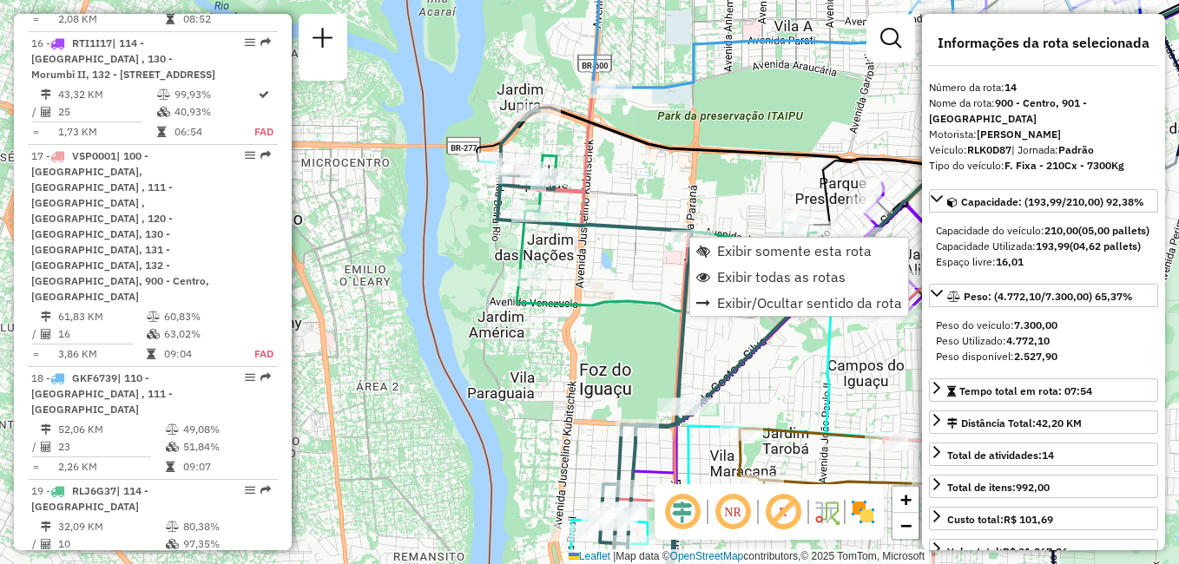
scroll to position [1969, 0]
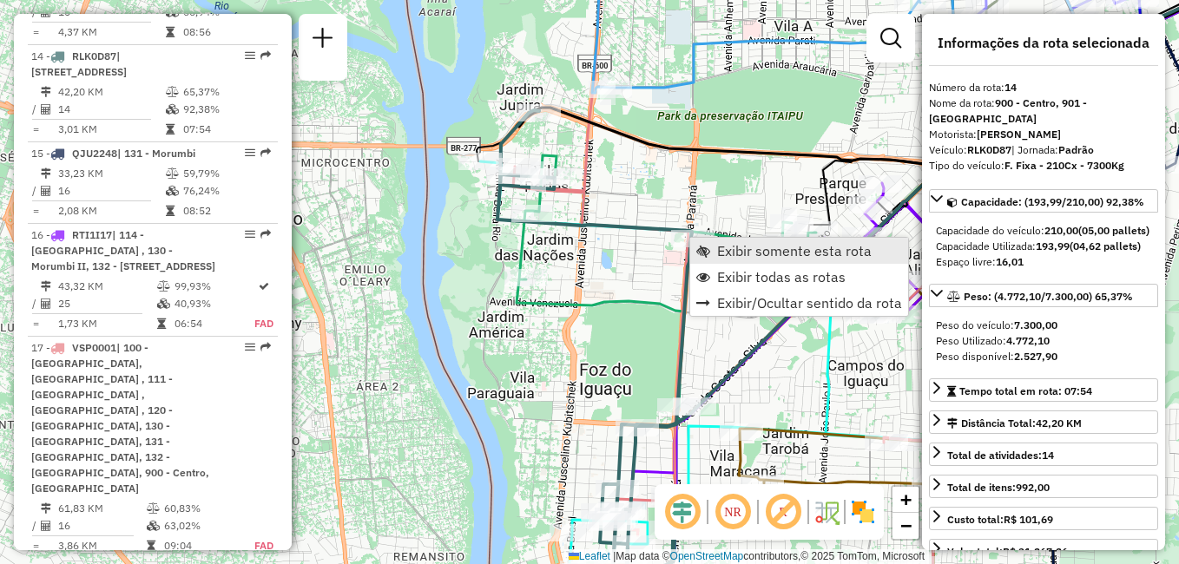
click at [778, 249] on span "Exibir somente esta rota" at bounding box center [794, 251] width 154 height 14
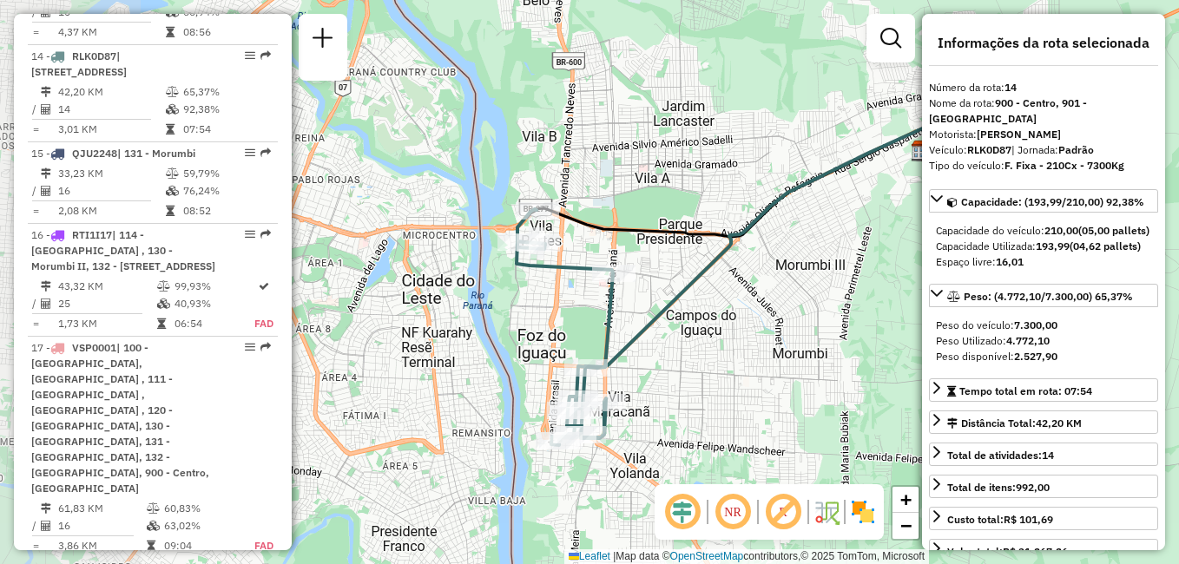
drag, startPoint x: 527, startPoint y: 286, endPoint x: 687, endPoint y: 275, distance: 160.9
click at [687, 275] on icon at bounding box center [784, 233] width 398 height 269
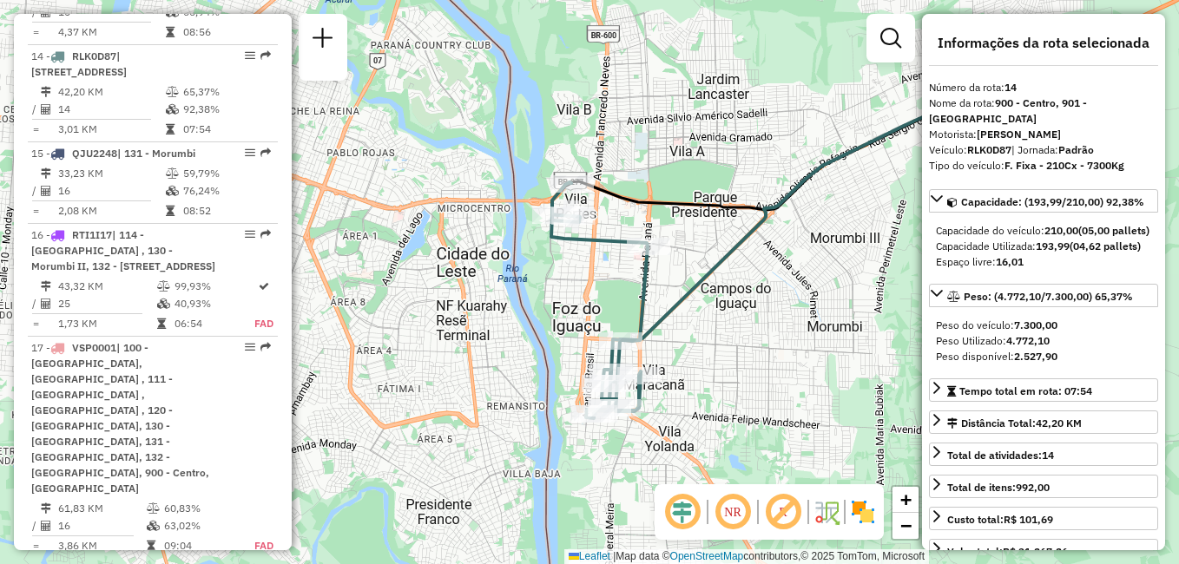
drag, startPoint x: 581, startPoint y: 233, endPoint x: 615, endPoint y: 206, distance: 43.9
click at [615, 206] on icon at bounding box center [785, 144] width 449 height 132
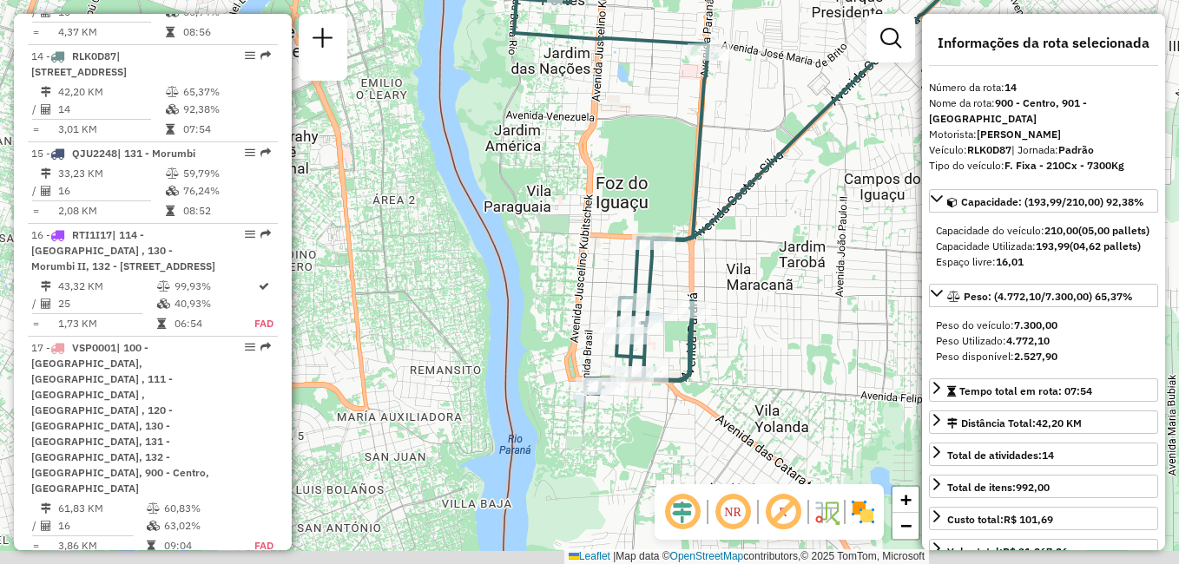
drag, startPoint x: 685, startPoint y: 299, endPoint x: 730, endPoint y: 180, distance: 128.0
click at [730, 180] on div "Janela de atendimento Grade de atendimento Capacidade Transportadoras Veículos …" at bounding box center [589, 282] width 1179 height 564
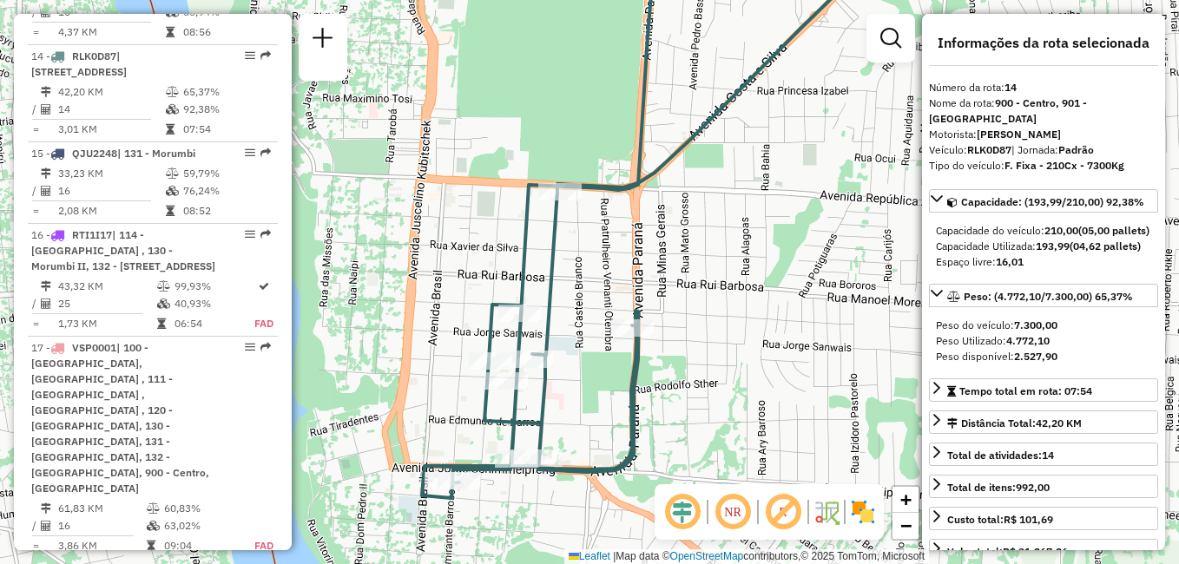
drag, startPoint x: 718, startPoint y: 286, endPoint x: 805, endPoint y: 232, distance: 102.1
click at [805, 232] on div "Janela de atendimento Grade de atendimento Capacidade Transportadoras Veículos …" at bounding box center [589, 282] width 1179 height 564
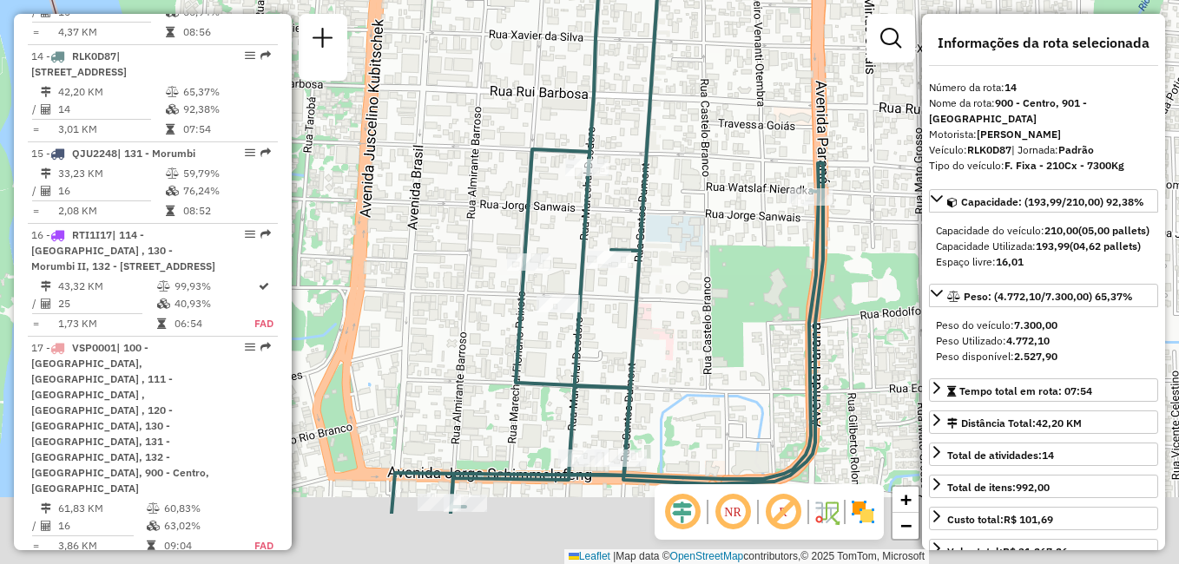
drag, startPoint x: 630, startPoint y: 308, endPoint x: 703, endPoint y: 195, distance: 134.3
click at [703, 195] on div "Janela de atendimento Grade de atendimento Capacidade Transportadoras Veículos …" at bounding box center [589, 282] width 1179 height 564
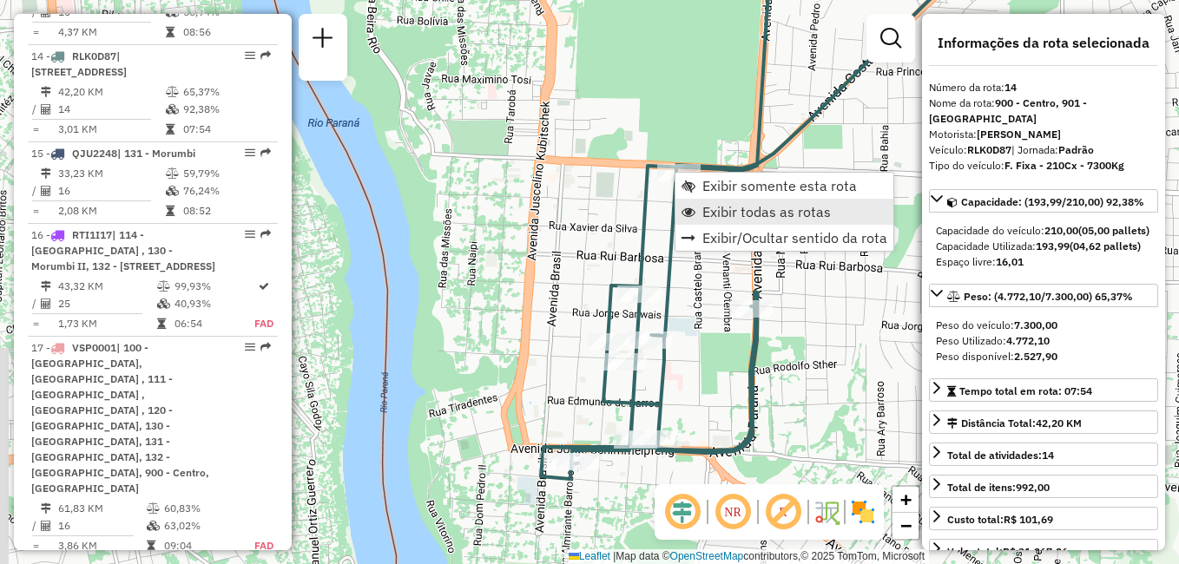
click at [734, 208] on span "Exibir todas as rotas" at bounding box center [766, 212] width 128 height 14
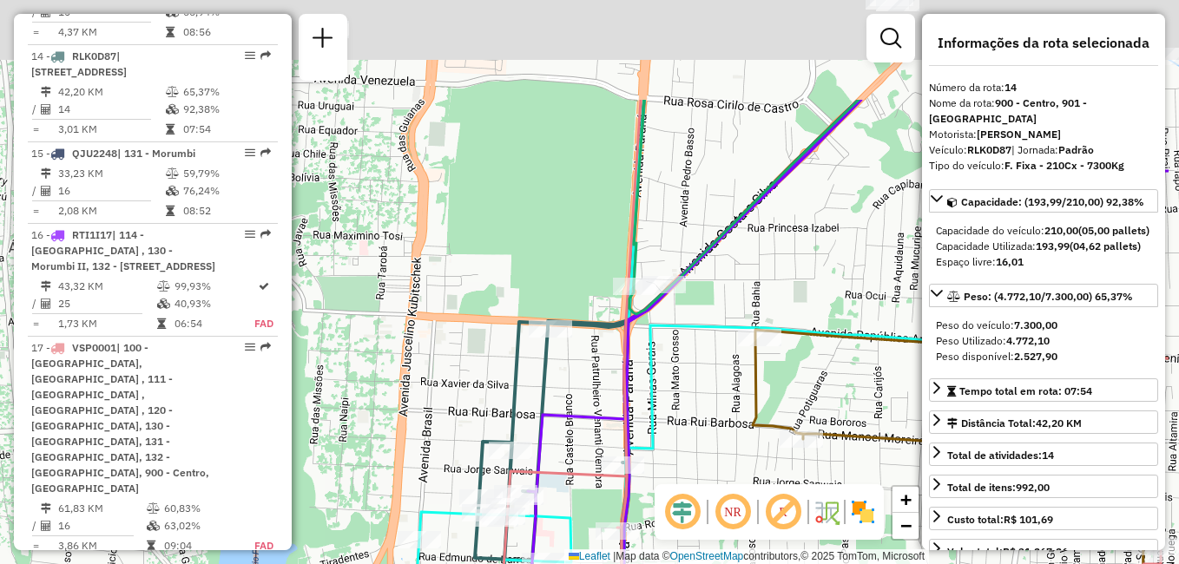
drag, startPoint x: 855, startPoint y: 304, endPoint x: 691, endPoint y: 480, distance: 240.7
click at [700, 489] on hb-router-mapa "Informações da Sessão 1294697 - [DATE] Criação: [DATE] 18:02 Depósito: CDD Foz …" at bounding box center [589, 282] width 1179 height 564
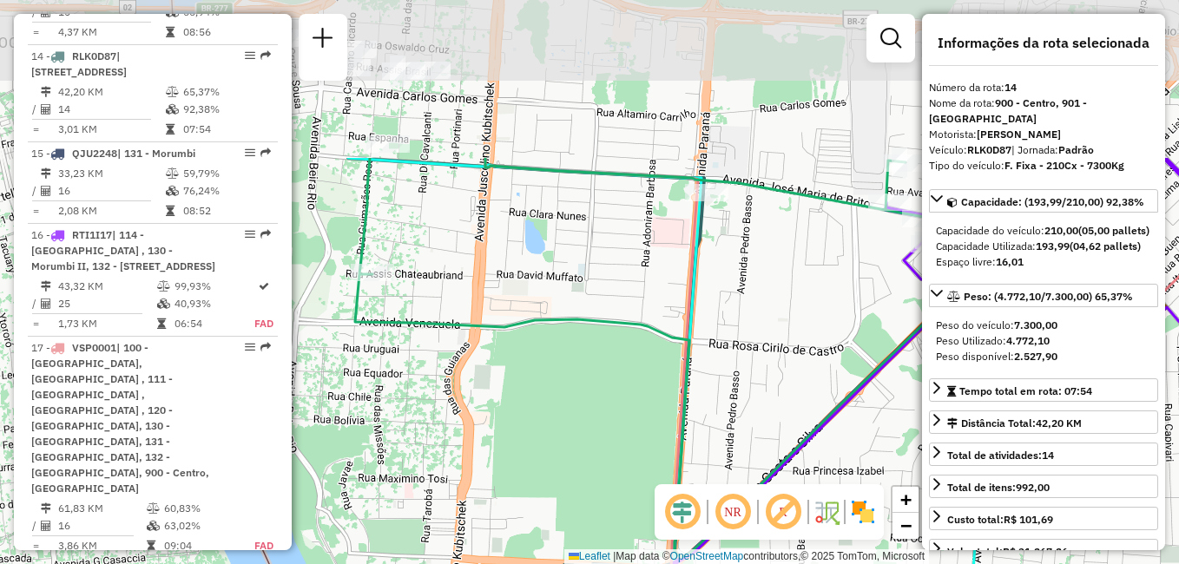
drag, startPoint x: 778, startPoint y: 269, endPoint x: 842, endPoint y: 493, distance: 232.7
click at [851, 497] on hb-router-mapa "Informações da Sessão 1294697 - [DATE] Criação: [DATE] 18:02 Depósito: CDD Foz …" at bounding box center [589, 282] width 1179 height 564
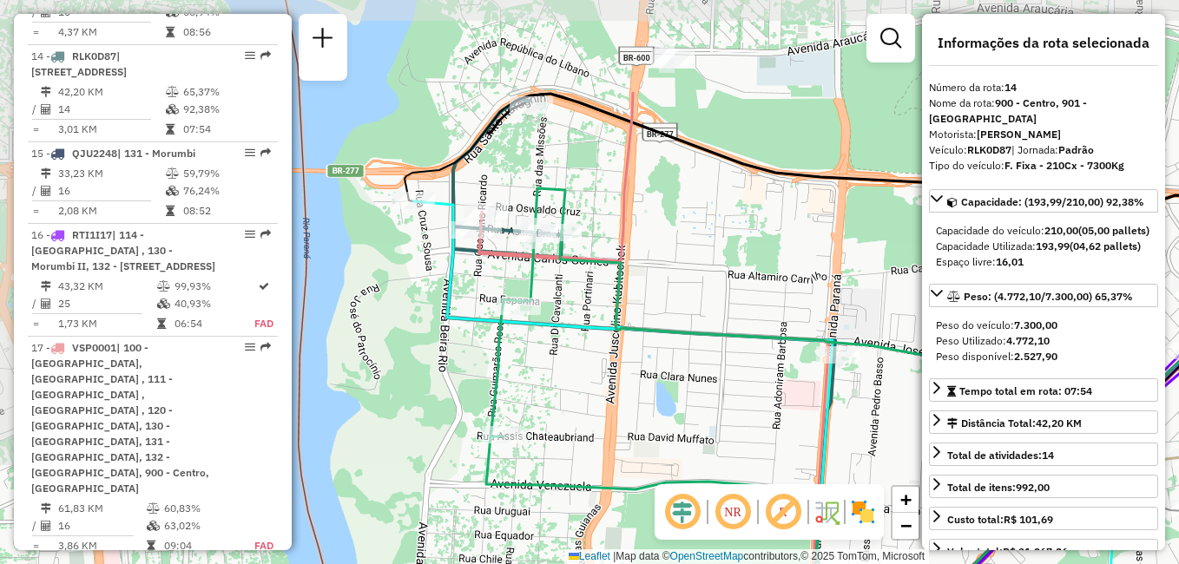
drag, startPoint x: 581, startPoint y: 269, endPoint x: 712, endPoint y: 417, distance: 197.4
click at [712, 417] on div "Janela de atendimento Grade de atendimento Capacidade Transportadoras Veículos …" at bounding box center [589, 282] width 1179 height 564
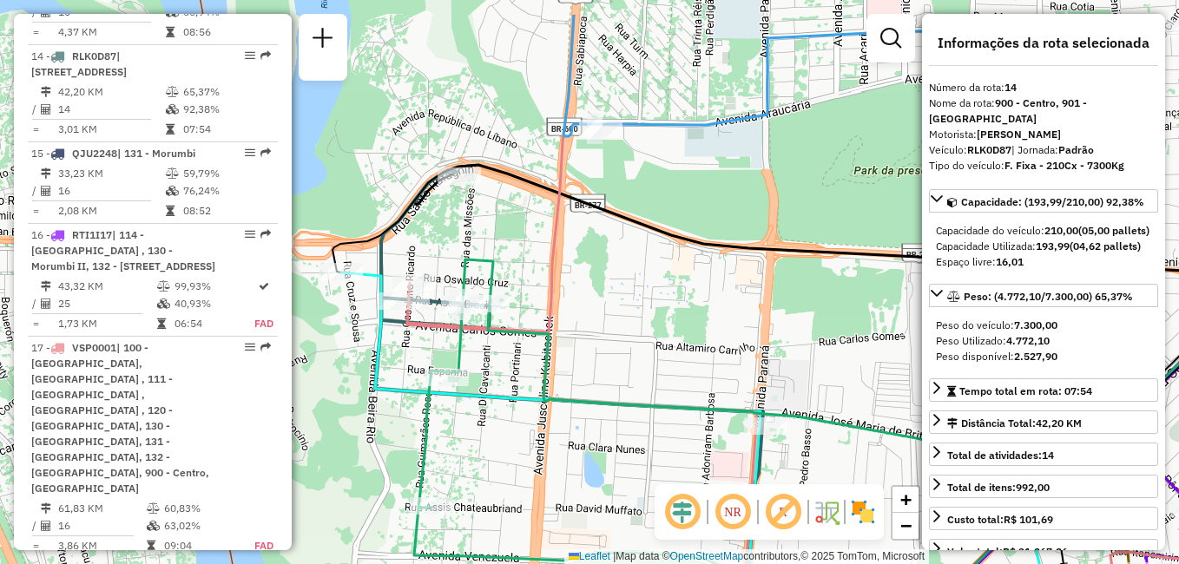
drag, startPoint x: 732, startPoint y: 221, endPoint x: 629, endPoint y: 305, distance: 132.6
click at [659, 293] on div "Janela de atendimento Grade de atendimento Capacidade Transportadoras Veículos …" at bounding box center [589, 282] width 1179 height 564
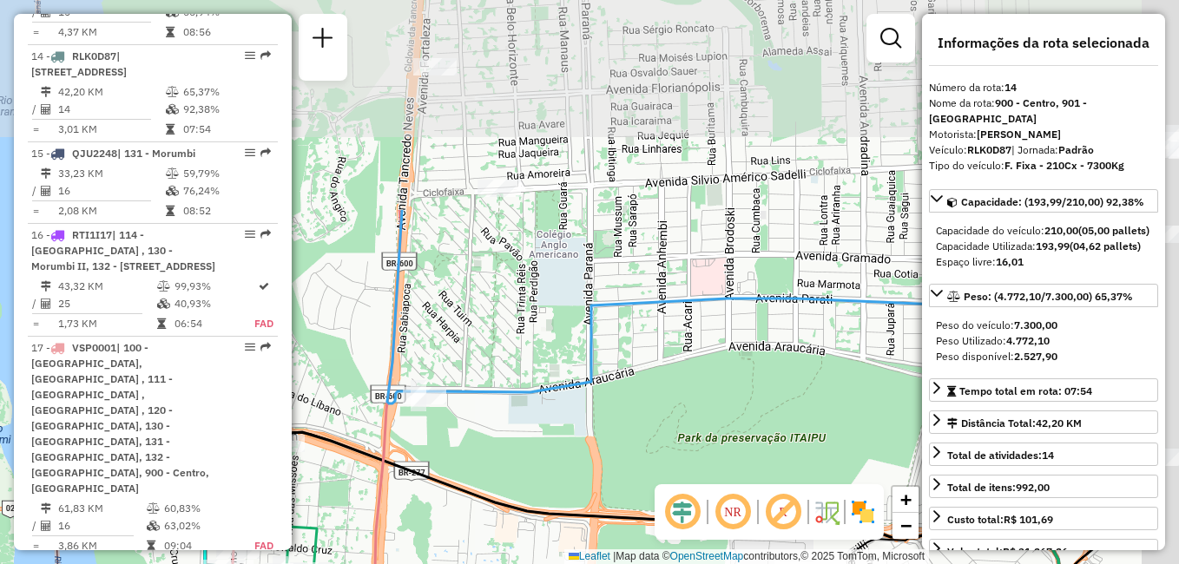
drag, startPoint x: 595, startPoint y: 334, endPoint x: 447, endPoint y: 563, distance: 273.0
click at [450, 563] on html "Aguarde... Pop-up bloqueado! Seu navegador bloqueou automáticamente a abertura …" at bounding box center [589, 282] width 1179 height 564
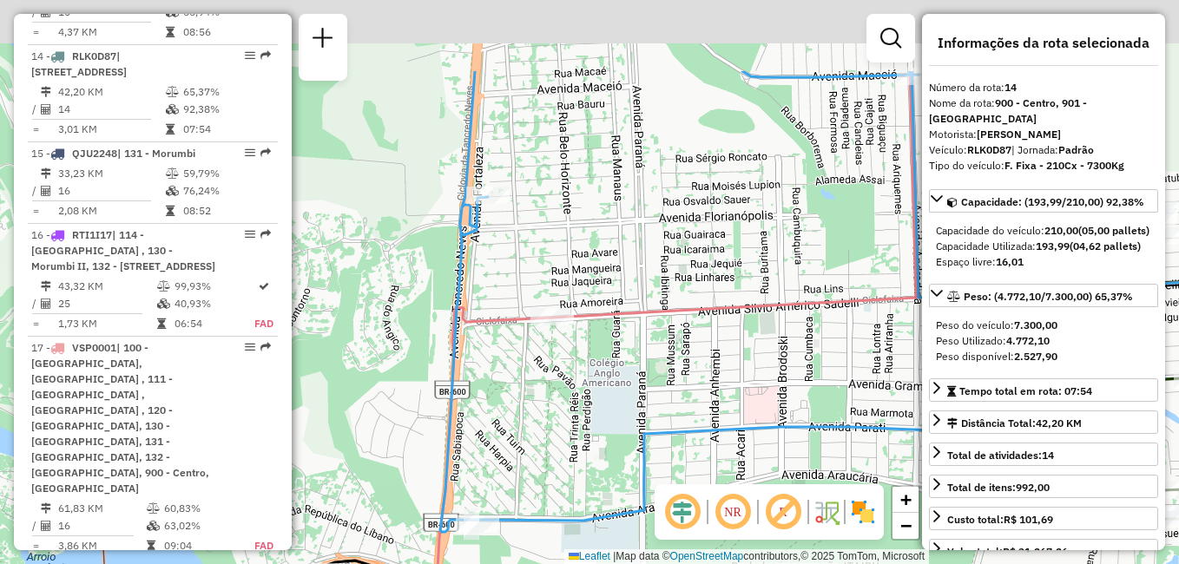
drag, startPoint x: 520, startPoint y: 325, endPoint x: 591, endPoint y: 490, distance: 179.6
click at [591, 490] on div "Janela de atendimento Grade de atendimento Capacidade Transportadoras Veículos …" at bounding box center [589, 282] width 1179 height 564
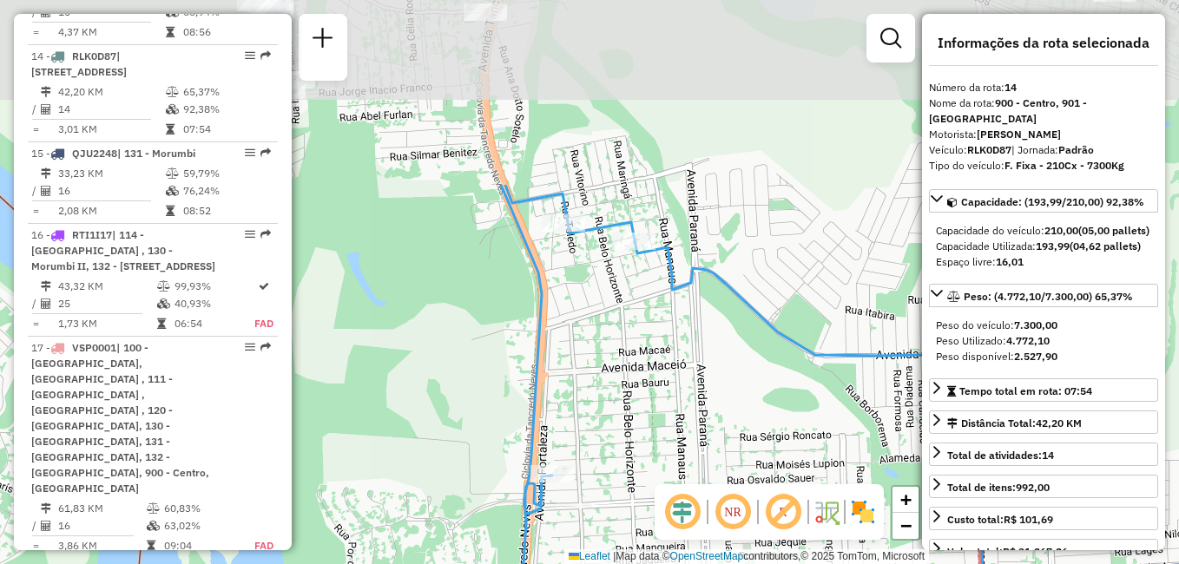
drag, startPoint x: 570, startPoint y: 217, endPoint x: 614, endPoint y: 458, distance: 245.1
click at [614, 458] on div "Janela de atendimento Grade de atendimento Capacidade Transportadoras Veículos …" at bounding box center [589, 282] width 1179 height 564
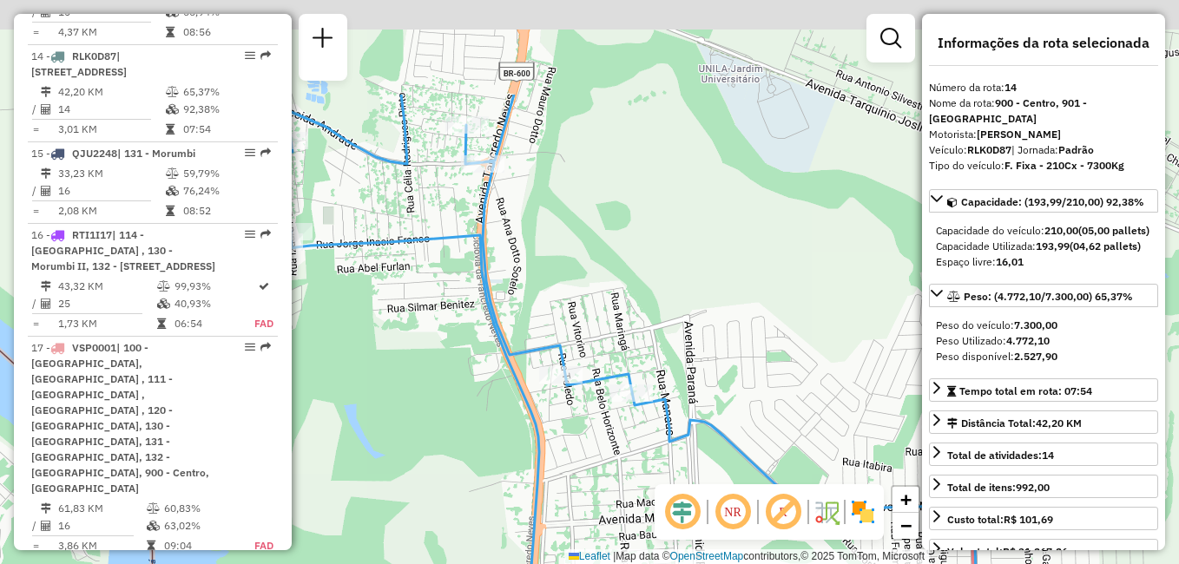
drag, startPoint x: 658, startPoint y: 351, endPoint x: 652, endPoint y: 500, distance: 149.4
click at [655, 517] on hb-router-mapa "Informações da Sessão 1294697 - [DATE] Criação: [DATE] 18:02 Depósito: CDD Foz …" at bounding box center [589, 282] width 1179 height 564
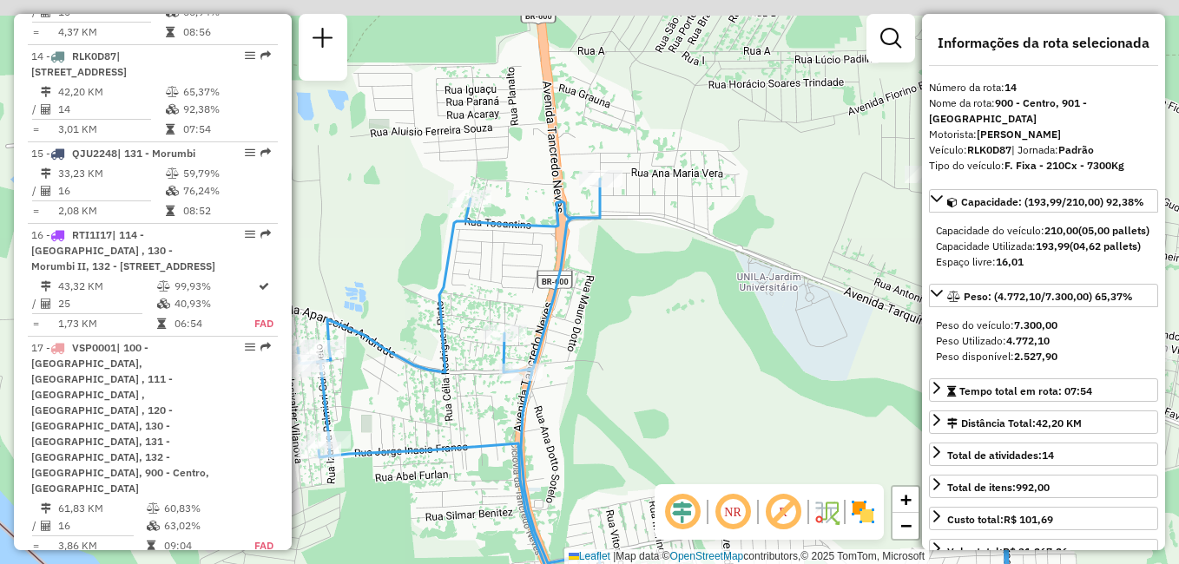
drag, startPoint x: 623, startPoint y: 266, endPoint x: 670, endPoint y: 541, distance: 279.1
click at [670, 541] on div "Janela de atendimento Grade de atendimento Capacidade Transportadoras Veículos …" at bounding box center [589, 282] width 1179 height 564
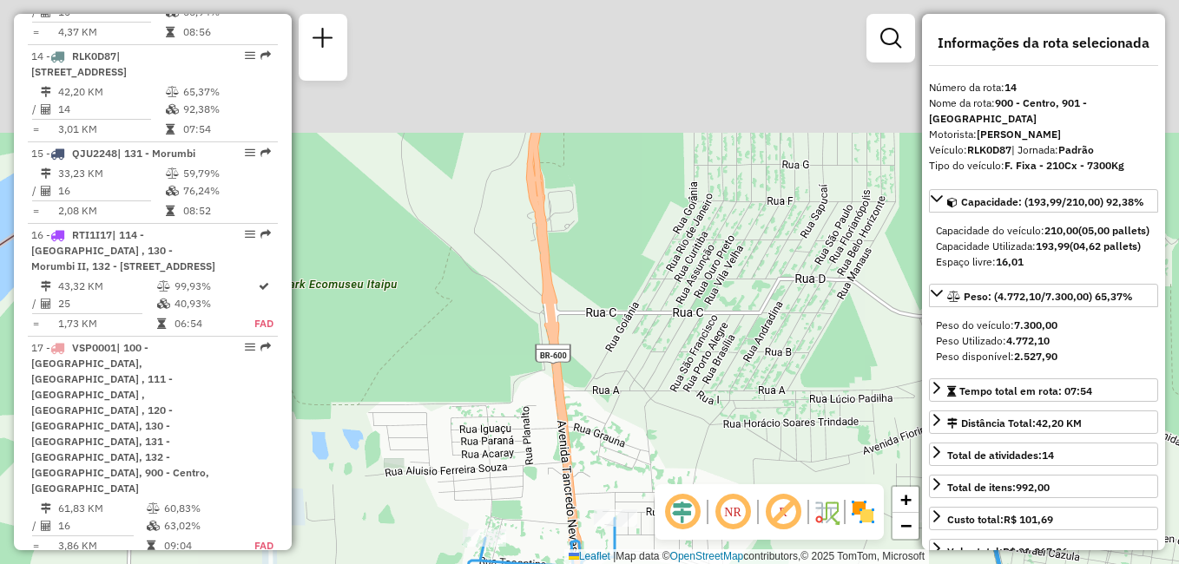
drag, startPoint x: 686, startPoint y: 341, endPoint x: 689, endPoint y: 569, distance: 228.3
click at [689, 563] on html "Aguarde... Pop-up bloqueado! Seu navegador bloqueou automáticamente a abertura …" at bounding box center [589, 282] width 1179 height 564
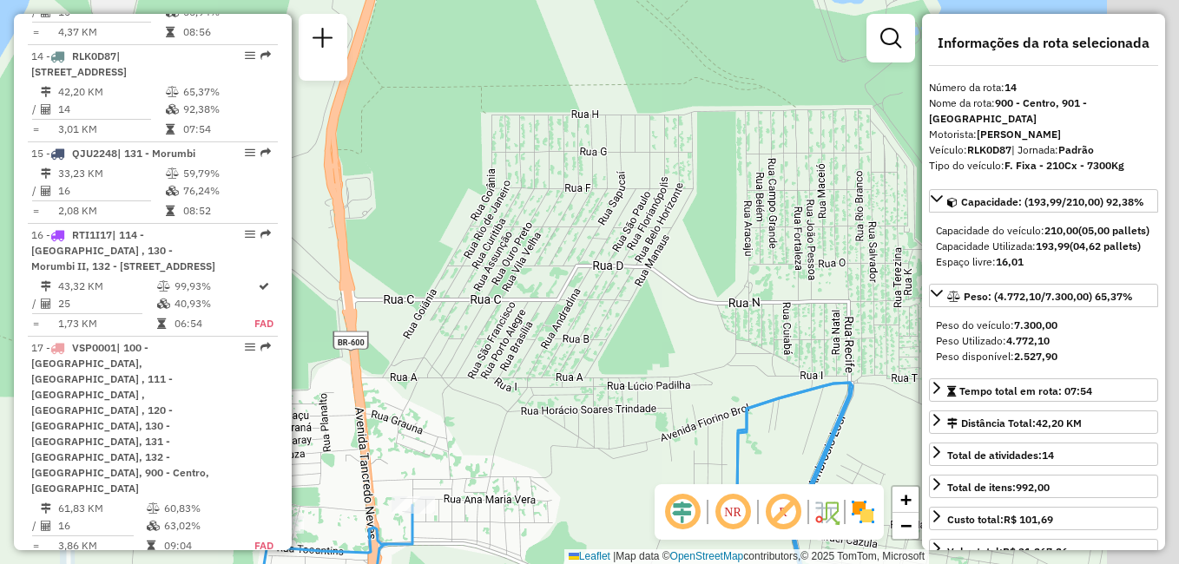
drag, startPoint x: 726, startPoint y: 362, endPoint x: 505, endPoint y: 317, distance: 225.0
click at [506, 317] on div "Janela de atendimento Grade de atendimento Capacidade Transportadoras Veículos …" at bounding box center [589, 282] width 1179 height 564
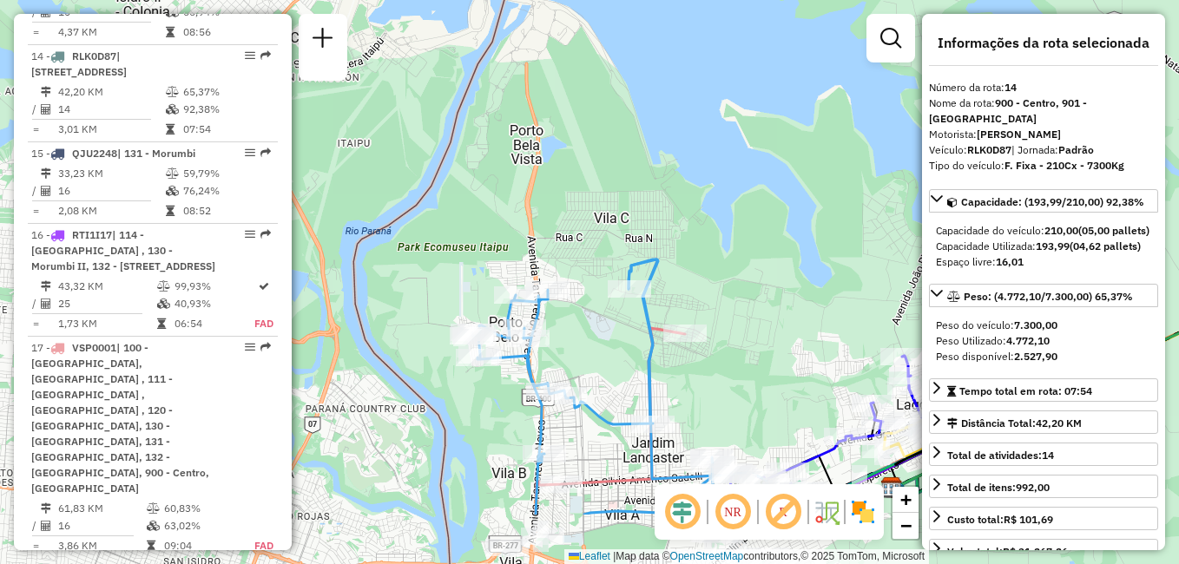
drag, startPoint x: 739, startPoint y: 397, endPoint x: 672, endPoint y: 233, distance: 176.6
click at [672, 233] on div "Janela de atendimento Grade de atendimento Capacidade Transportadoras Veículos …" at bounding box center [589, 282] width 1179 height 564
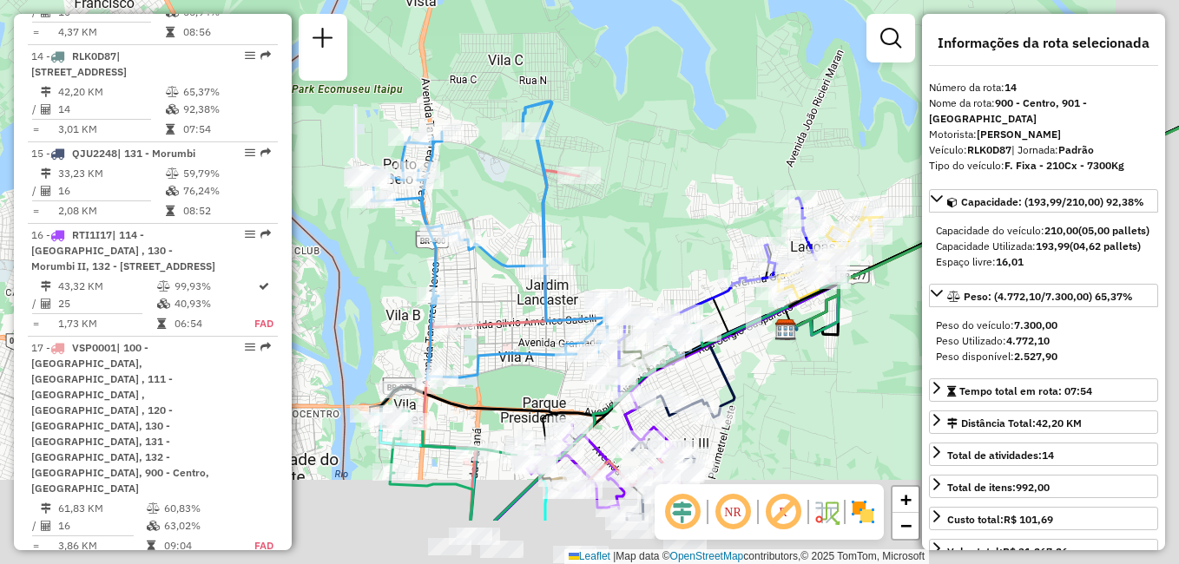
drag, startPoint x: 726, startPoint y: 331, endPoint x: 645, endPoint y: 230, distance: 129.0
click at [645, 230] on div "Janela de atendimento Grade de atendimento Capacidade Transportadoras Veículos …" at bounding box center [589, 282] width 1179 height 564
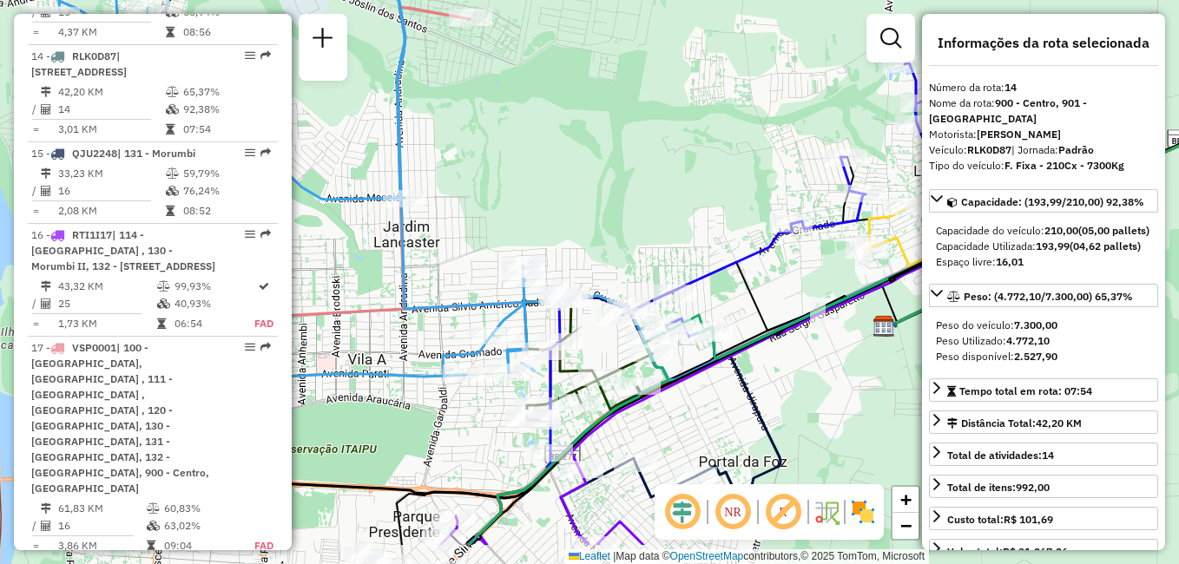
drag, startPoint x: 688, startPoint y: 319, endPoint x: 624, endPoint y: 208, distance: 127.6
click at [624, 208] on div "Janela de atendimento Grade de atendimento Capacidade Transportadoras Veículos …" at bounding box center [589, 282] width 1179 height 564
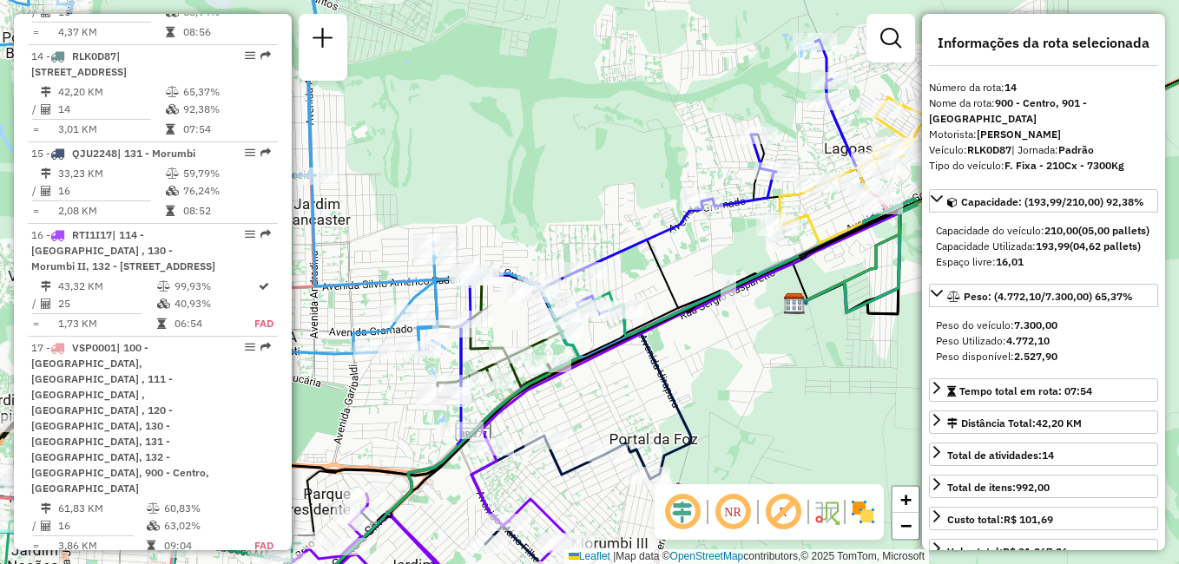
drag, startPoint x: 734, startPoint y: 248, endPoint x: 612, endPoint y: 286, distance: 127.9
click at [614, 286] on icon at bounding box center [741, 262] width 317 height 103
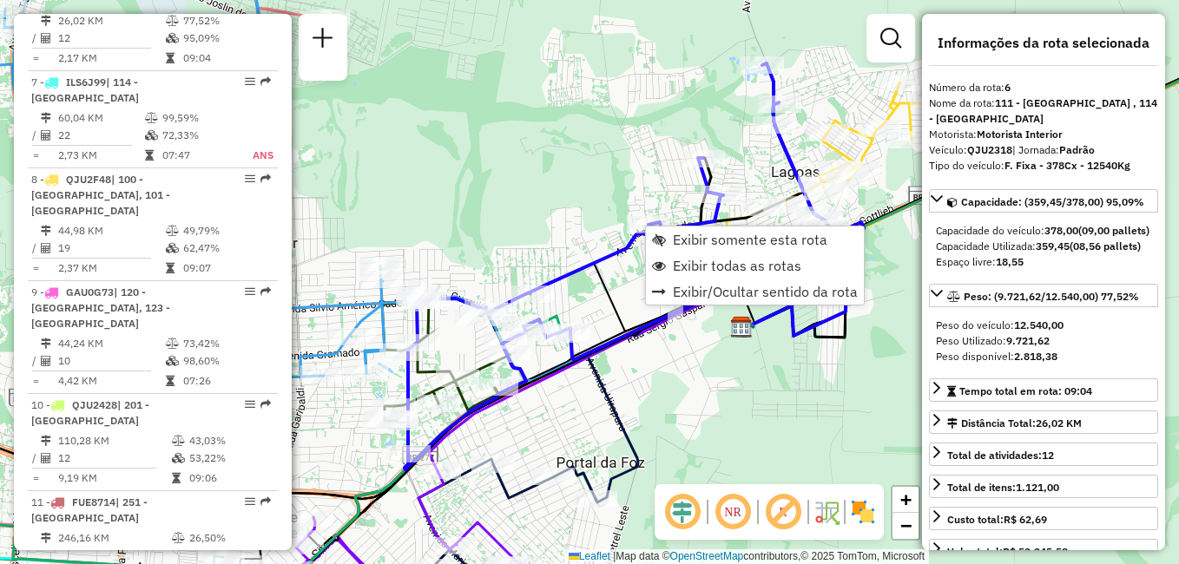
scroll to position [1176, 0]
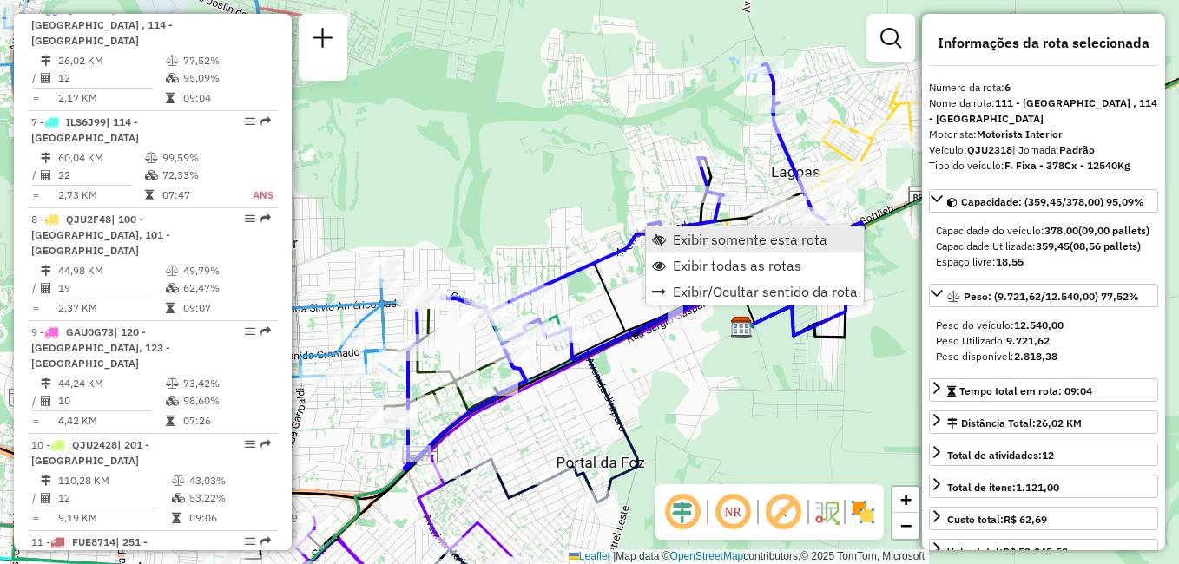
click at [747, 238] on span "Exibir somente esta rota" at bounding box center [750, 240] width 154 height 14
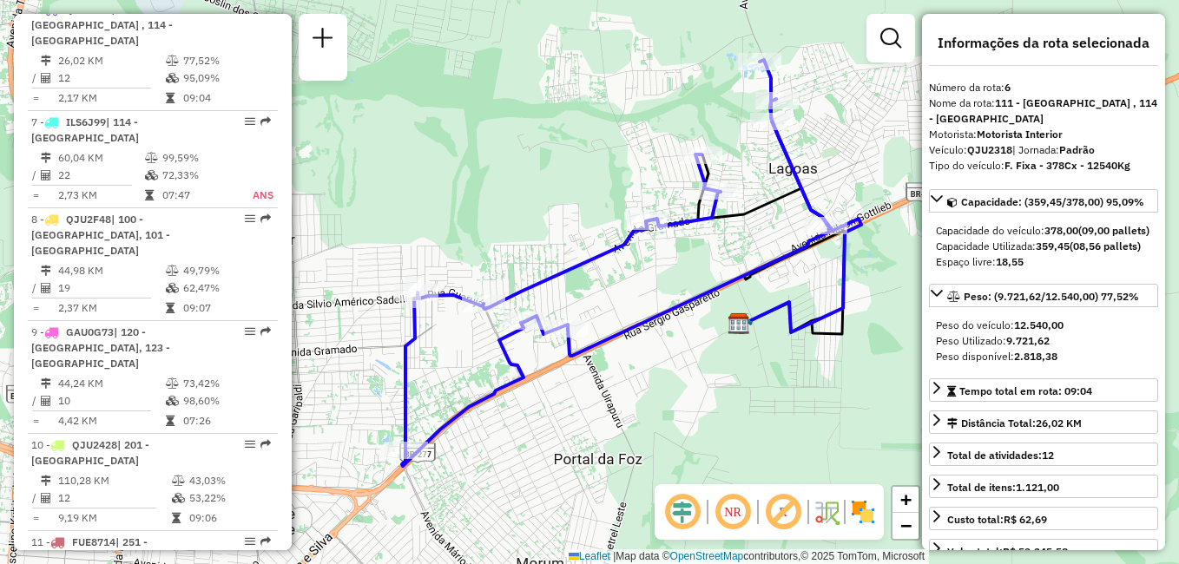
drag, startPoint x: 647, startPoint y: 299, endPoint x: 688, endPoint y: 280, distance: 45.8
click at [688, 280] on div "Janela de atendimento Grade de atendimento Capacidade Transportadoras Veículos …" at bounding box center [589, 282] width 1179 height 564
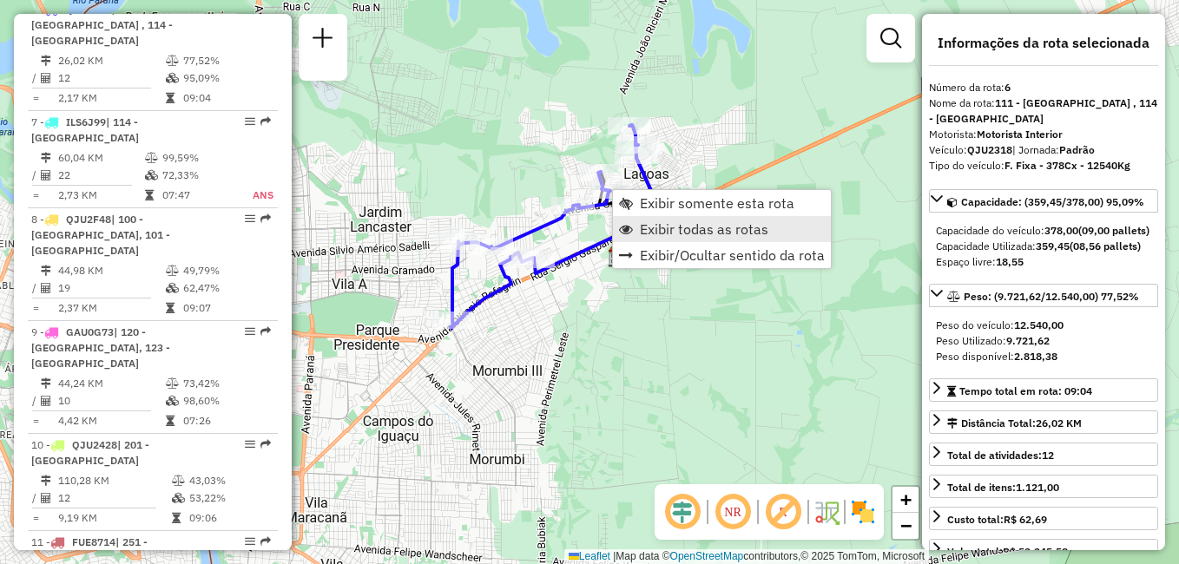
click at [714, 228] on span "Exibir todas as rotas" at bounding box center [704, 229] width 128 height 14
